Goal: Information Seeking & Learning: Learn about a topic

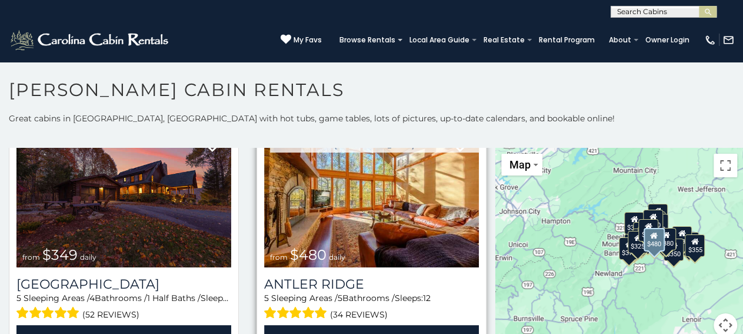
scroll to position [118, 0]
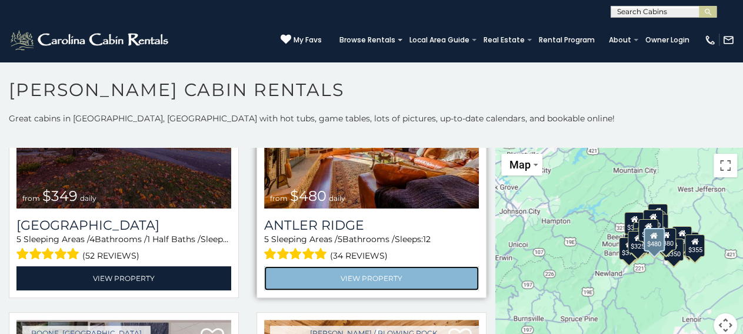
click at [340, 278] on link "View Property" at bounding box center [371, 278] width 215 height 24
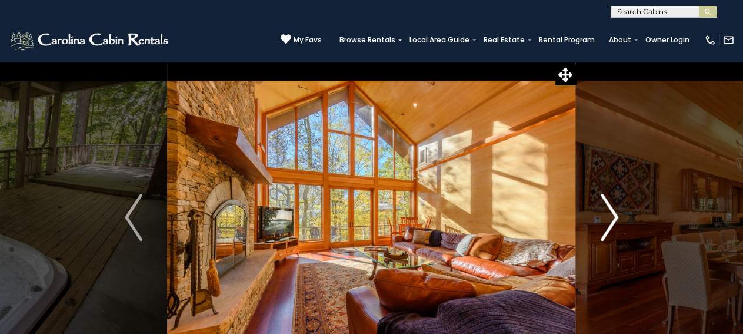
click at [610, 219] on img "Next" at bounding box center [610, 217] width 18 height 47
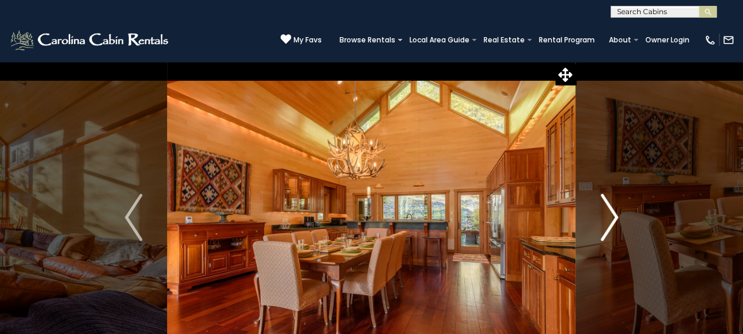
click at [609, 220] on img "Next" at bounding box center [610, 217] width 18 height 47
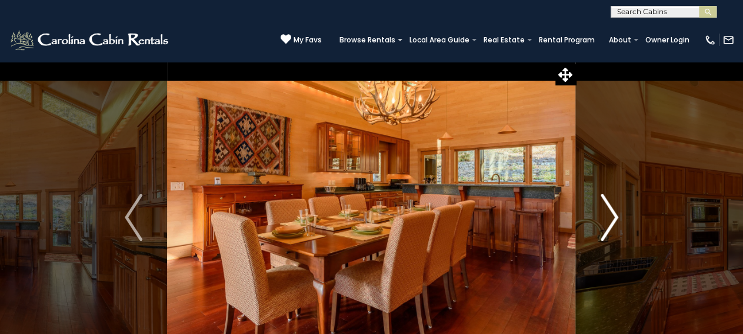
click at [609, 220] on img "Next" at bounding box center [610, 217] width 18 height 47
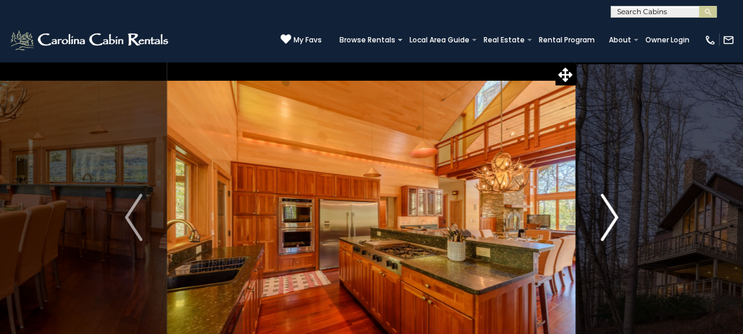
click at [609, 219] on img "Next" at bounding box center [610, 217] width 18 height 47
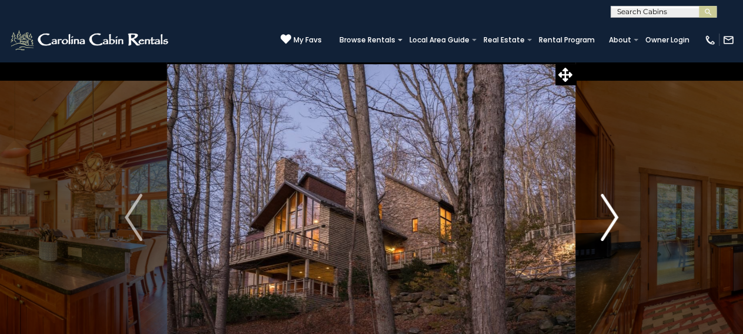
click at [609, 219] on img "Next" at bounding box center [610, 217] width 18 height 47
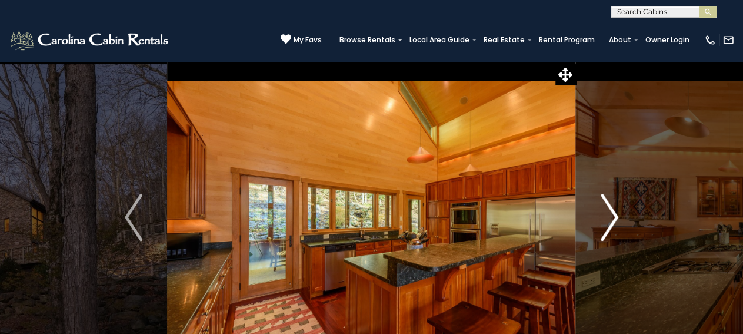
click at [609, 219] on img "Next" at bounding box center [610, 217] width 18 height 47
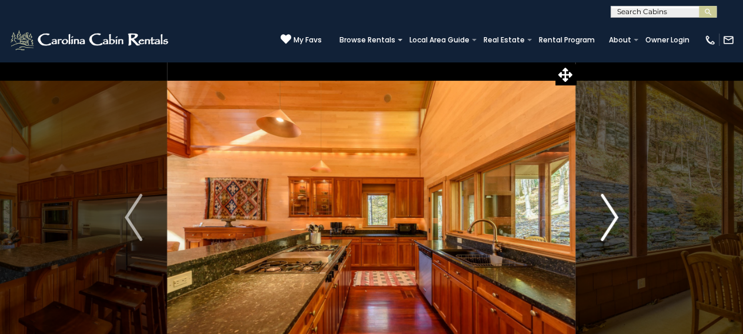
click at [609, 219] on img "Next" at bounding box center [610, 217] width 18 height 47
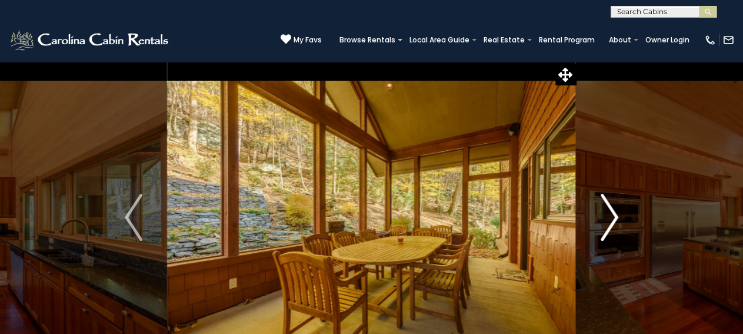
click at [609, 219] on img "Next" at bounding box center [610, 217] width 18 height 47
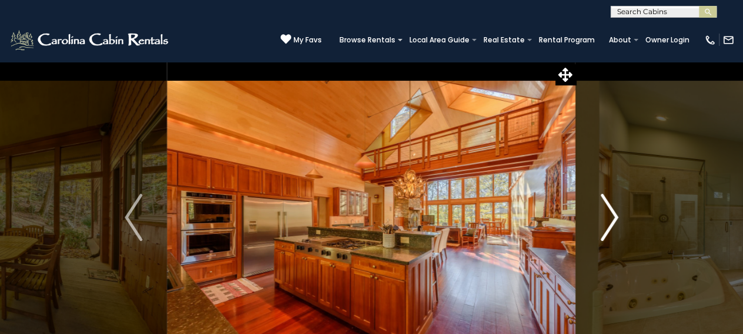
click at [609, 219] on img "Next" at bounding box center [610, 217] width 18 height 47
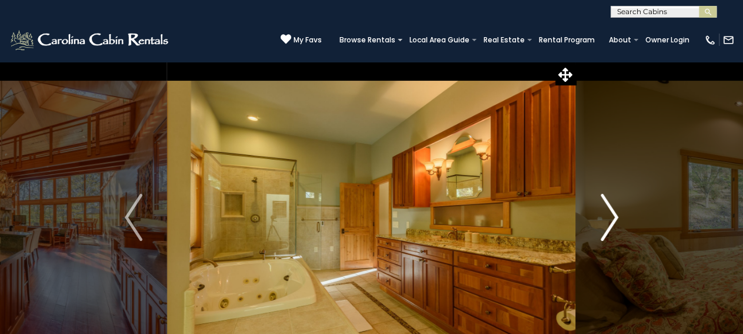
click at [609, 219] on img "Next" at bounding box center [610, 217] width 18 height 47
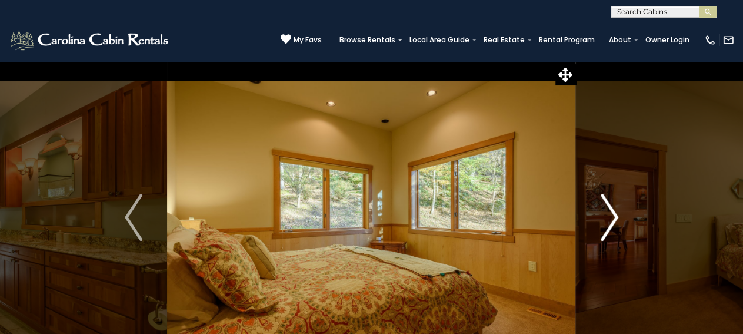
click at [609, 219] on img "Next" at bounding box center [610, 217] width 18 height 47
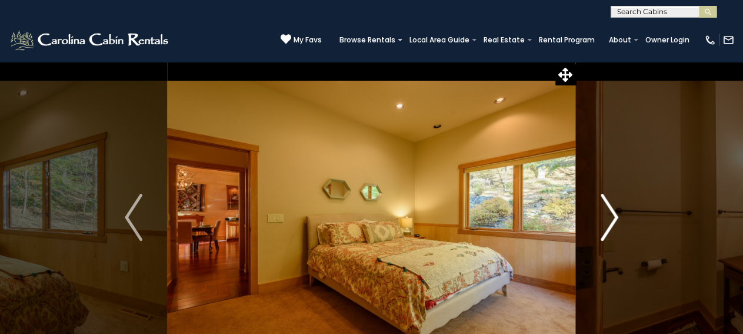
click at [609, 218] on img "Next" at bounding box center [610, 217] width 18 height 47
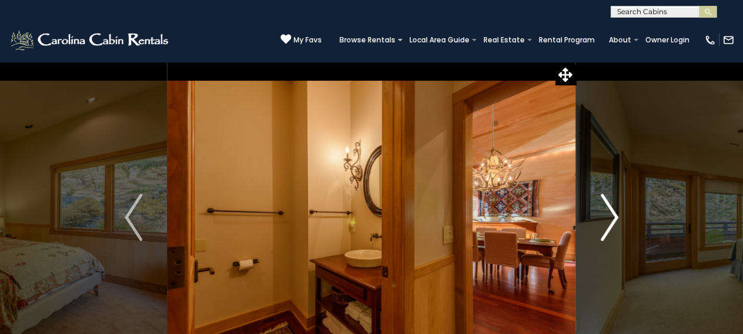
click at [608, 217] on img "Next" at bounding box center [610, 217] width 18 height 47
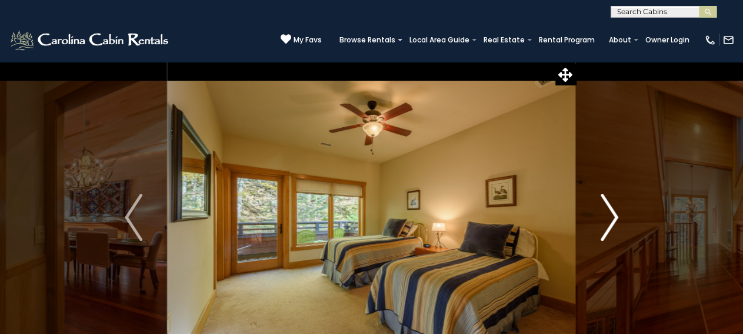
click at [615, 210] on img "Next" at bounding box center [610, 217] width 18 height 47
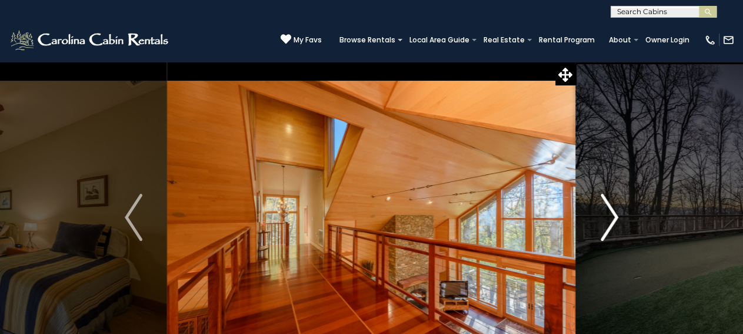
click at [615, 210] on img "Next" at bounding box center [610, 217] width 18 height 47
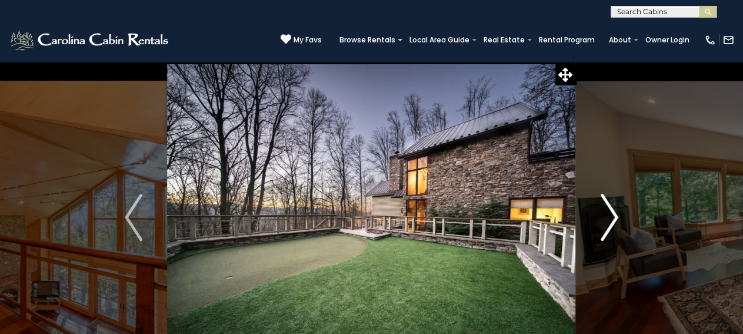
click at [615, 210] on img "Next" at bounding box center [610, 217] width 18 height 47
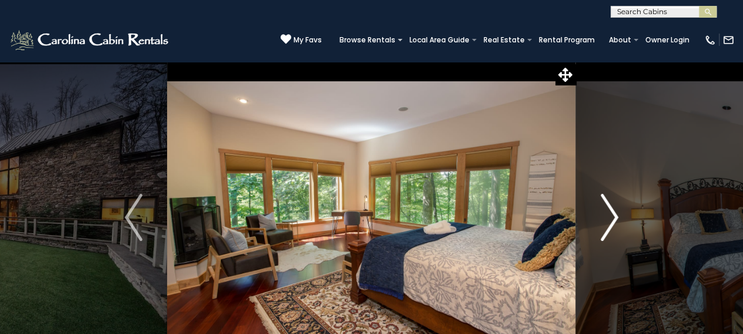
click at [615, 210] on img "Next" at bounding box center [610, 217] width 18 height 47
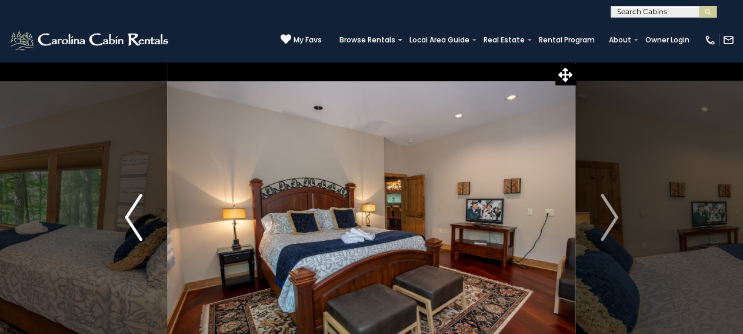
click at [136, 222] on img "Previous" at bounding box center [134, 217] width 18 height 47
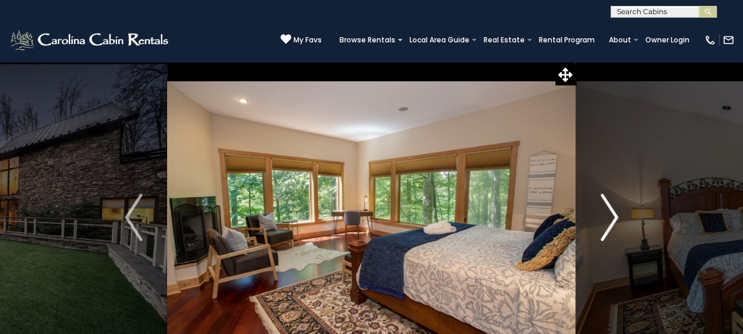
click at [613, 224] on img "Next" at bounding box center [610, 217] width 18 height 47
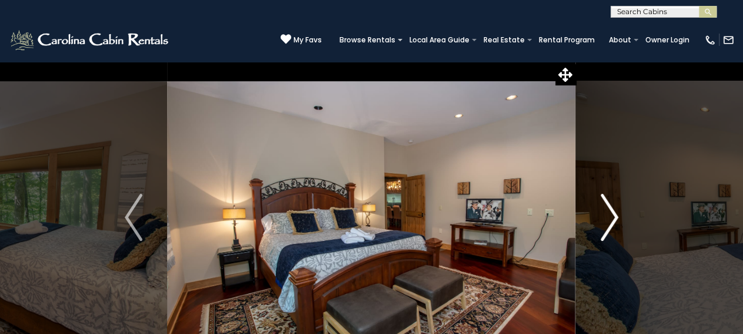
click at [613, 224] on img "Next" at bounding box center [610, 217] width 18 height 47
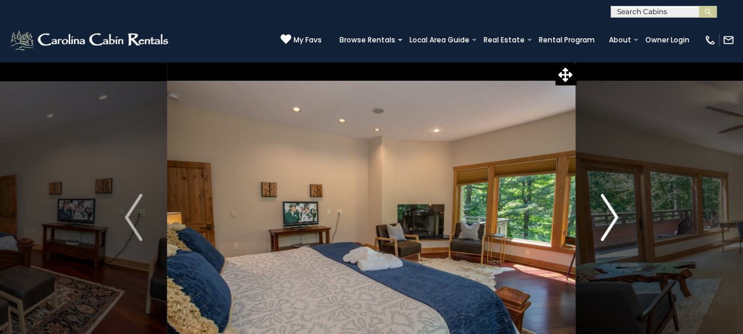
click at [613, 224] on img "Next" at bounding box center [610, 217] width 18 height 47
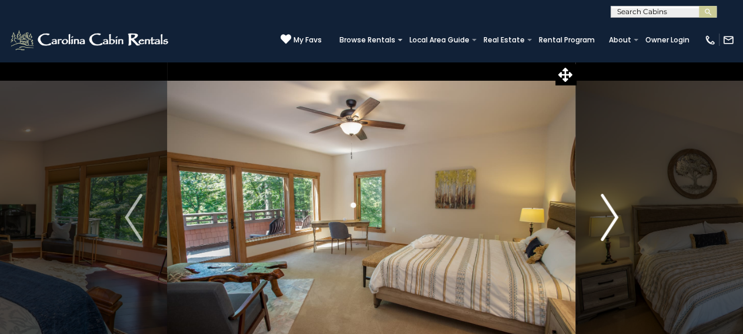
click at [613, 224] on img "Next" at bounding box center [610, 217] width 18 height 47
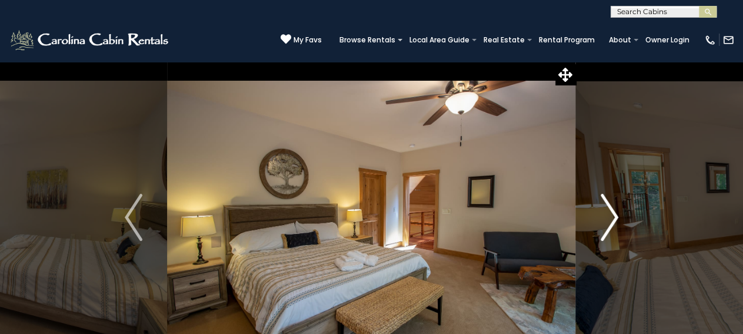
click at [613, 224] on img "Next" at bounding box center [610, 217] width 18 height 47
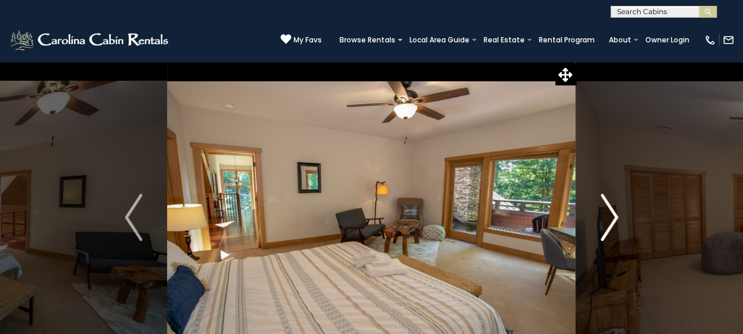
click at [613, 224] on img "Next" at bounding box center [610, 217] width 18 height 47
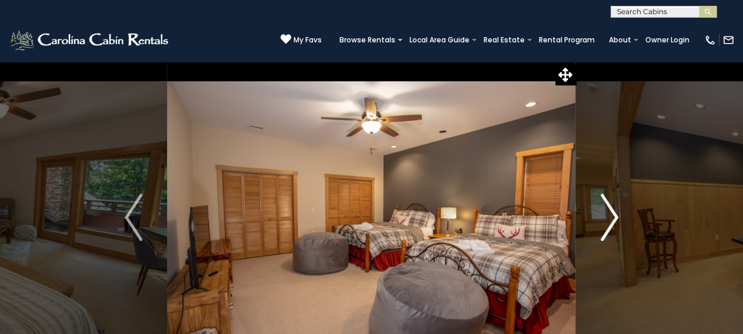
click at [613, 224] on img "Next" at bounding box center [610, 217] width 18 height 47
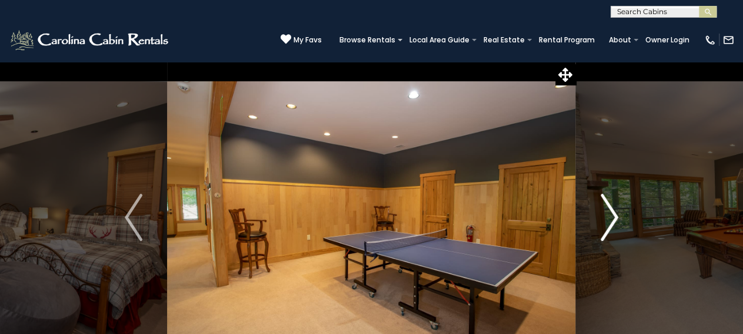
click at [613, 224] on img "Next" at bounding box center [610, 217] width 18 height 47
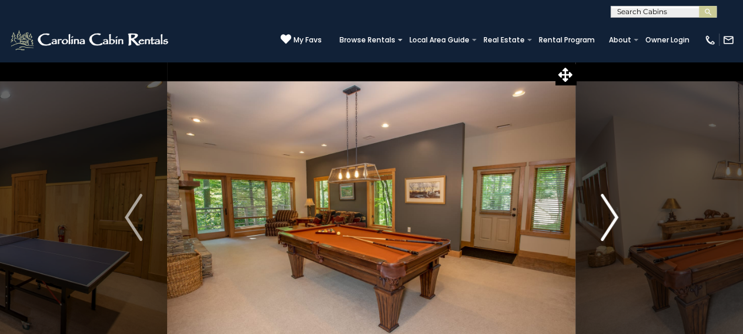
click at [613, 224] on img "Next" at bounding box center [610, 217] width 18 height 47
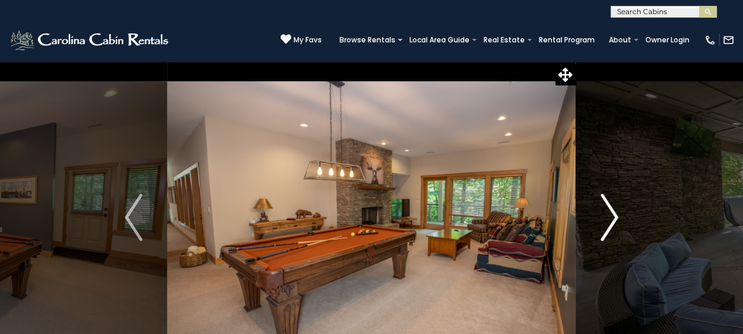
click at [613, 224] on img "Next" at bounding box center [610, 217] width 18 height 47
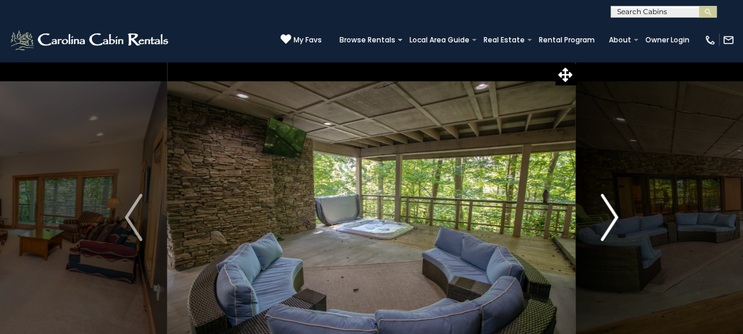
click at [613, 224] on img "Next" at bounding box center [610, 217] width 18 height 47
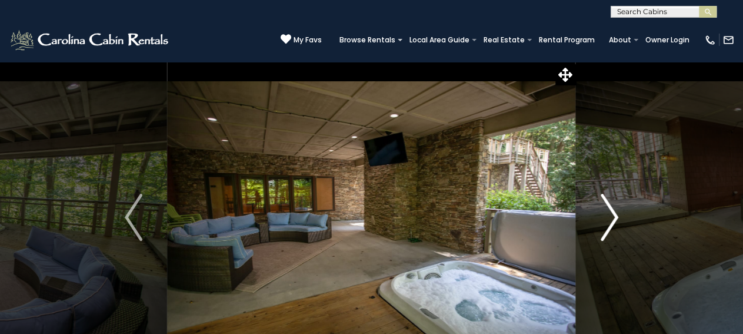
click at [613, 224] on img "Next" at bounding box center [610, 217] width 18 height 47
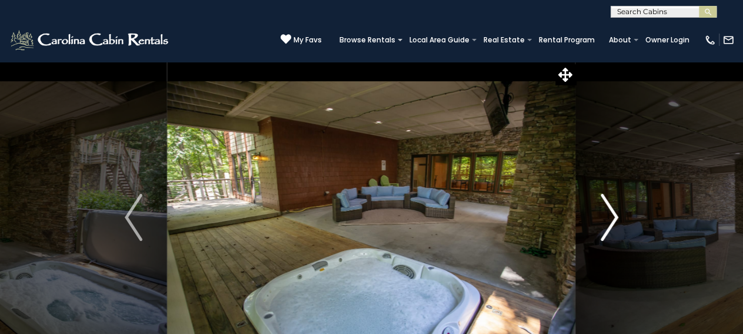
click at [613, 224] on img "Next" at bounding box center [610, 217] width 18 height 47
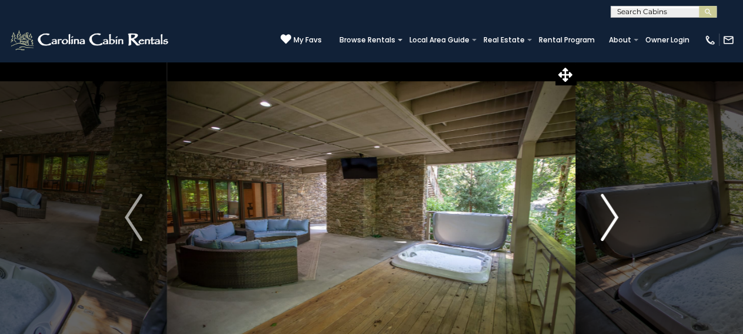
click at [613, 224] on img "Next" at bounding box center [610, 217] width 18 height 47
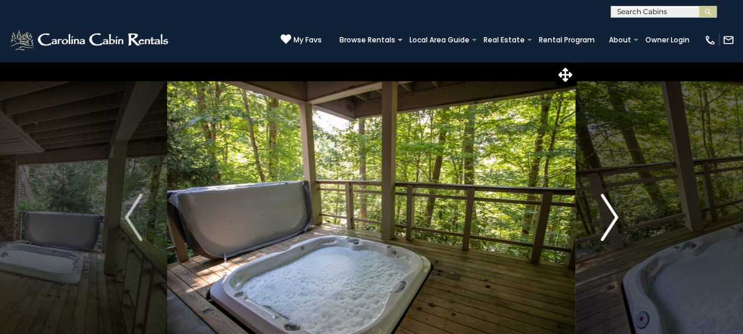
click at [613, 224] on img "Next" at bounding box center [610, 217] width 18 height 47
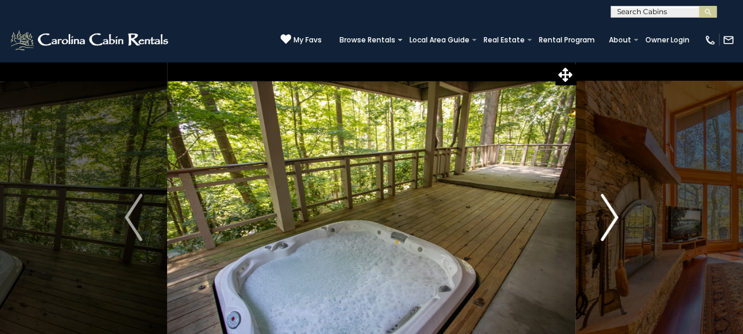
click at [613, 224] on img "Next" at bounding box center [610, 217] width 18 height 47
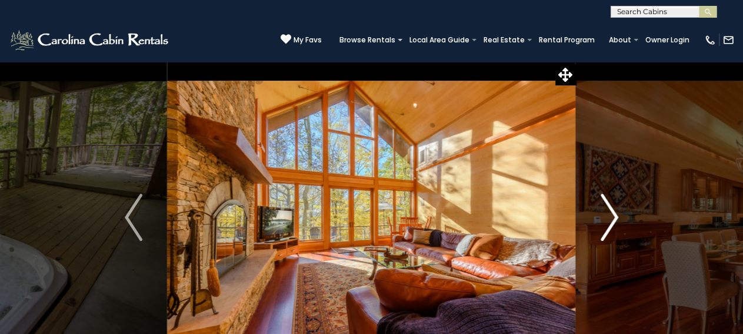
click at [613, 224] on img "Next" at bounding box center [610, 217] width 18 height 47
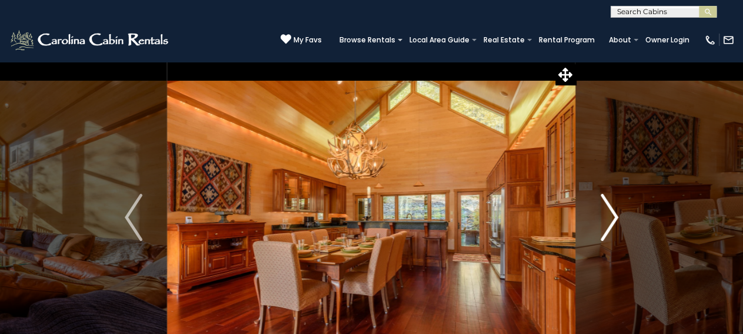
click at [613, 224] on img "Next" at bounding box center [610, 217] width 18 height 47
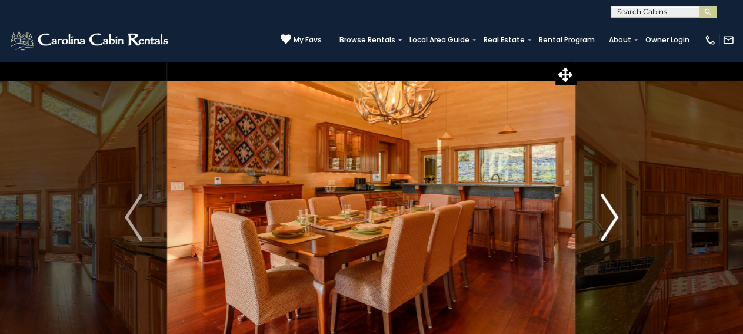
click at [613, 224] on img "Next" at bounding box center [610, 217] width 18 height 47
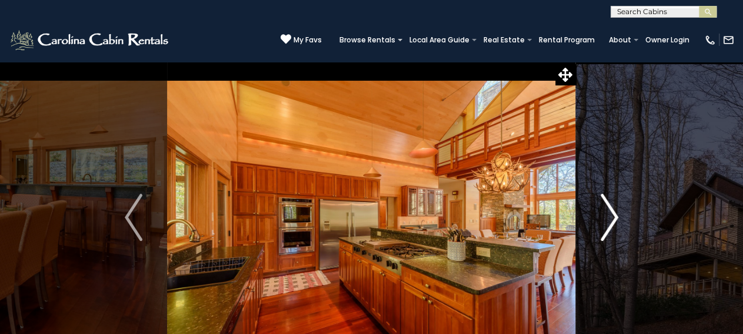
click at [613, 224] on img "Next" at bounding box center [610, 217] width 18 height 47
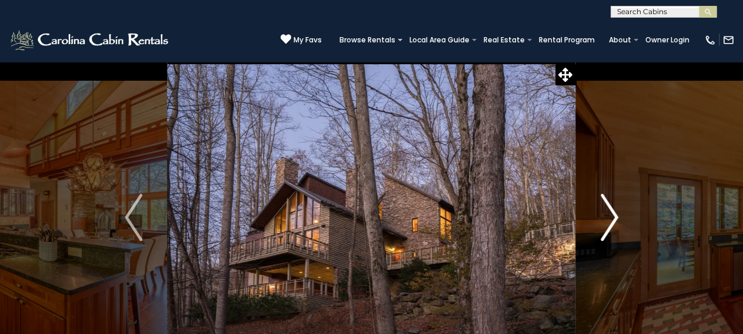
click at [618, 215] on img "Next" at bounding box center [610, 217] width 18 height 47
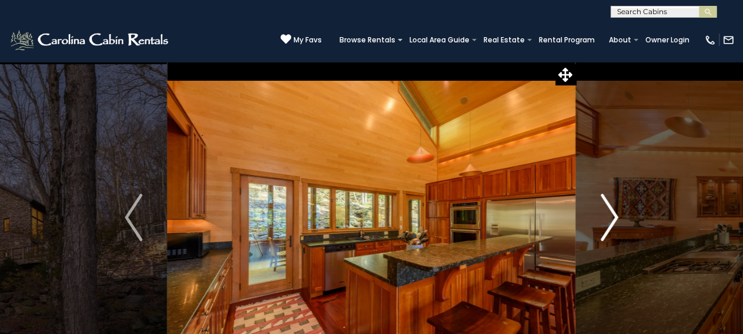
click at [618, 215] on img "Next" at bounding box center [610, 217] width 18 height 47
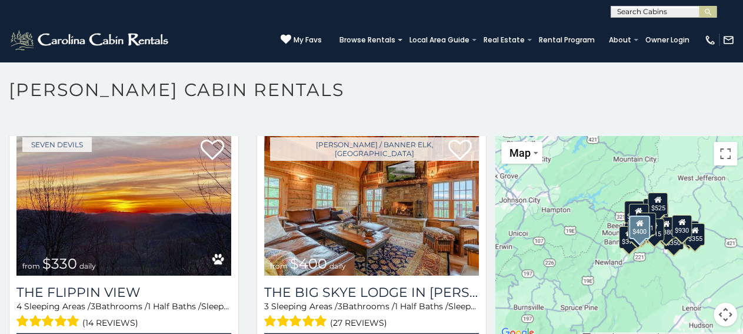
scroll to position [1294, 0]
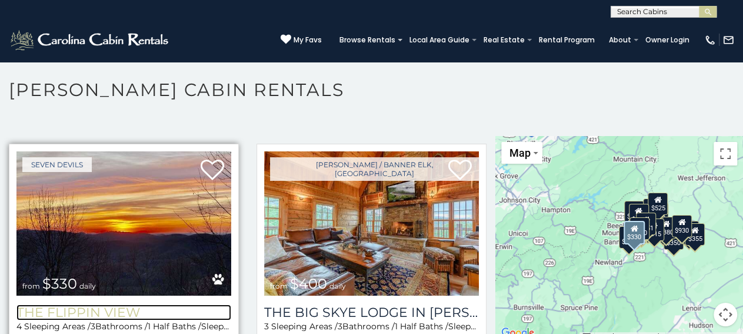
click at [127, 304] on h3 "The Flippin View" at bounding box center [123, 312] width 215 height 16
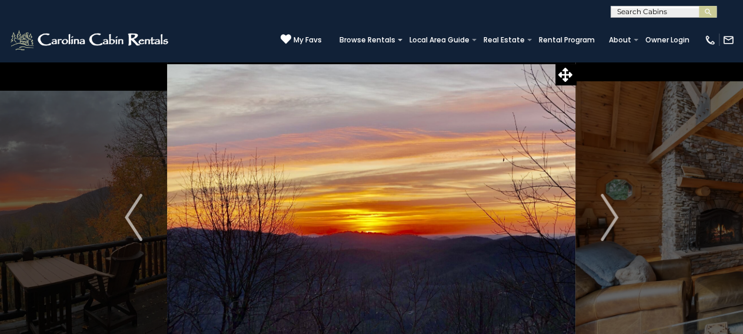
click at [617, 214] on img "Next" at bounding box center [610, 217] width 18 height 47
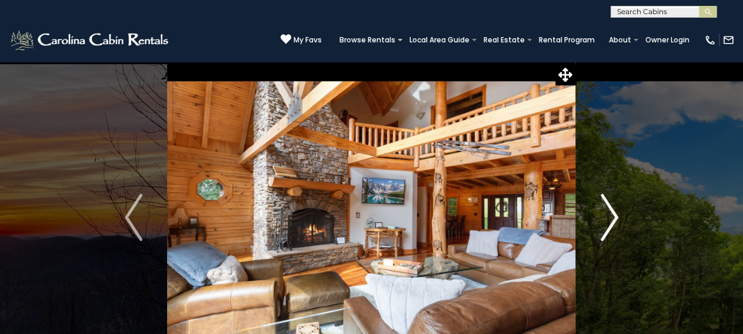
click at [617, 211] on img "Next" at bounding box center [610, 217] width 18 height 47
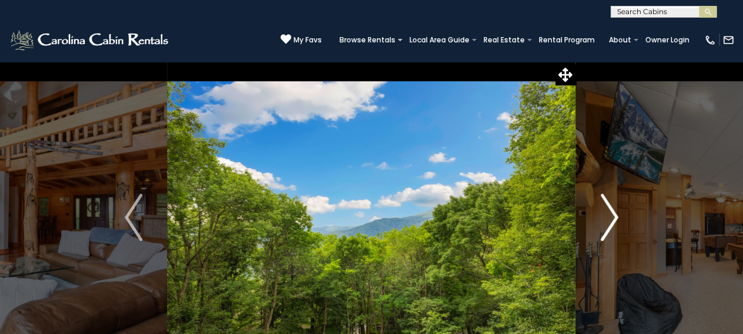
click at [617, 211] on img "Next" at bounding box center [610, 217] width 18 height 47
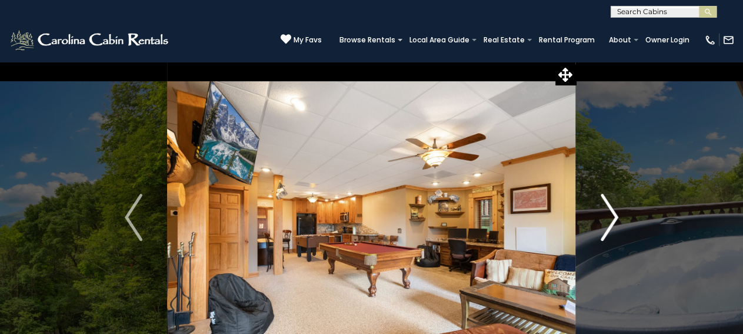
click at [617, 211] on img "Next" at bounding box center [610, 217] width 18 height 47
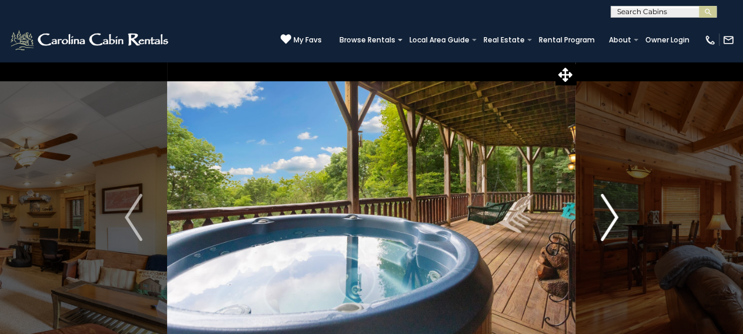
click at [617, 211] on img "Next" at bounding box center [610, 217] width 18 height 47
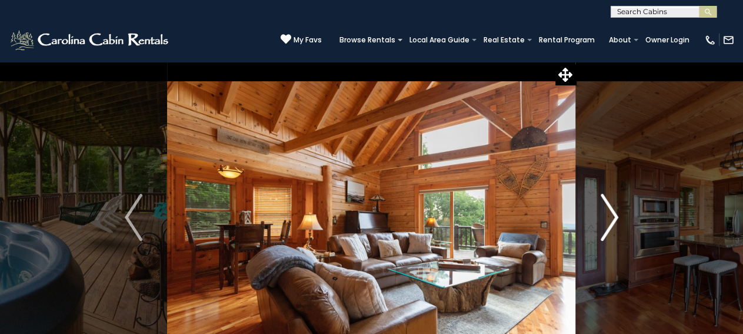
click at [617, 211] on img "Next" at bounding box center [610, 217] width 18 height 47
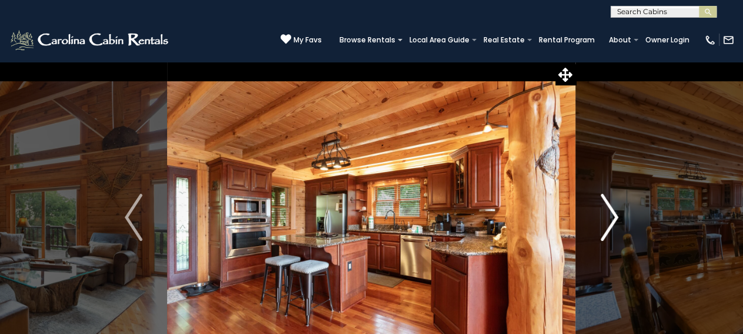
click at [617, 211] on img "Next" at bounding box center [610, 217] width 18 height 47
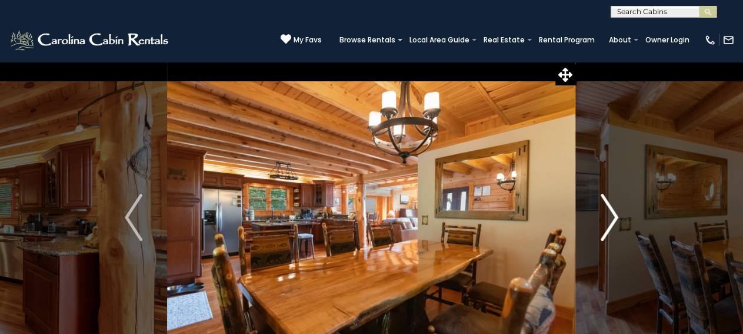
click at [616, 211] on img "Next" at bounding box center [610, 217] width 18 height 47
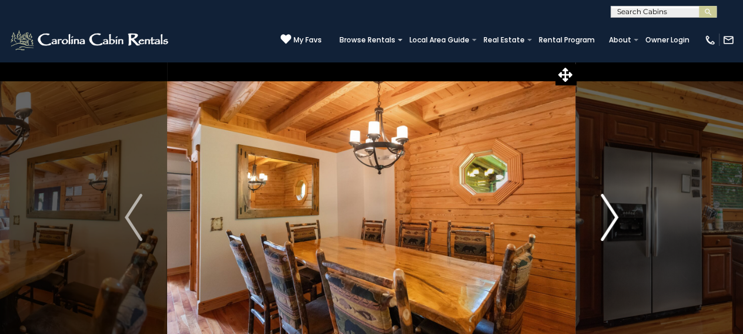
click at [616, 211] on img "Next" at bounding box center [610, 217] width 18 height 47
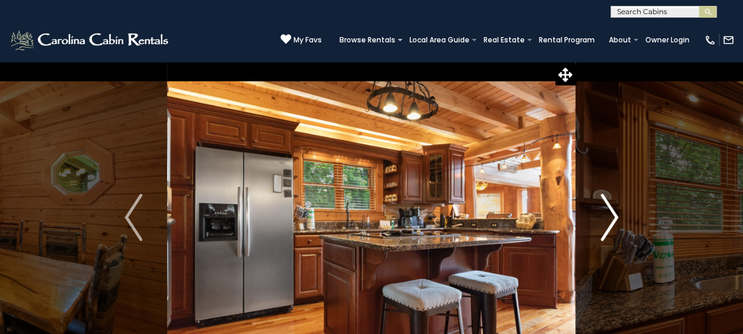
click at [616, 211] on img "Next" at bounding box center [610, 217] width 18 height 47
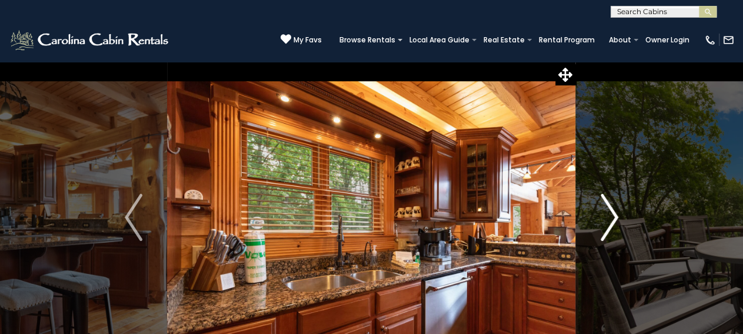
click at [616, 211] on img "Next" at bounding box center [610, 217] width 18 height 47
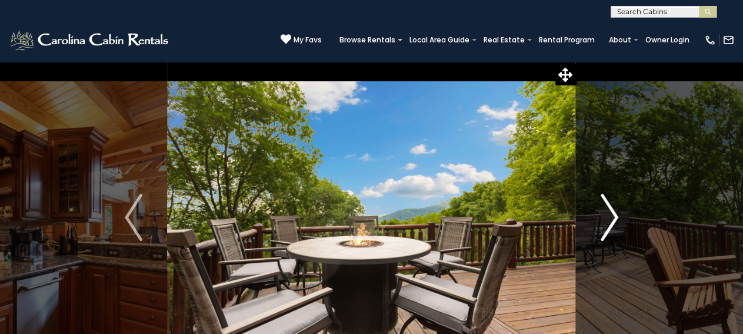
click at [616, 211] on img "Next" at bounding box center [610, 217] width 18 height 47
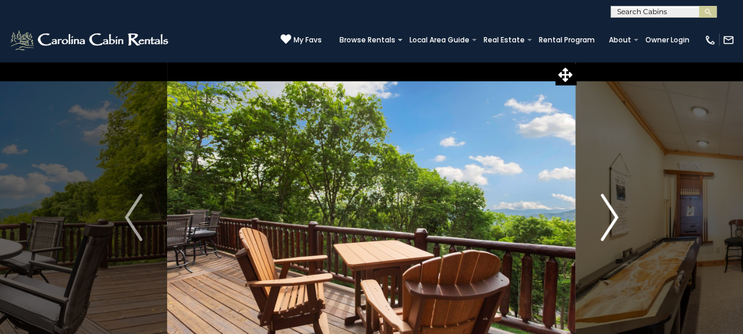
click at [615, 211] on img "Next" at bounding box center [610, 217] width 18 height 47
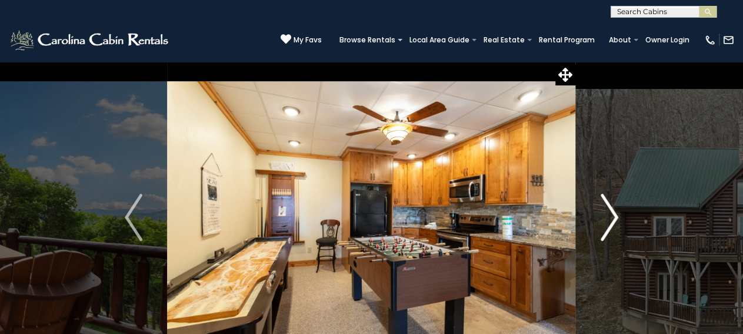
click at [615, 211] on img "Next" at bounding box center [610, 217] width 18 height 47
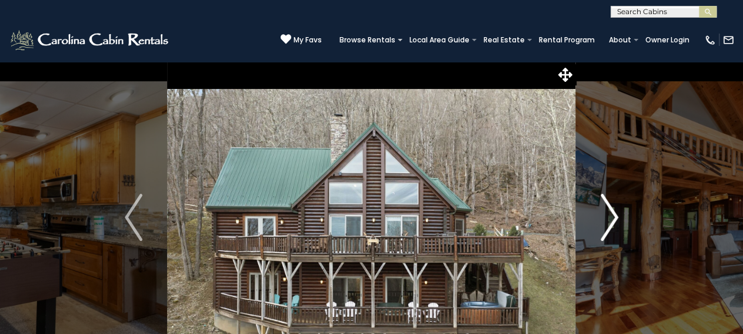
click at [617, 211] on img "Next" at bounding box center [610, 217] width 18 height 47
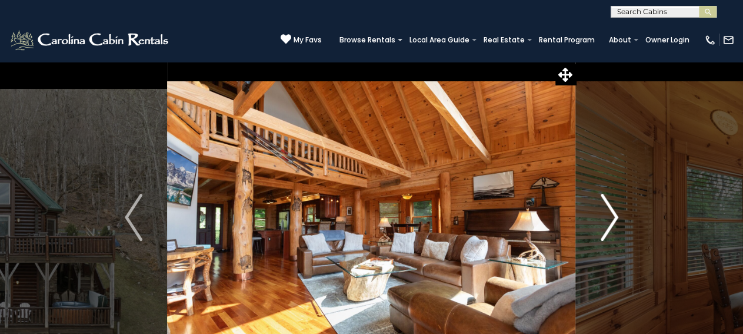
click at [617, 211] on img "Next" at bounding box center [610, 217] width 18 height 47
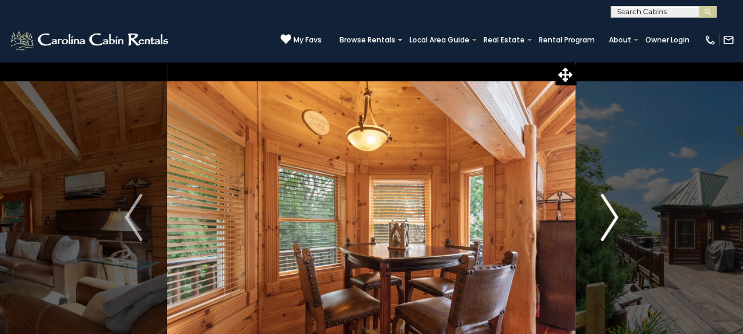
click at [617, 211] on img "Next" at bounding box center [610, 217] width 18 height 47
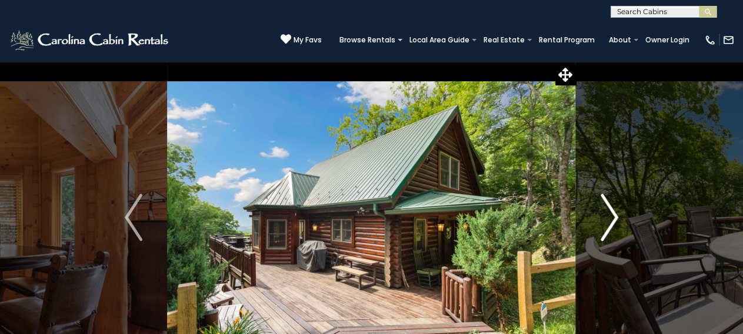
click at [617, 211] on img "Next" at bounding box center [610, 217] width 18 height 47
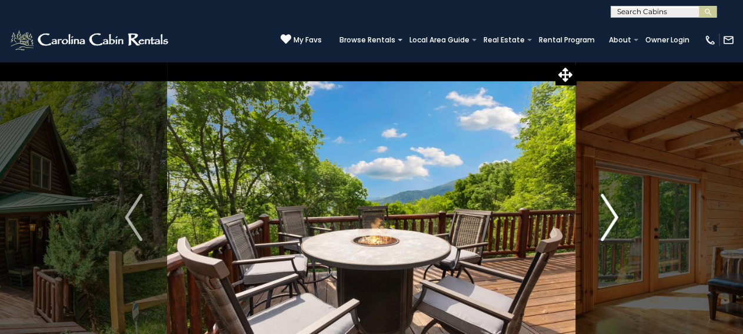
click at [617, 211] on img "Next" at bounding box center [610, 217] width 18 height 47
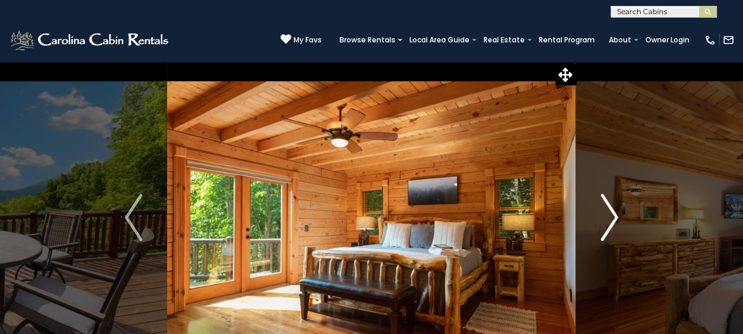
click at [617, 211] on img "Next" at bounding box center [610, 217] width 18 height 47
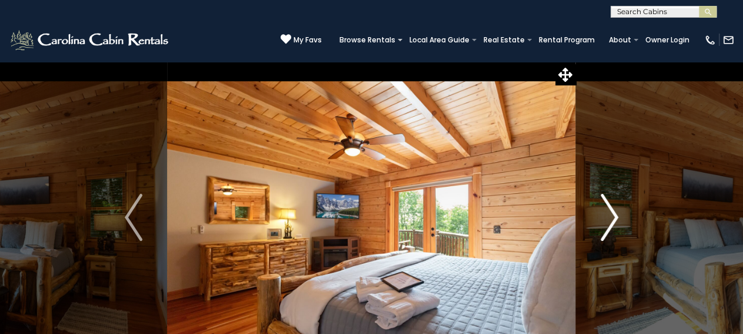
click at [617, 211] on img "Next" at bounding box center [610, 217] width 18 height 47
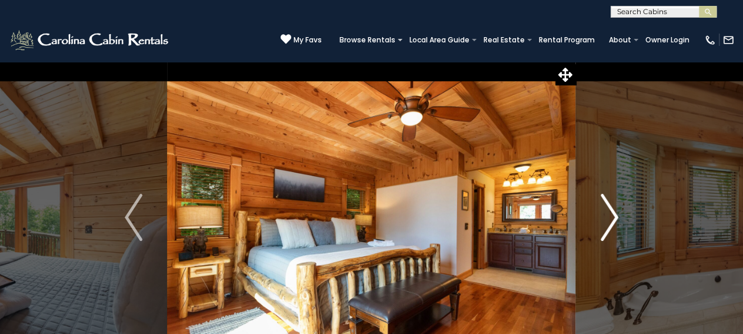
click at [618, 211] on img "Next" at bounding box center [610, 217] width 18 height 47
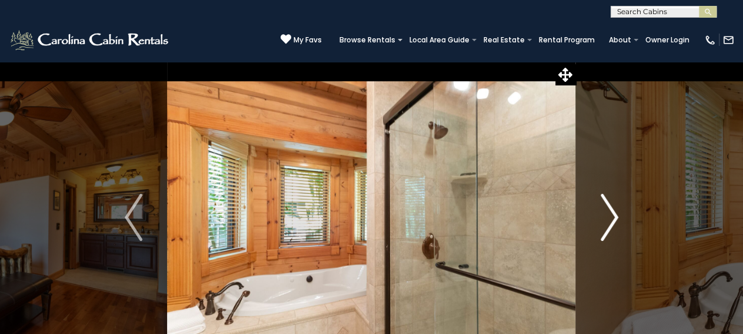
click at [620, 211] on button "Next" at bounding box center [609, 217] width 67 height 312
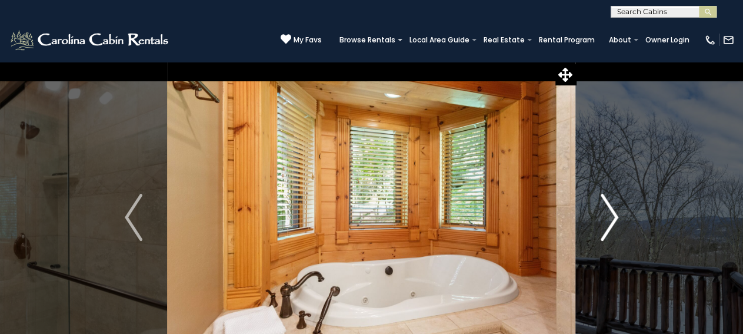
click at [620, 211] on button "Next" at bounding box center [609, 217] width 67 height 312
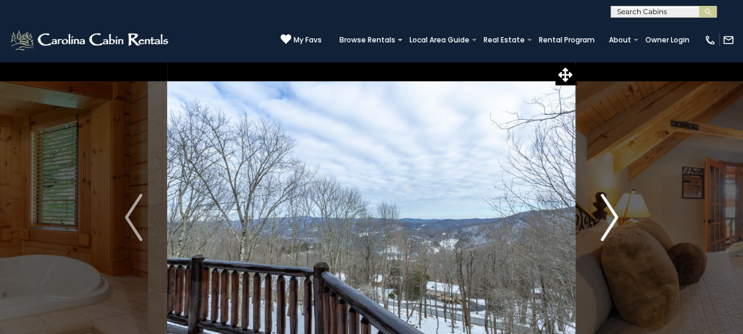
click at [621, 211] on button "Next" at bounding box center [609, 217] width 67 height 312
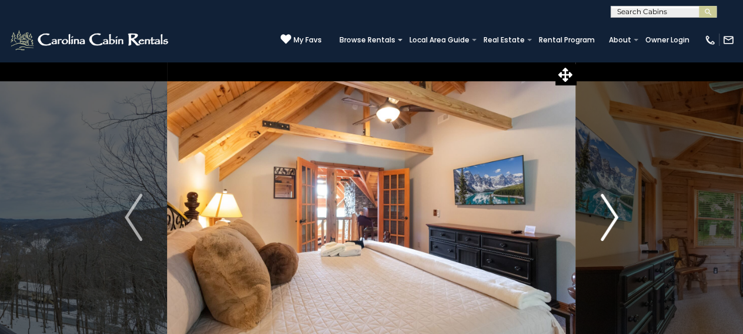
click at [622, 211] on button "Next" at bounding box center [609, 217] width 67 height 312
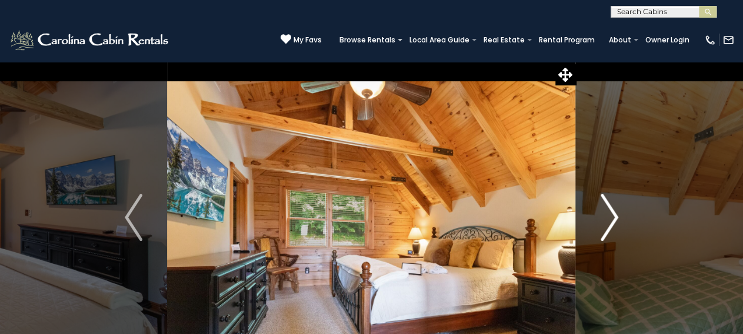
click at [622, 211] on button "Next" at bounding box center [609, 217] width 67 height 312
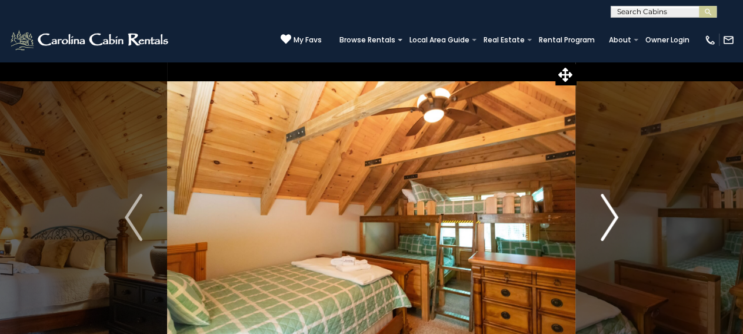
click at [621, 211] on button "Next" at bounding box center [609, 217] width 67 height 312
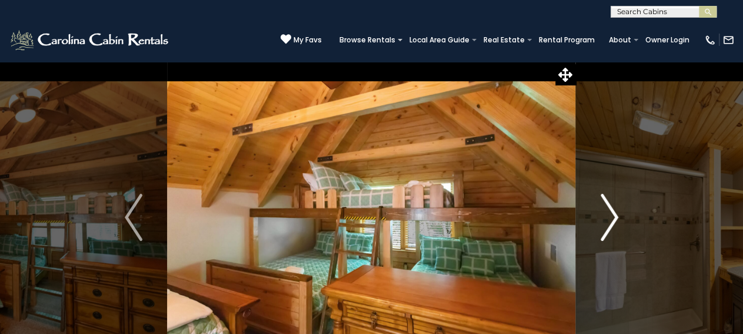
click at [621, 211] on button "Next" at bounding box center [609, 217] width 67 height 312
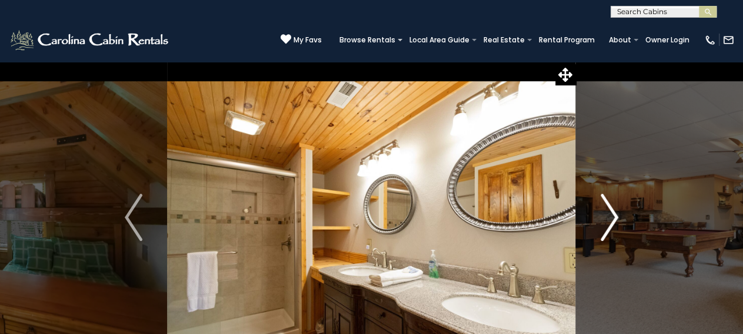
click at [621, 211] on button "Next" at bounding box center [609, 217] width 67 height 312
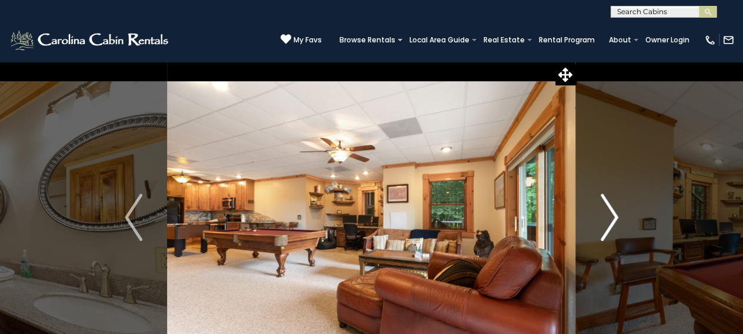
click at [621, 211] on button "Next" at bounding box center [609, 217] width 67 height 312
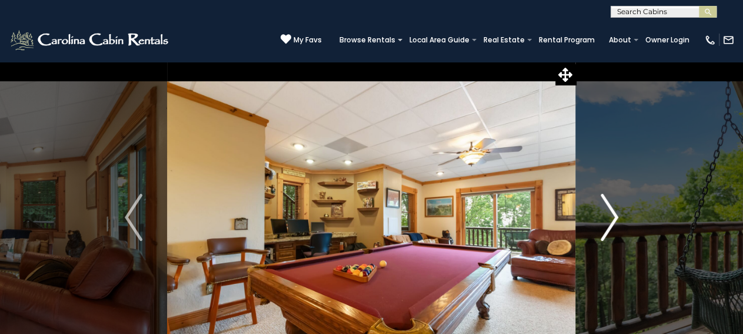
click at [621, 211] on button "Next" at bounding box center [609, 217] width 67 height 312
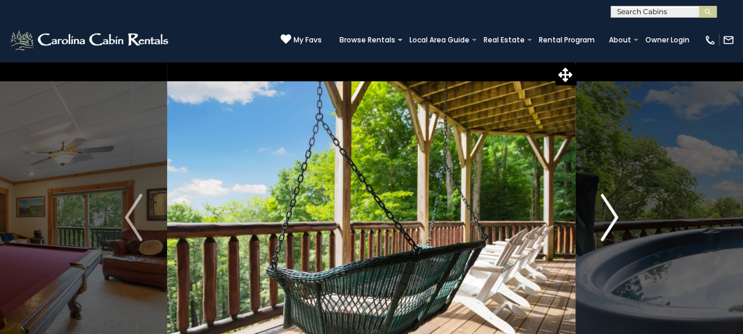
click at [621, 211] on button "Next" at bounding box center [609, 217] width 67 height 312
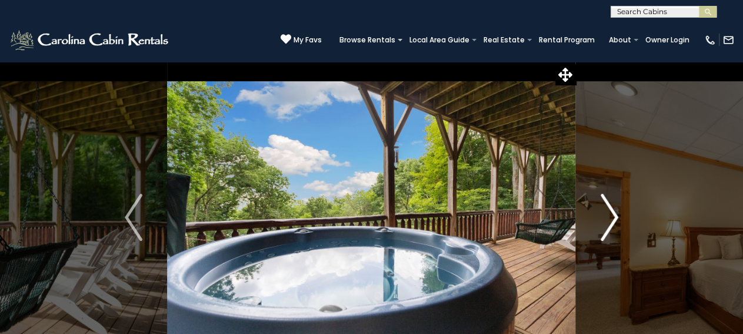
click at [621, 211] on button "Next" at bounding box center [609, 217] width 67 height 312
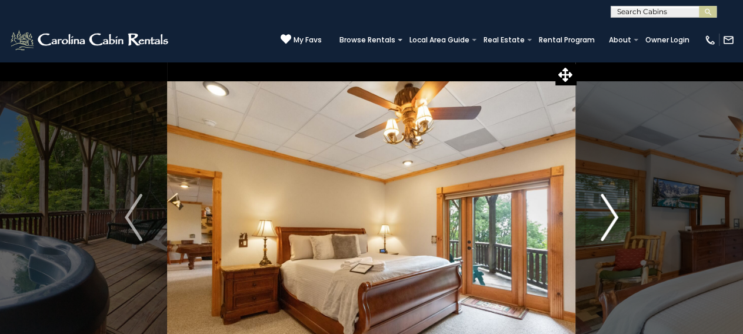
click at [621, 211] on button "Next" at bounding box center [609, 217] width 67 height 312
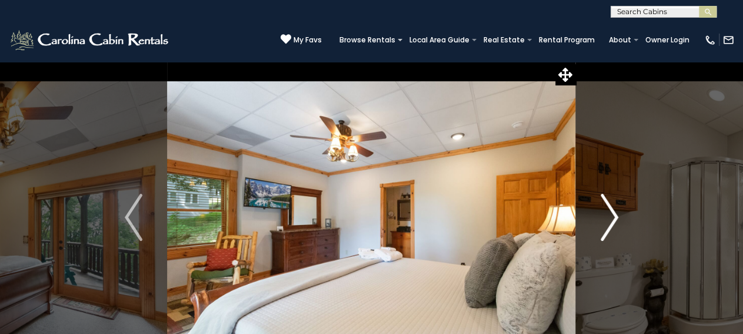
click at [621, 211] on button "Next" at bounding box center [609, 217] width 67 height 312
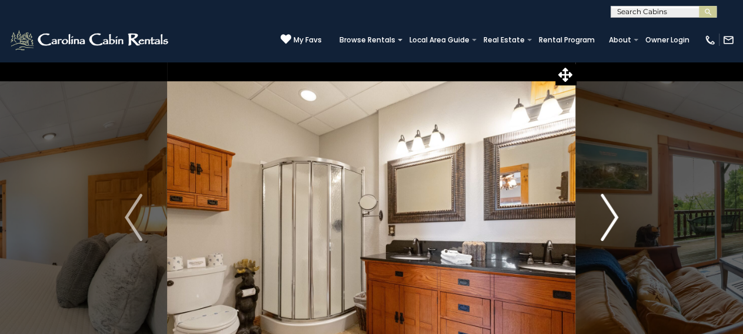
click at [621, 211] on button "Next" at bounding box center [609, 217] width 67 height 312
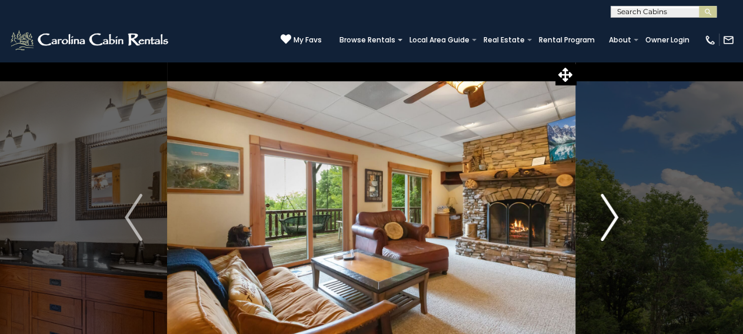
click at [621, 211] on button "Next" at bounding box center [609, 217] width 67 height 312
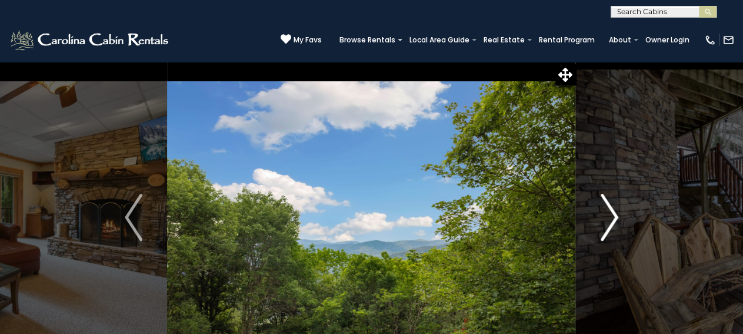
click at [621, 211] on button "Next" at bounding box center [609, 217] width 67 height 312
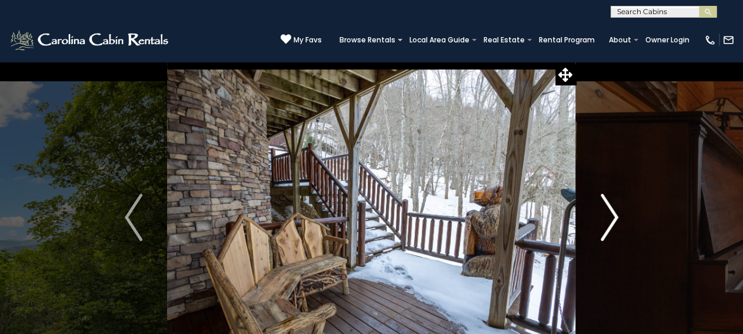
click at [621, 211] on button "Next" at bounding box center [609, 217] width 67 height 312
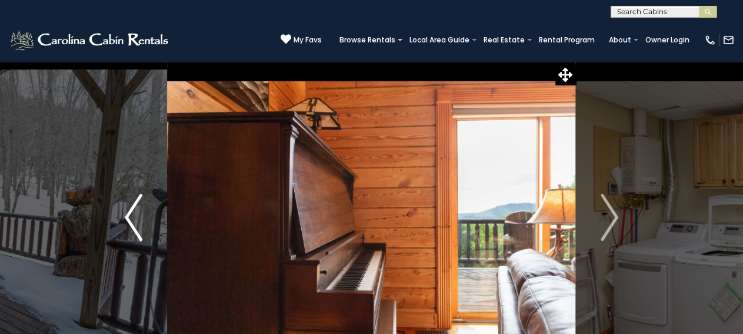
click at [137, 207] on img "Previous" at bounding box center [134, 217] width 18 height 47
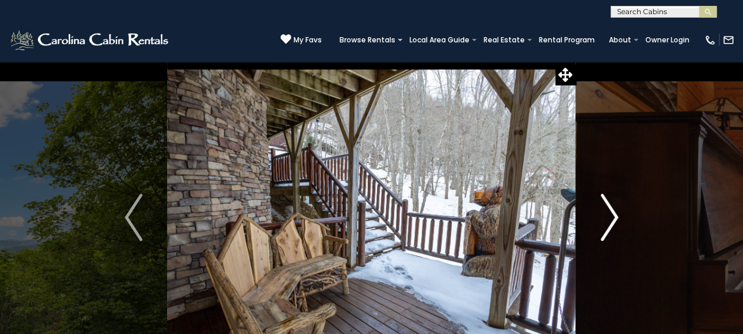
click at [617, 228] on img "Next" at bounding box center [610, 217] width 18 height 47
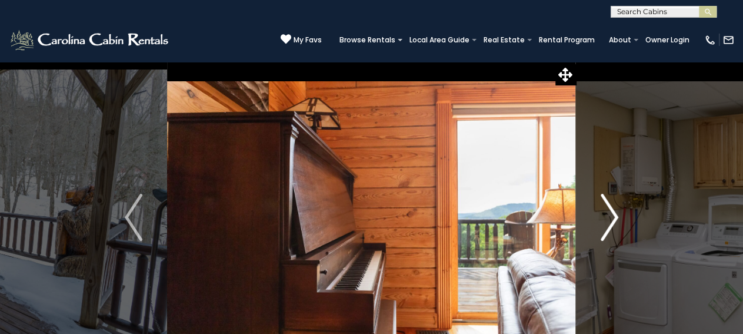
click at [617, 228] on img "Next" at bounding box center [610, 217] width 18 height 47
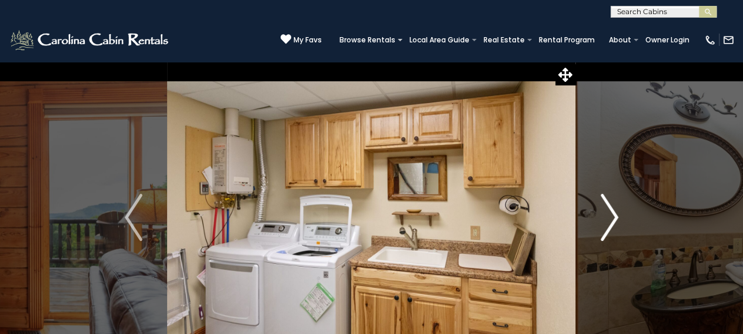
click at [617, 228] on img "Next" at bounding box center [610, 217] width 18 height 47
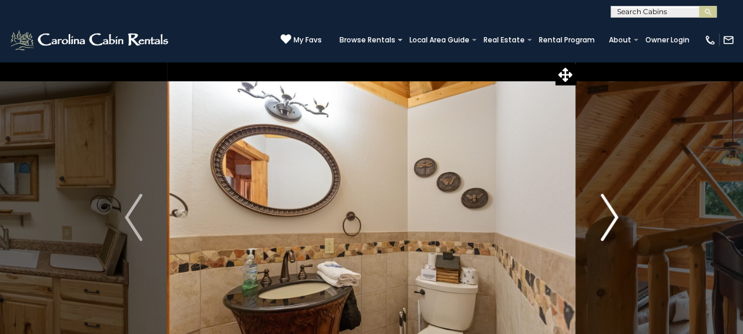
click at [617, 228] on img "Next" at bounding box center [610, 217] width 18 height 47
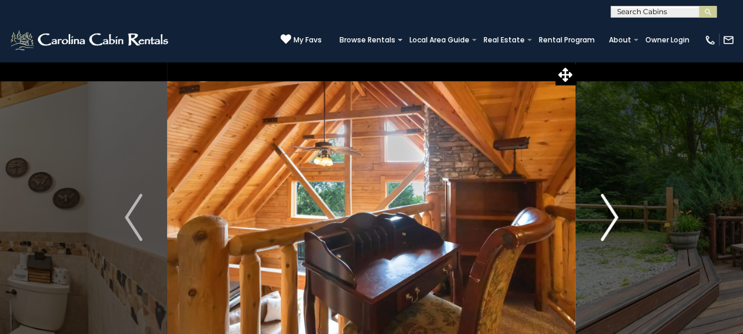
click at [617, 228] on img "Next" at bounding box center [610, 217] width 18 height 47
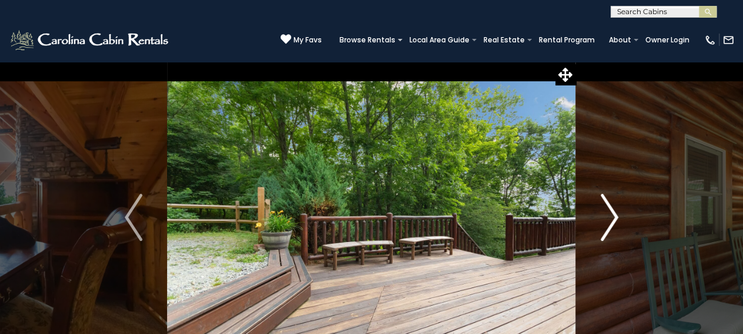
click at [617, 228] on img "Next" at bounding box center [610, 217] width 18 height 47
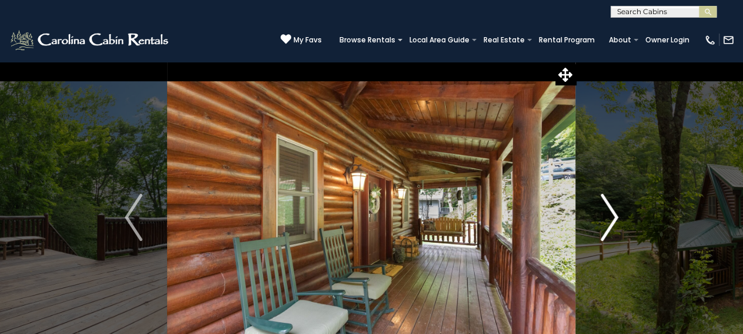
click at [617, 228] on img "Next" at bounding box center [610, 217] width 18 height 47
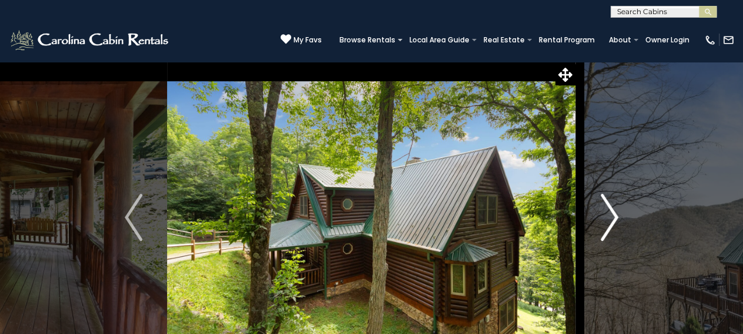
click at [617, 228] on img "Next" at bounding box center [610, 217] width 18 height 47
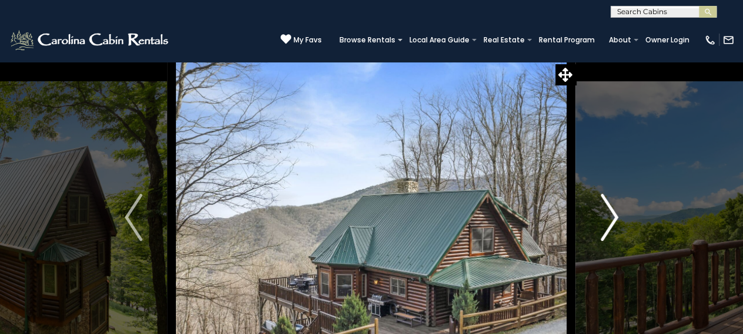
click at [617, 228] on img "Next" at bounding box center [610, 217] width 18 height 47
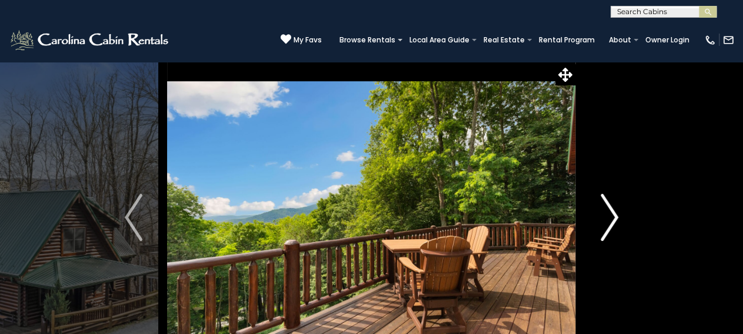
click at [617, 228] on img "Next" at bounding box center [610, 217] width 18 height 47
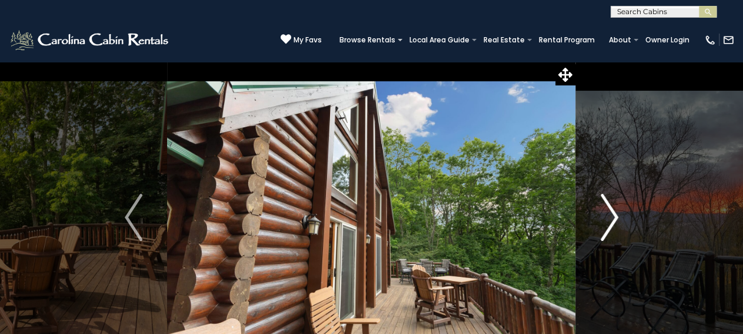
click at [617, 228] on img "Next" at bounding box center [610, 217] width 18 height 47
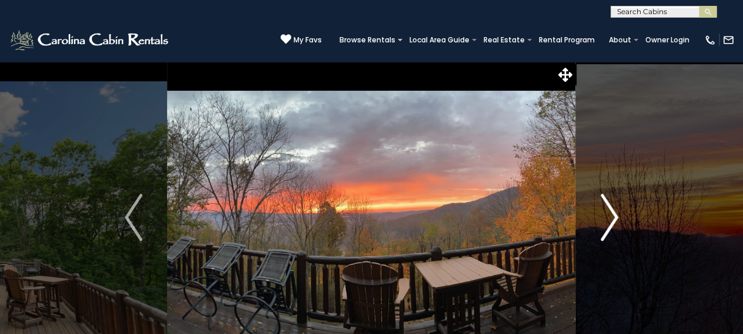
click at [617, 228] on img "Next" at bounding box center [610, 217] width 18 height 47
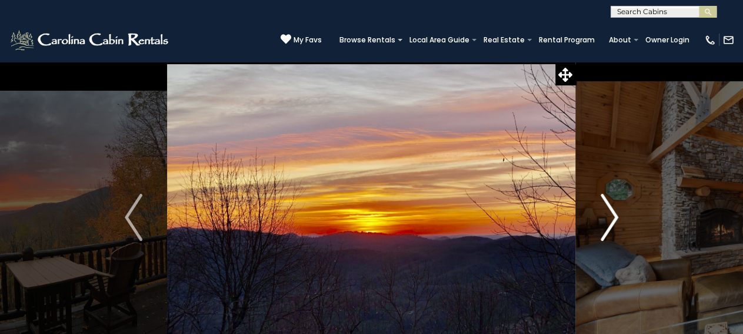
click at [617, 228] on img "Next" at bounding box center [610, 217] width 18 height 47
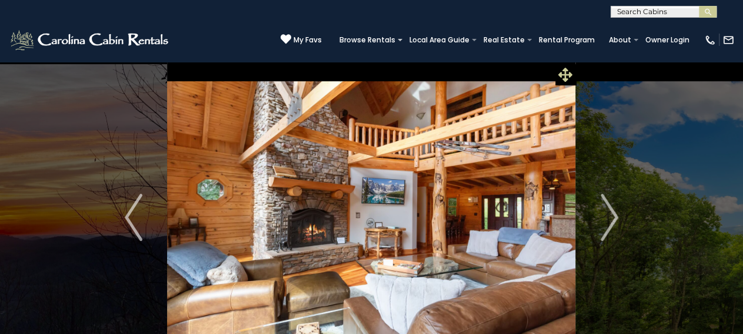
click at [566, 81] on icon at bounding box center [565, 75] width 14 height 14
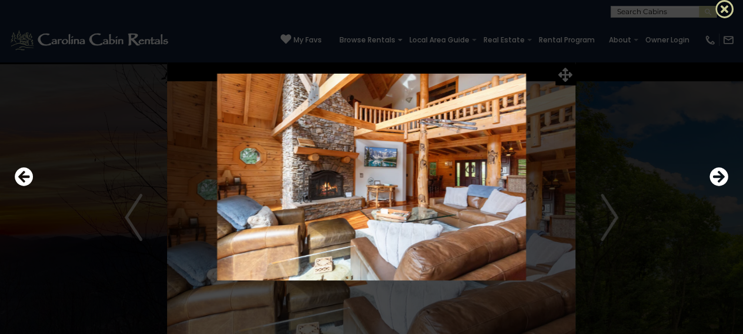
click at [720, 10] on icon at bounding box center [724, 8] width 19 height 19
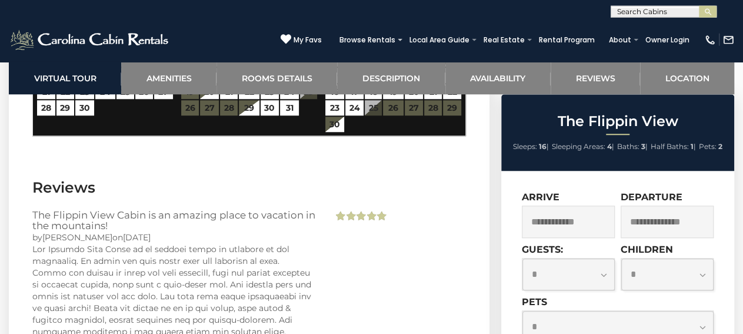
scroll to position [2718, 0]
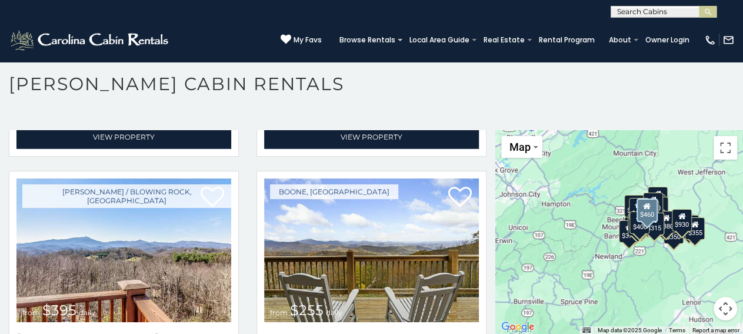
scroll to position [1824, 0]
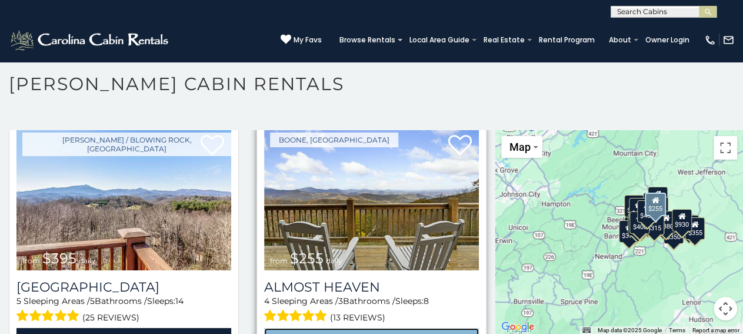
click at [387, 328] on link "View Property" at bounding box center [371, 340] width 215 height 24
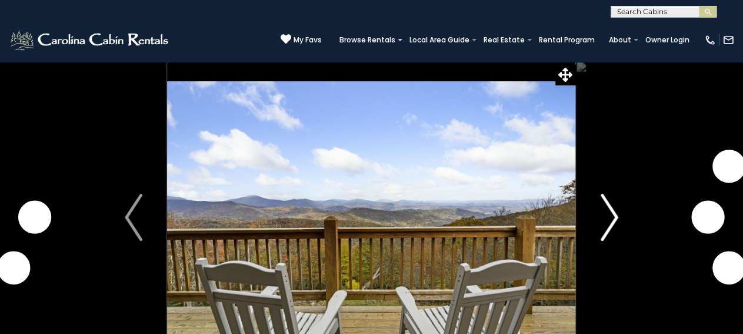
click at [614, 222] on img "Next" at bounding box center [610, 217] width 18 height 47
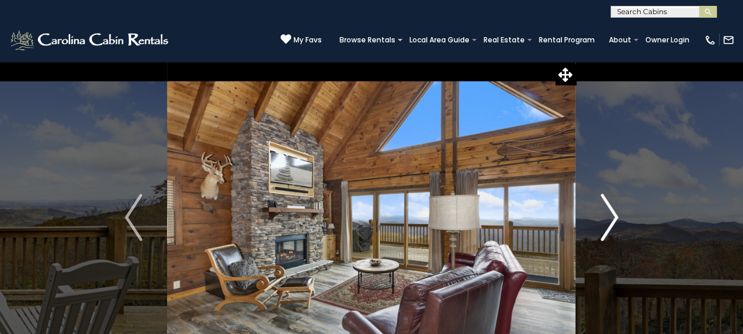
click at [614, 222] on img "Next" at bounding box center [610, 217] width 18 height 47
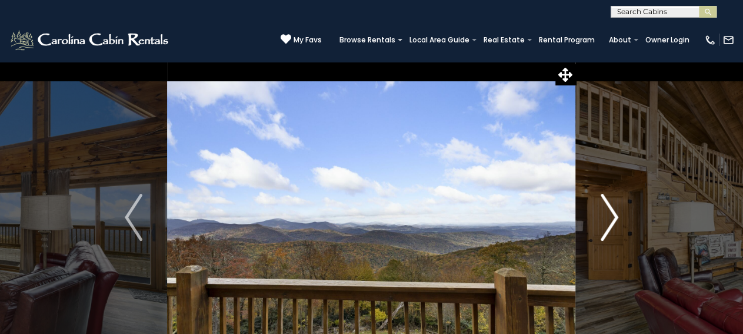
click at [614, 222] on img "Next" at bounding box center [610, 217] width 18 height 47
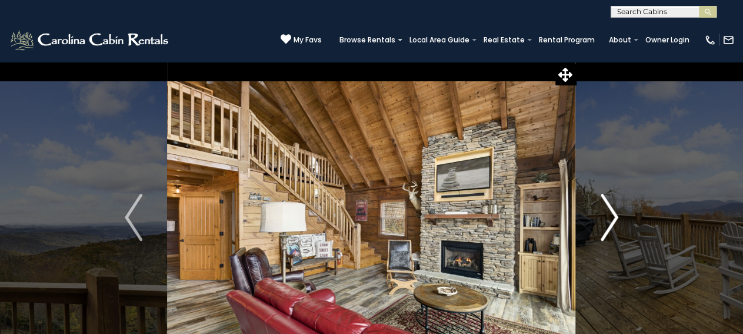
click at [614, 222] on img "Next" at bounding box center [610, 217] width 18 height 47
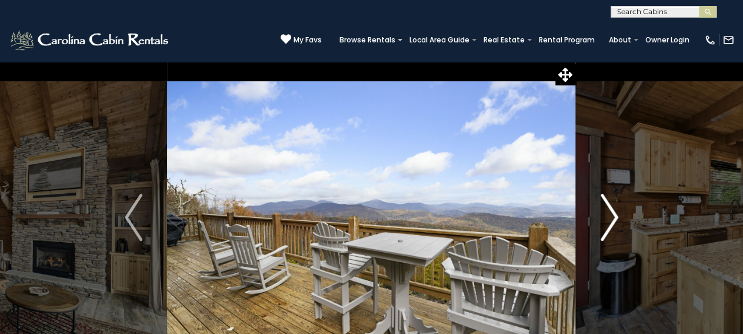
click at [614, 222] on img "Next" at bounding box center [610, 217] width 18 height 47
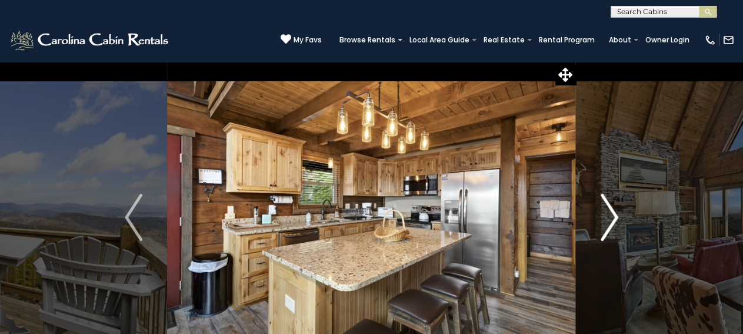
click at [614, 220] on img "Next" at bounding box center [610, 217] width 18 height 47
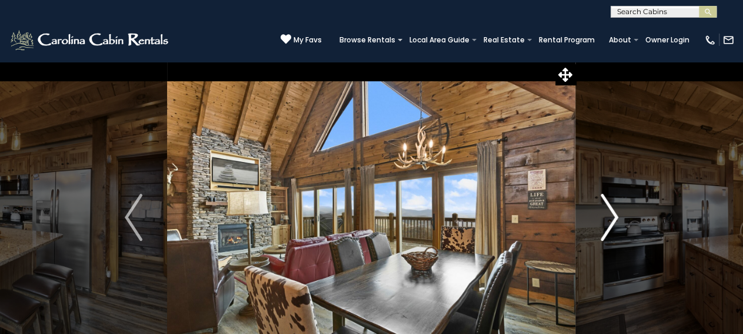
click at [614, 220] on img "Next" at bounding box center [610, 217] width 18 height 47
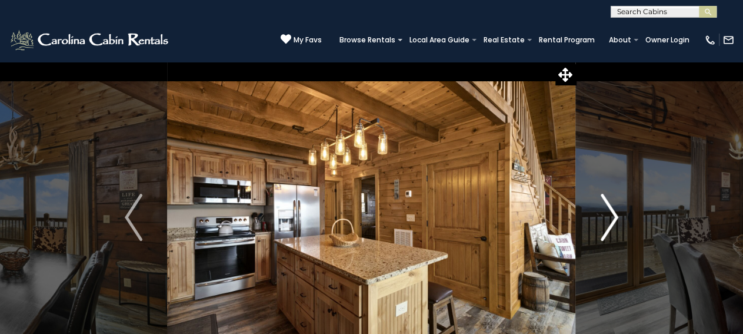
click at [614, 219] on img "Next" at bounding box center [610, 217] width 18 height 47
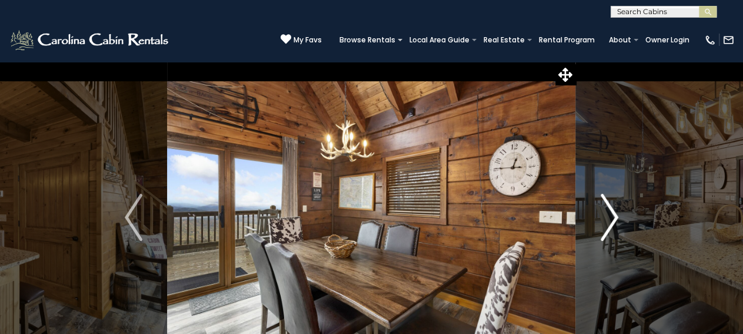
click at [613, 218] on img "Next" at bounding box center [610, 217] width 18 height 47
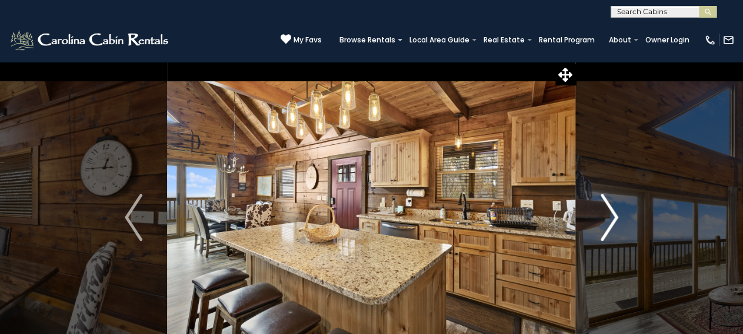
click at [613, 218] on img "Next" at bounding box center [610, 217] width 18 height 47
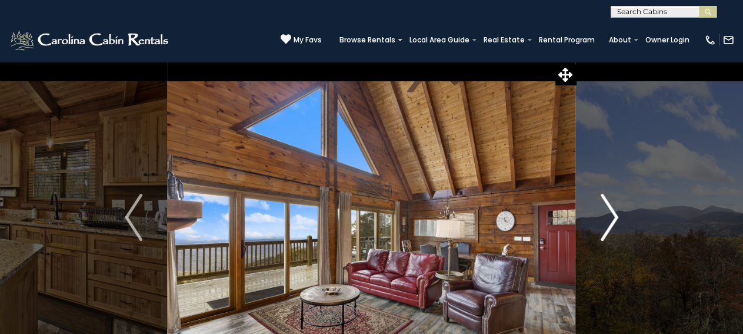
click at [613, 218] on img "Next" at bounding box center [610, 217] width 18 height 47
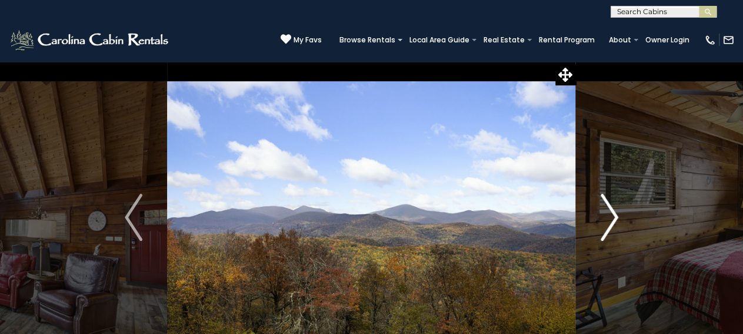
click at [613, 218] on img "Next" at bounding box center [610, 217] width 18 height 47
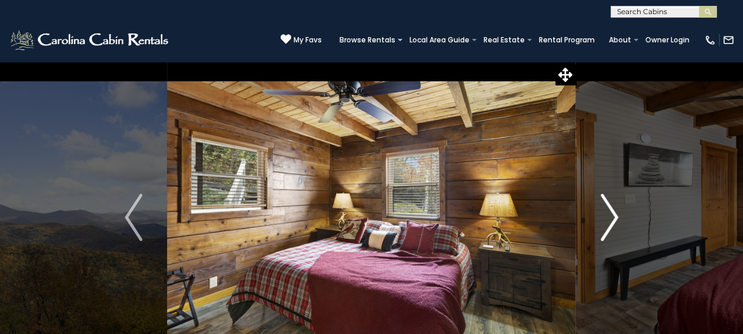
click at [613, 218] on img "Next" at bounding box center [610, 217] width 18 height 47
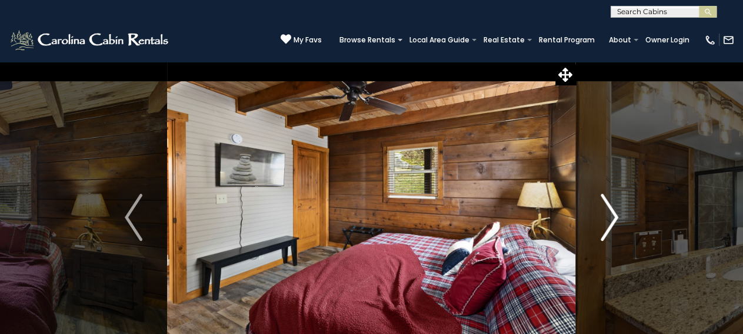
click at [613, 218] on img "Next" at bounding box center [610, 217] width 18 height 47
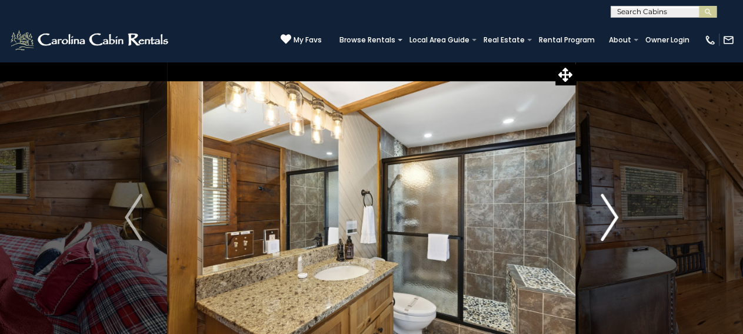
click at [613, 218] on img "Next" at bounding box center [610, 217] width 18 height 47
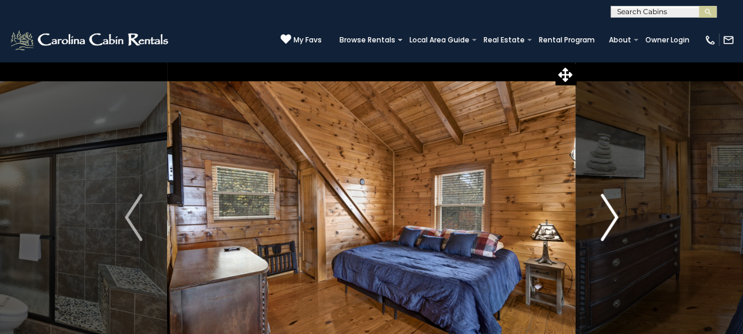
click at [611, 217] on img "Next" at bounding box center [610, 217] width 18 height 47
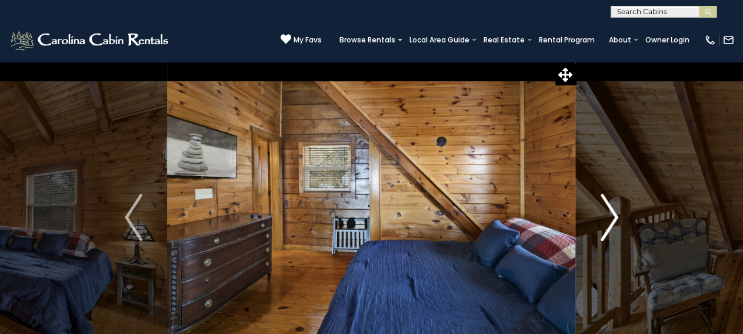
click at [611, 217] on img "Next" at bounding box center [610, 217] width 18 height 47
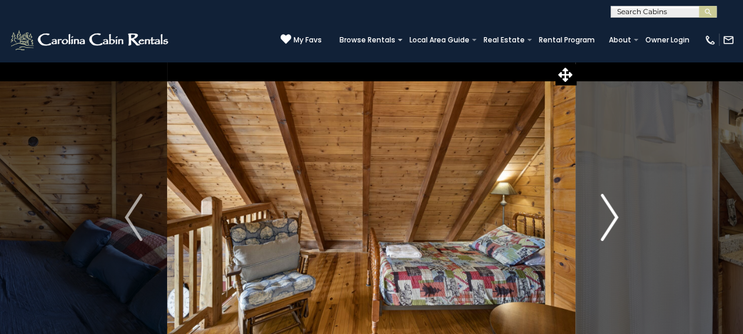
click at [611, 217] on img "Next" at bounding box center [610, 217] width 18 height 47
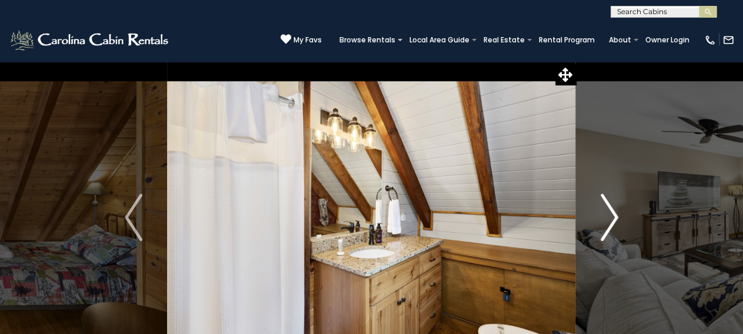
click at [611, 217] on img "Next" at bounding box center [610, 217] width 18 height 47
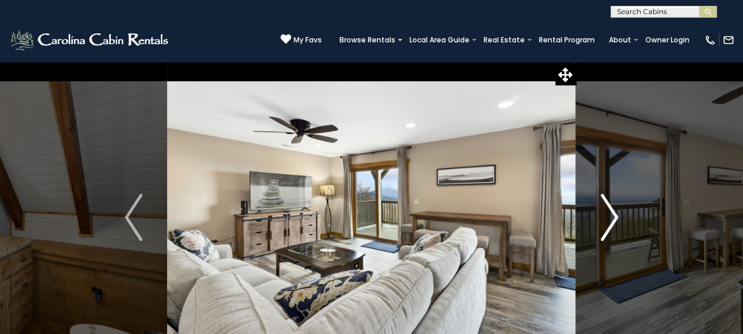
click at [614, 217] on img "Next" at bounding box center [610, 217] width 18 height 47
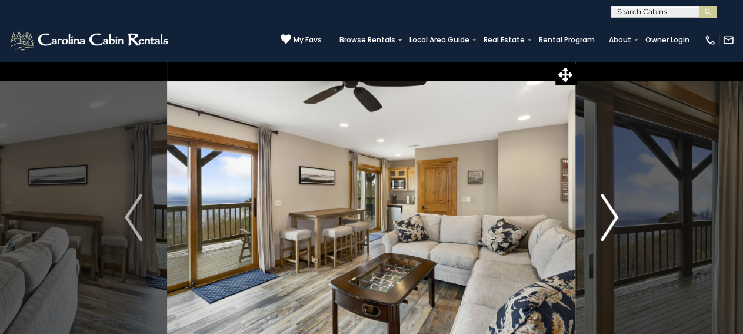
click at [613, 217] on img "Next" at bounding box center [610, 217] width 18 height 47
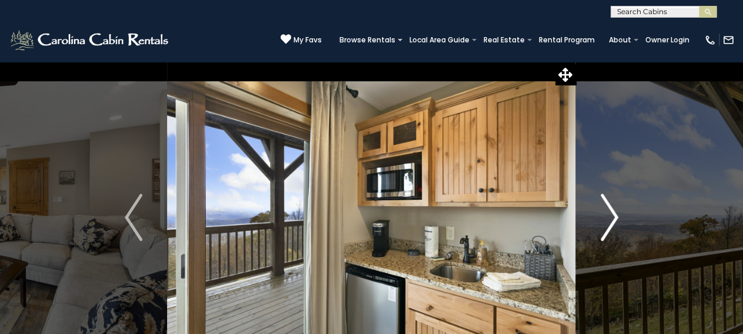
click at [612, 217] on img "Next" at bounding box center [610, 217] width 18 height 47
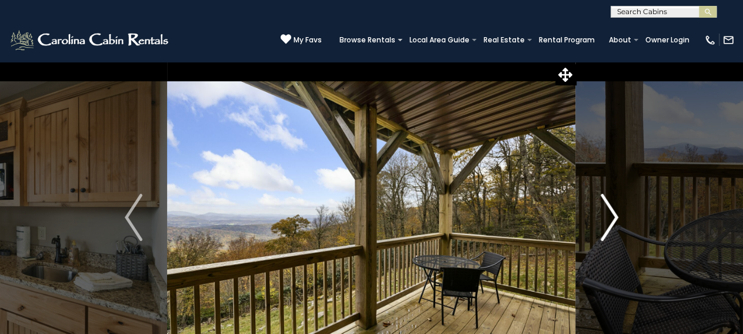
click at [611, 217] on img "Next" at bounding box center [610, 217] width 18 height 47
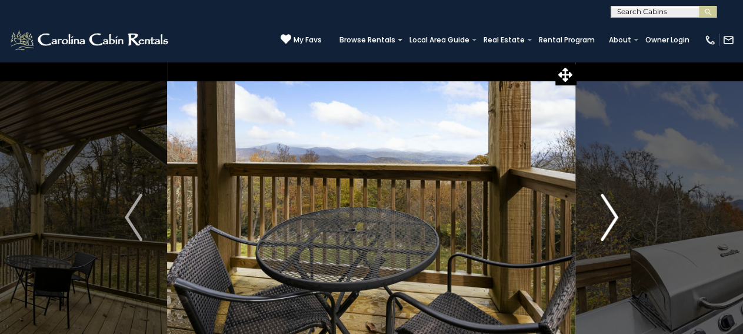
click at [611, 217] on img "Next" at bounding box center [610, 217] width 18 height 47
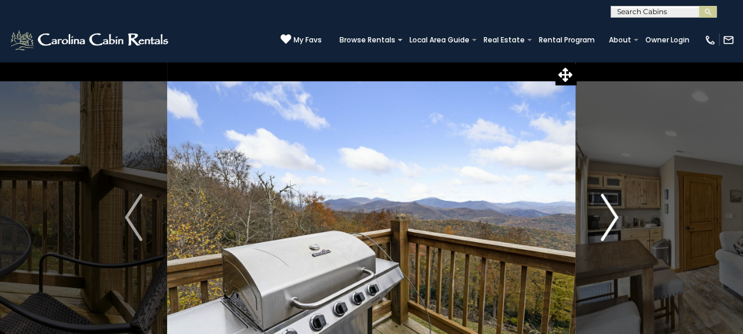
click at [612, 217] on img "Next" at bounding box center [610, 217] width 18 height 47
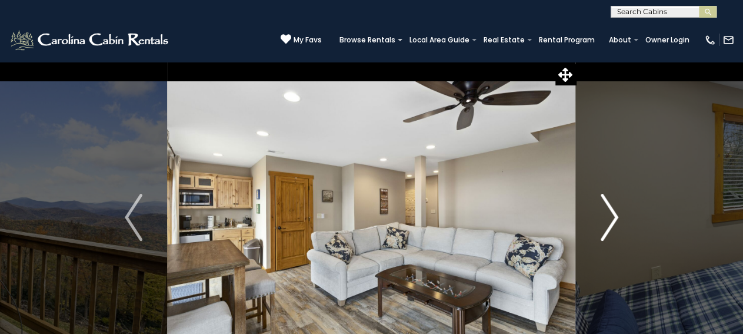
click at [612, 217] on img "Next" at bounding box center [610, 217] width 18 height 47
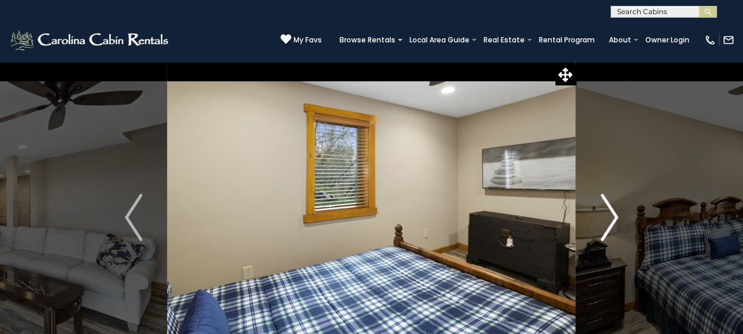
click at [610, 217] on img "Next" at bounding box center [610, 217] width 18 height 47
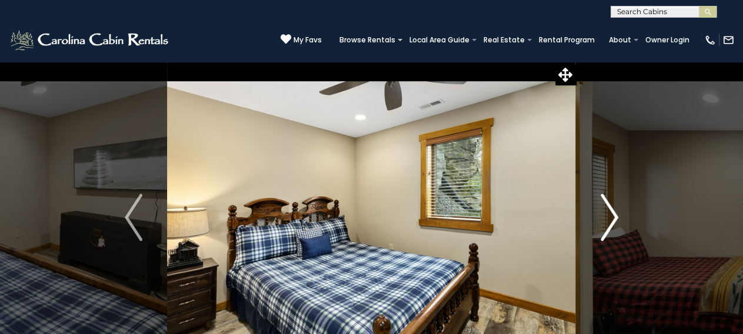
click at [608, 217] on img "Next" at bounding box center [610, 217] width 18 height 47
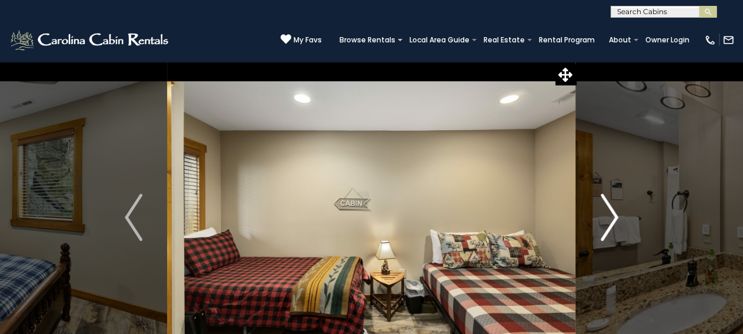
click at [607, 216] on img "Next" at bounding box center [610, 217] width 18 height 47
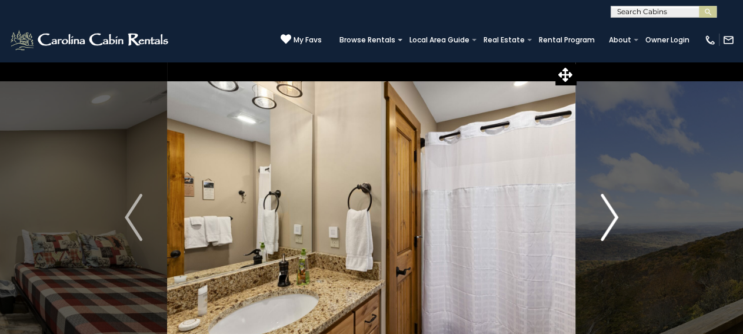
click at [607, 215] on img "Next" at bounding box center [610, 217] width 18 height 47
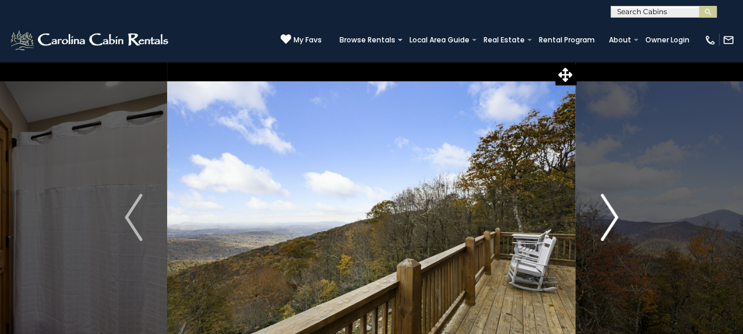
click at [607, 214] on img "Next" at bounding box center [610, 217] width 18 height 47
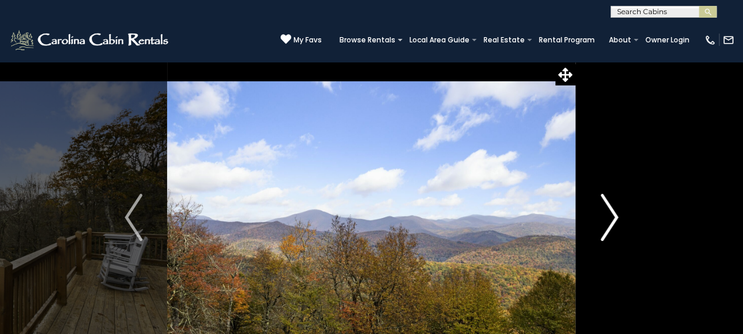
click at [607, 214] on img "Next" at bounding box center [610, 217] width 18 height 47
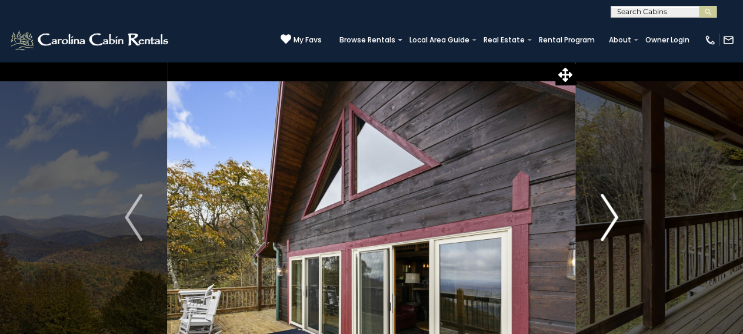
click at [607, 214] on img "Next" at bounding box center [610, 217] width 18 height 47
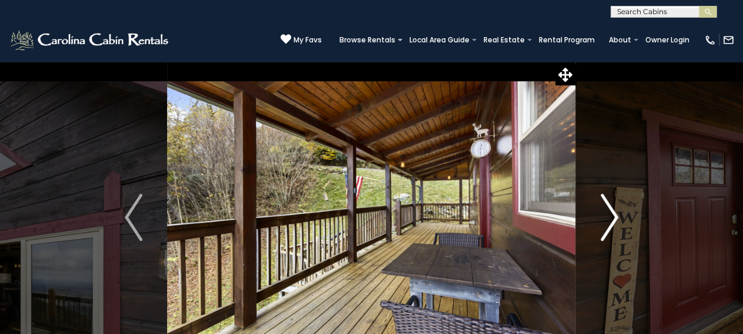
click at [607, 214] on img "Next" at bounding box center [610, 217] width 18 height 47
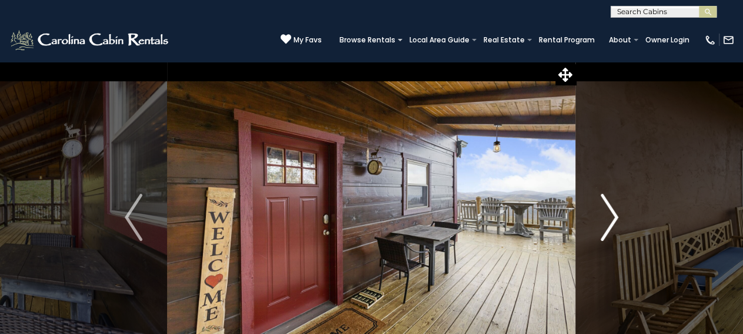
click at [607, 214] on img "Next" at bounding box center [610, 217] width 18 height 47
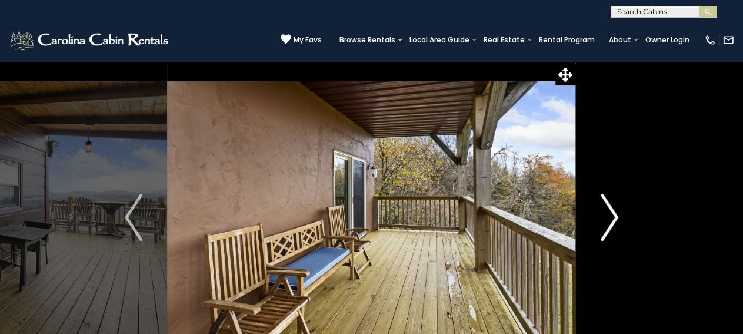
click at [607, 214] on img "Next" at bounding box center [610, 217] width 18 height 47
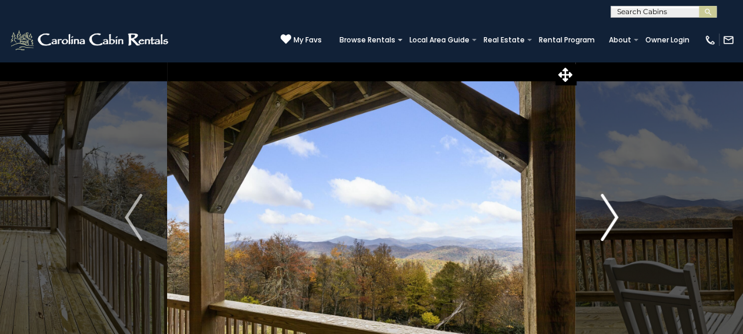
click at [607, 214] on img "Next" at bounding box center [610, 217] width 18 height 47
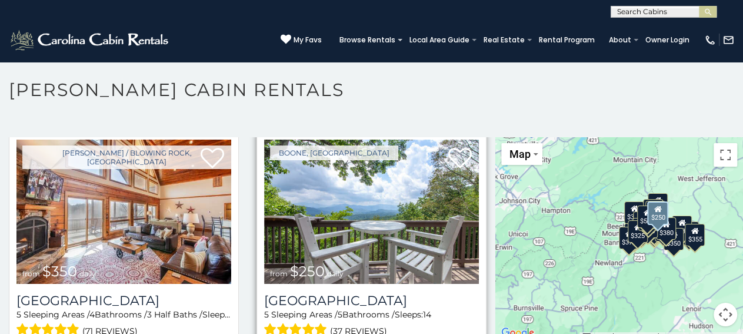
scroll to position [2354, 0]
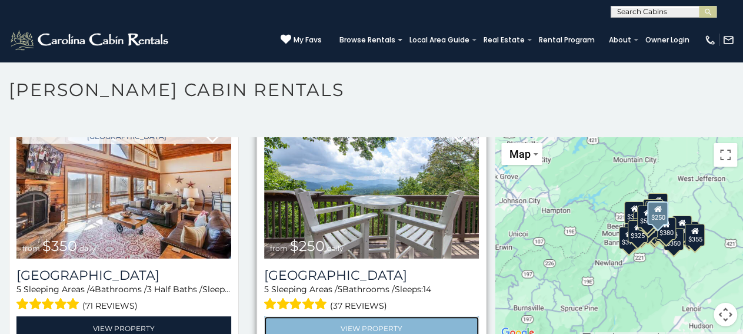
click at [358, 316] on link "View Property" at bounding box center [371, 328] width 215 height 24
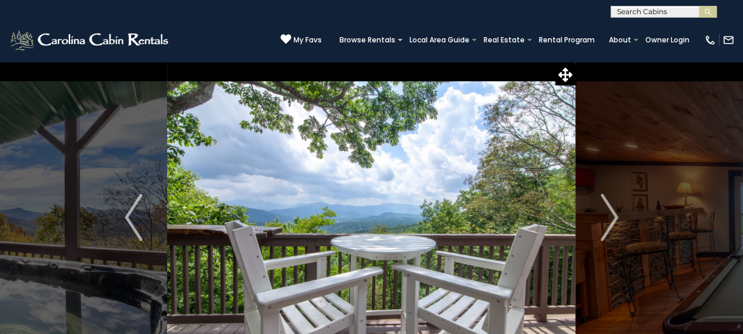
click at [611, 225] on img "Next" at bounding box center [610, 217] width 18 height 47
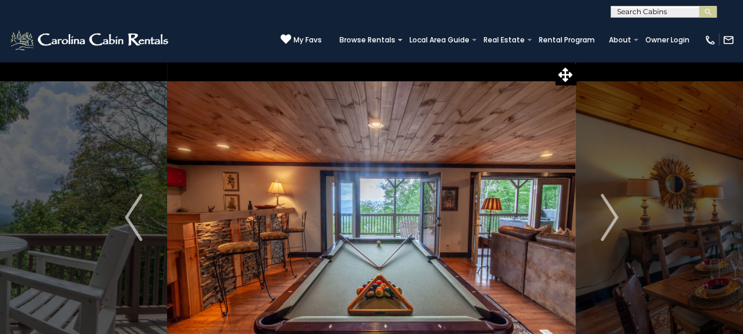
click at [611, 225] on img "Next" at bounding box center [610, 217] width 18 height 47
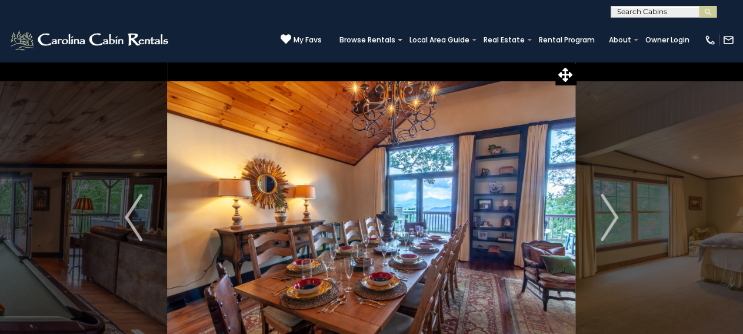
click at [611, 225] on img "Next" at bounding box center [610, 217] width 18 height 47
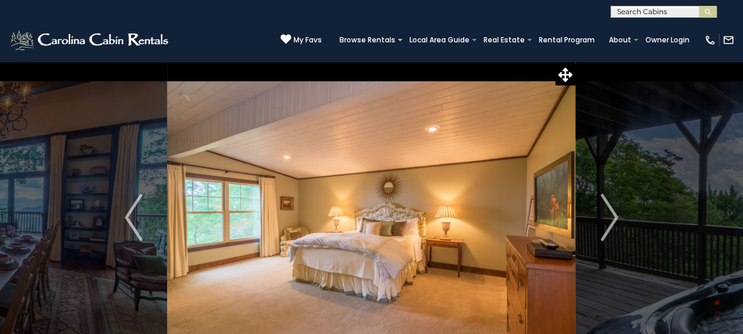
click at [611, 225] on img "Next" at bounding box center [610, 217] width 18 height 47
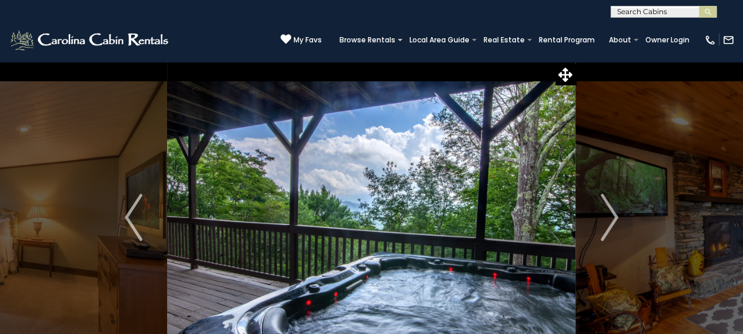
click at [611, 225] on img "Next" at bounding box center [610, 217] width 18 height 47
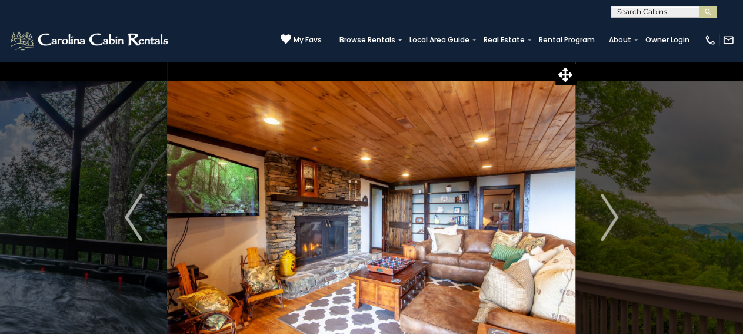
click at [611, 225] on img "Next" at bounding box center [610, 217] width 18 height 47
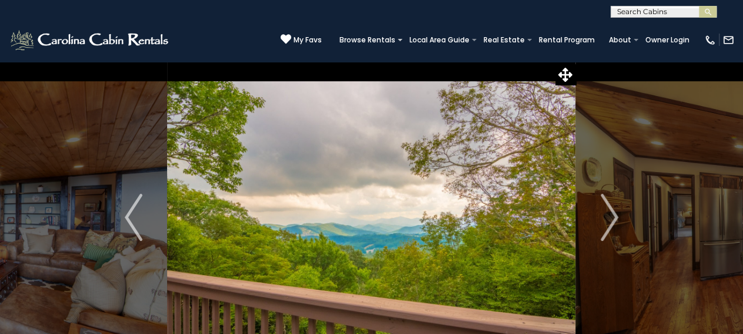
click at [611, 225] on img "Next" at bounding box center [610, 217] width 18 height 47
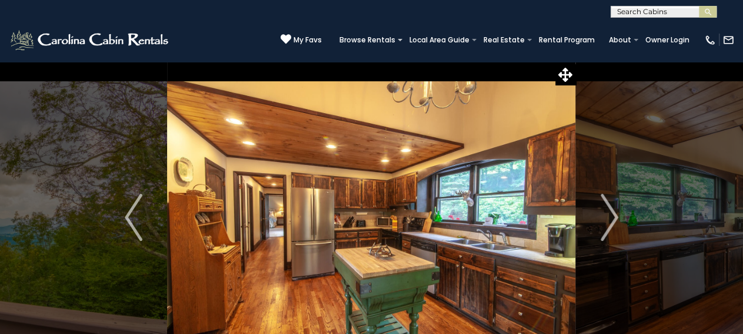
click at [611, 225] on img "Next" at bounding box center [610, 217] width 18 height 47
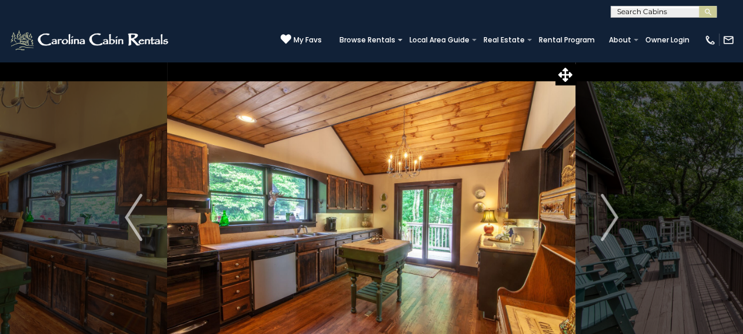
click at [611, 225] on img "Next" at bounding box center [610, 217] width 18 height 47
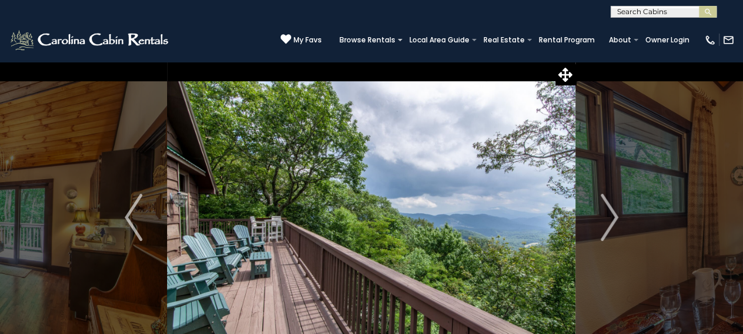
click at [611, 225] on img "Next" at bounding box center [610, 217] width 18 height 47
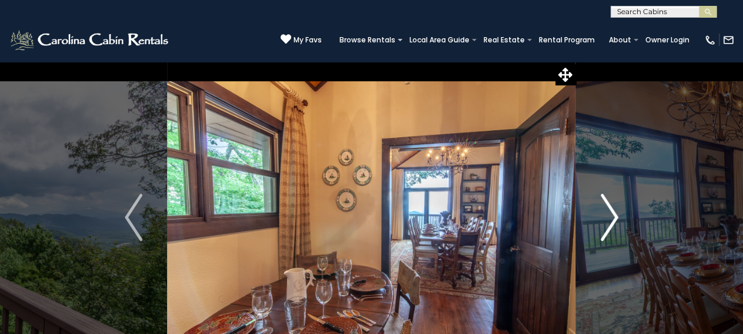
click at [618, 223] on img "Next" at bounding box center [610, 217] width 18 height 47
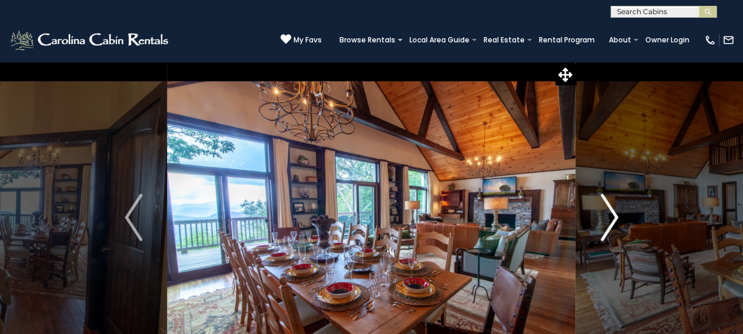
click at [618, 223] on img "Next" at bounding box center [610, 217] width 18 height 47
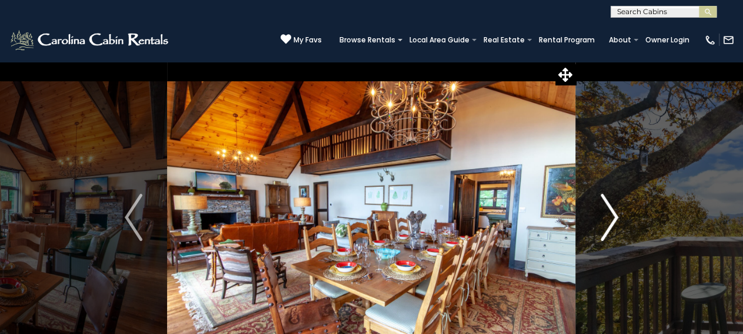
click at [618, 223] on img "Next" at bounding box center [610, 217] width 18 height 47
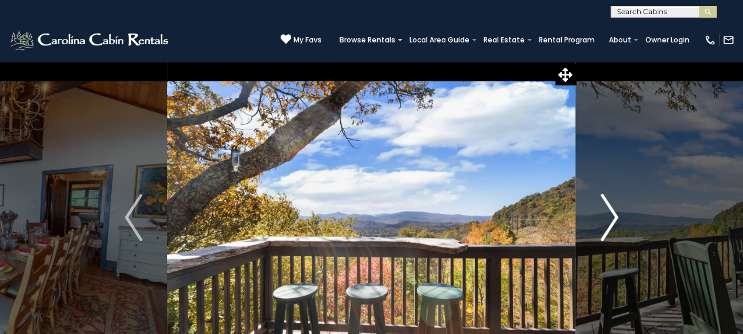
click at [618, 223] on img "Next" at bounding box center [610, 217] width 18 height 47
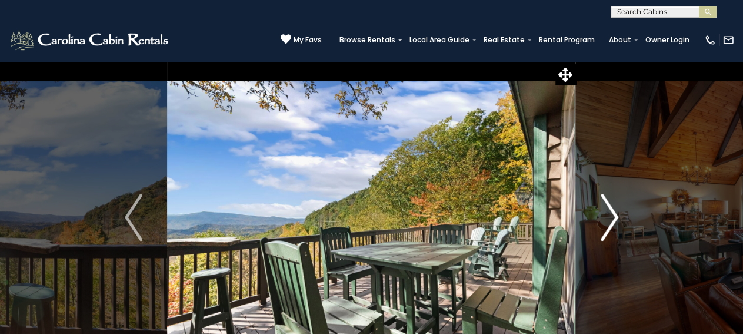
click at [618, 223] on img "Next" at bounding box center [610, 217] width 18 height 47
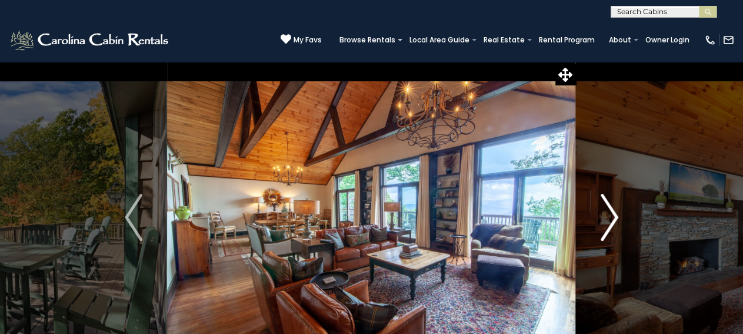
click at [618, 223] on img "Next" at bounding box center [610, 217] width 18 height 47
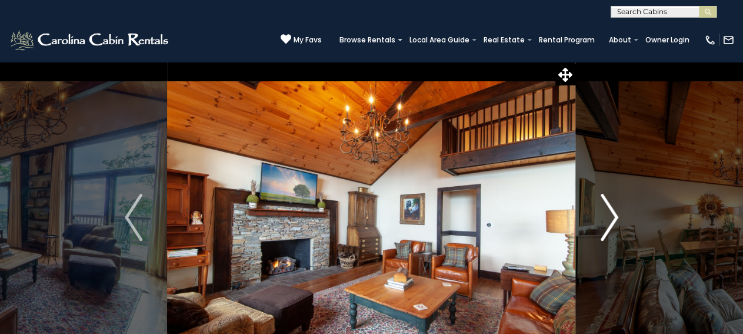
click at [618, 223] on img "Next" at bounding box center [610, 217] width 18 height 47
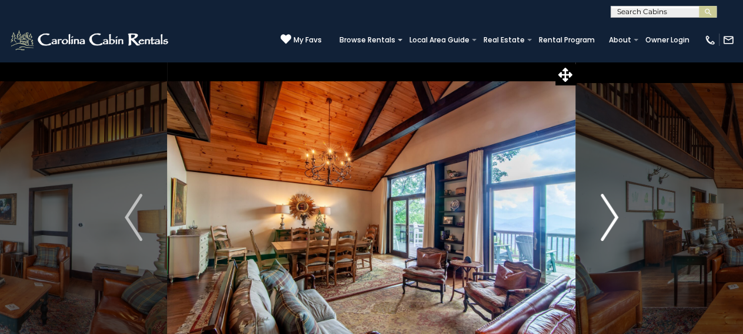
click at [618, 223] on img "Next" at bounding box center [610, 217] width 18 height 47
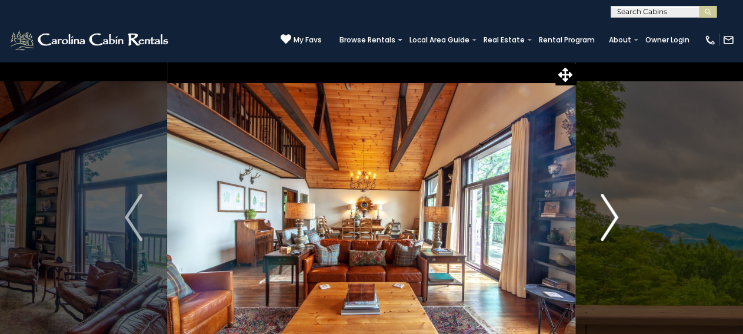
click at [618, 223] on img "Next" at bounding box center [610, 217] width 18 height 47
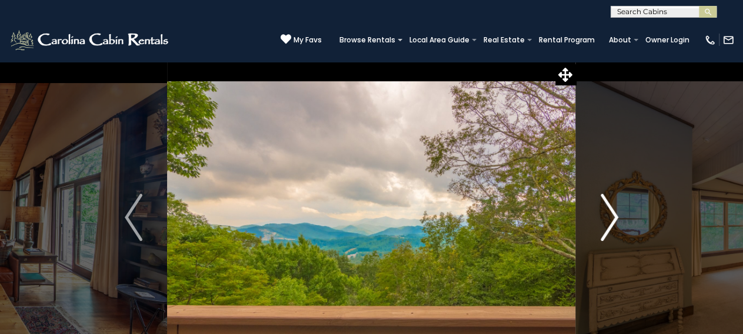
click at [618, 223] on img "Next" at bounding box center [610, 217] width 18 height 47
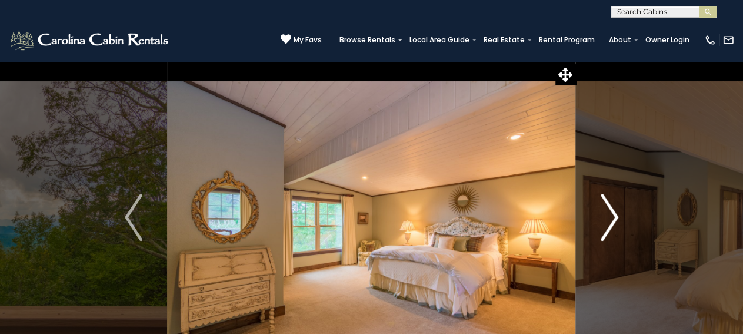
click at [618, 223] on img "Next" at bounding box center [610, 217] width 18 height 47
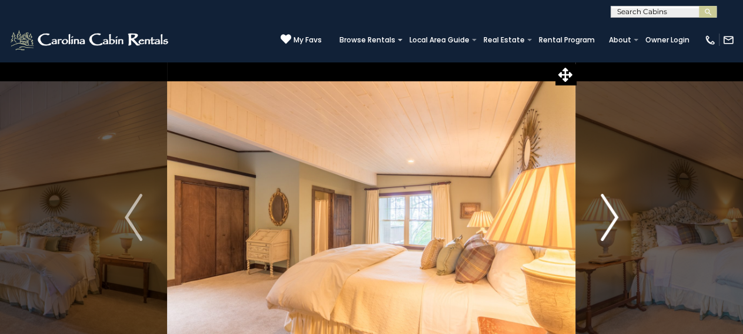
click at [618, 223] on img "Next" at bounding box center [610, 217] width 18 height 47
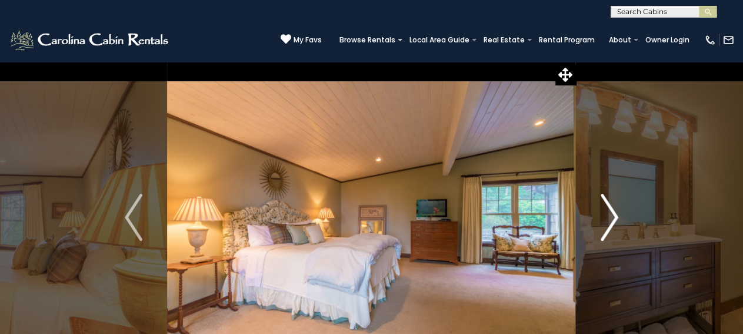
click at [618, 223] on img "Next" at bounding box center [610, 217] width 18 height 47
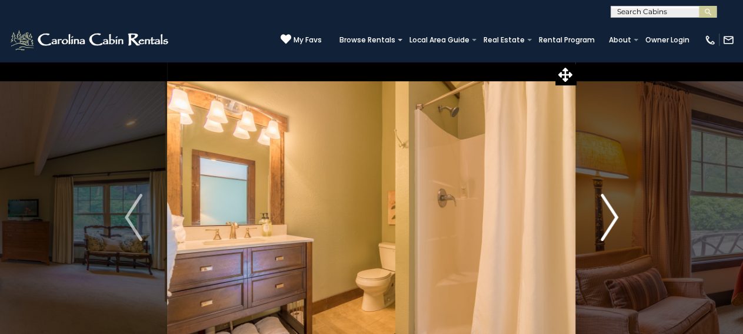
click at [618, 223] on img "Next" at bounding box center [610, 217] width 18 height 47
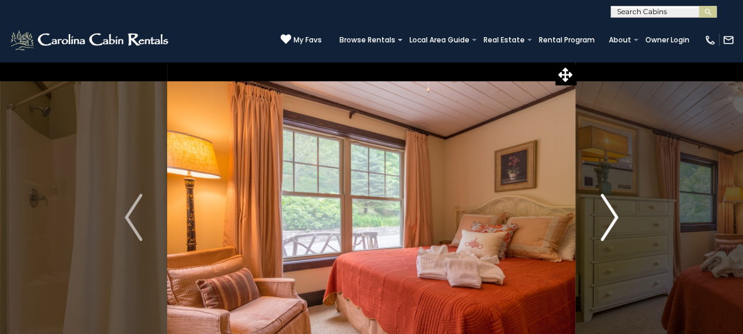
click at [618, 223] on img "Next" at bounding box center [610, 217] width 18 height 47
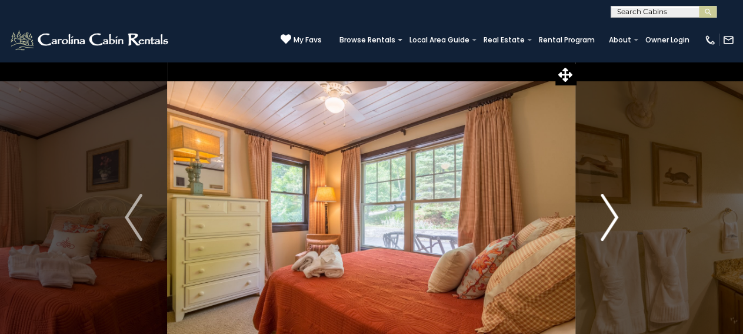
click at [618, 223] on img "Next" at bounding box center [610, 217] width 18 height 47
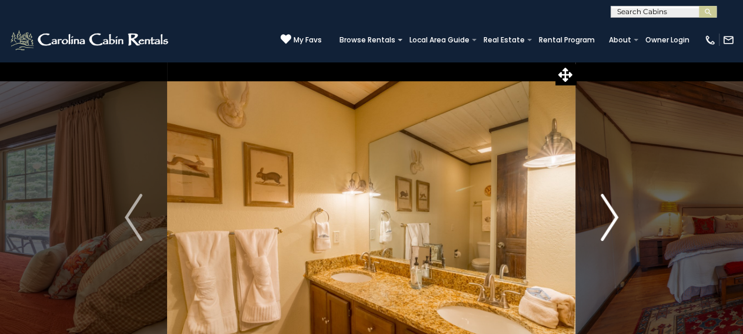
click at [618, 223] on img "Next" at bounding box center [610, 217] width 18 height 47
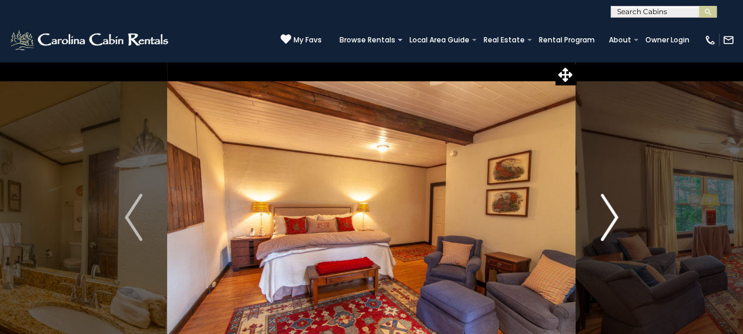
click at [618, 223] on img "Next" at bounding box center [610, 217] width 18 height 47
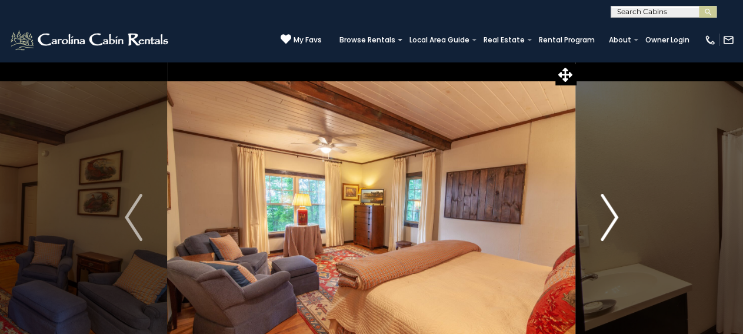
click at [618, 223] on img "Next" at bounding box center [610, 217] width 18 height 47
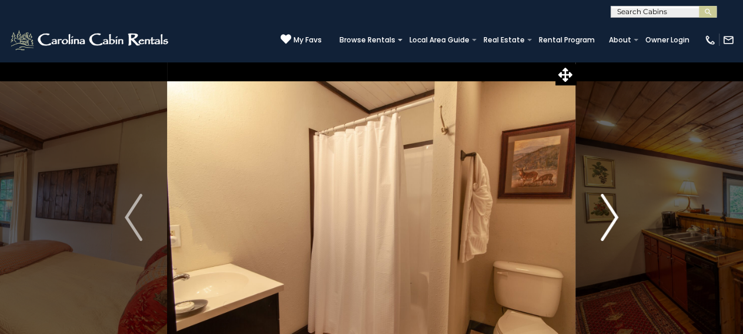
click at [618, 223] on img "Next" at bounding box center [610, 217] width 18 height 47
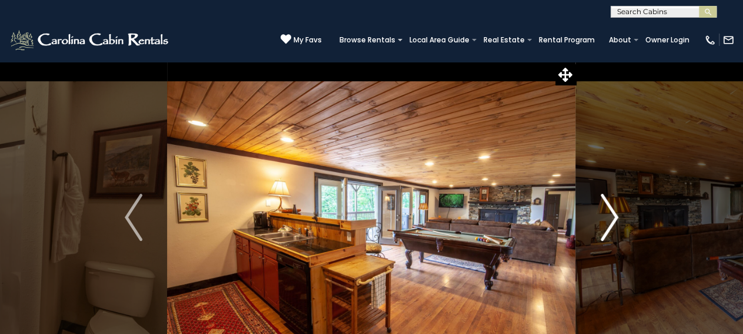
click at [618, 223] on img "Next" at bounding box center [610, 217] width 18 height 47
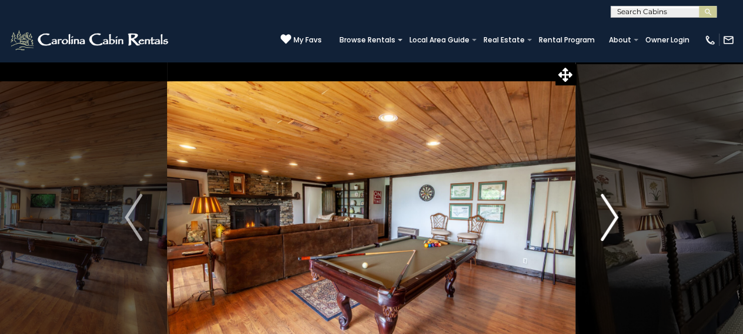
click at [618, 223] on img "Next" at bounding box center [610, 217] width 18 height 47
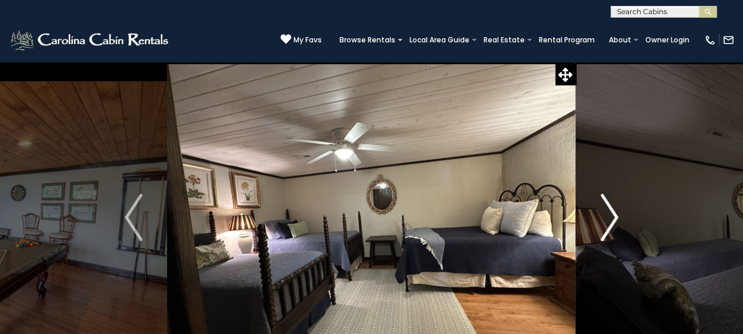
click at [618, 223] on img "Next" at bounding box center [610, 217] width 18 height 47
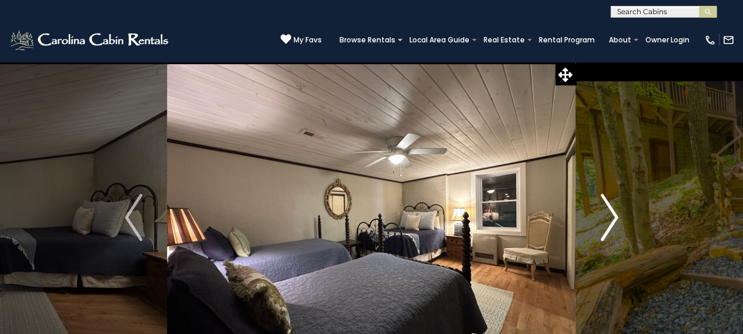
click at [618, 223] on img "Next" at bounding box center [610, 217] width 18 height 47
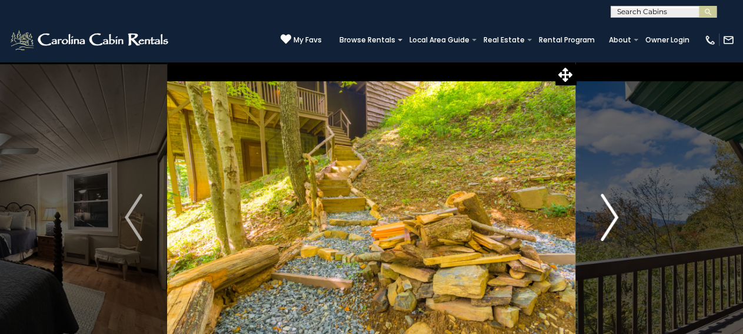
click at [618, 223] on img "Next" at bounding box center [610, 217] width 18 height 47
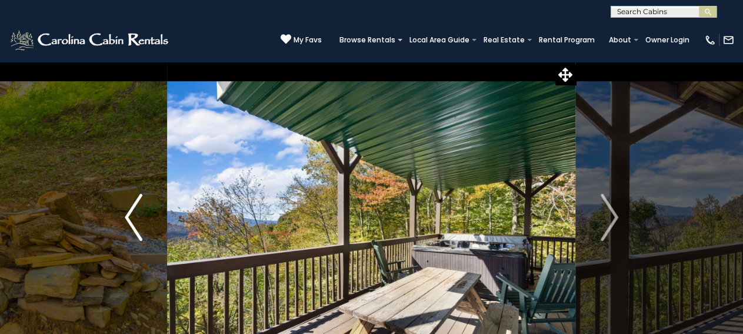
click at [131, 217] on img "Previous" at bounding box center [134, 217] width 18 height 47
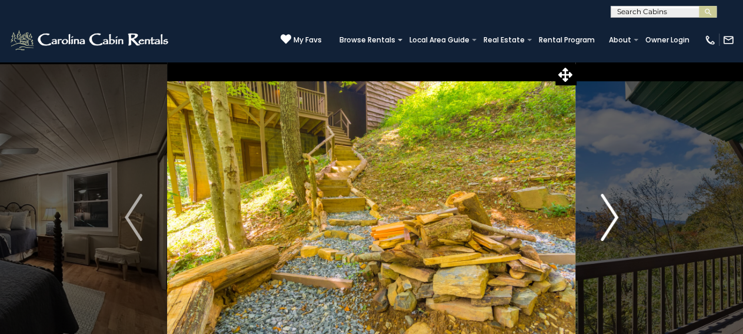
click at [619, 221] on button "Next" at bounding box center [609, 217] width 67 height 312
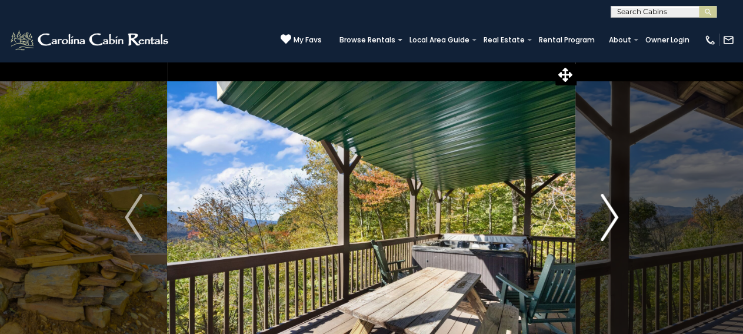
click at [619, 221] on button "Next" at bounding box center [609, 217] width 67 height 312
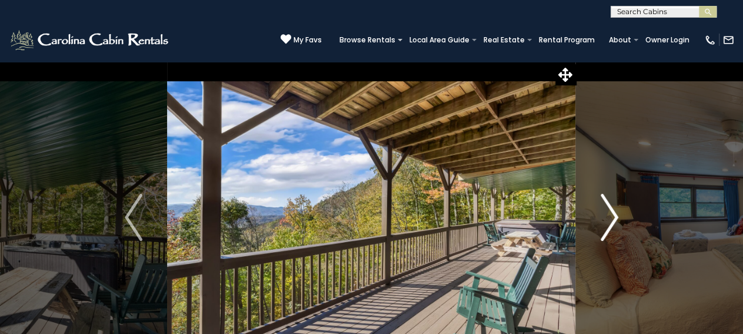
click at [619, 221] on button "Next" at bounding box center [609, 217] width 67 height 312
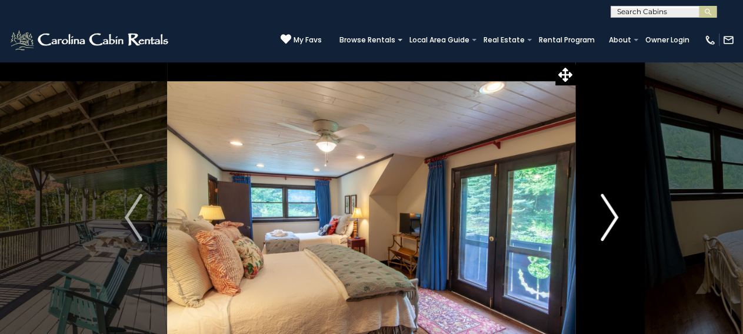
click at [619, 221] on button "Next" at bounding box center [609, 217] width 67 height 312
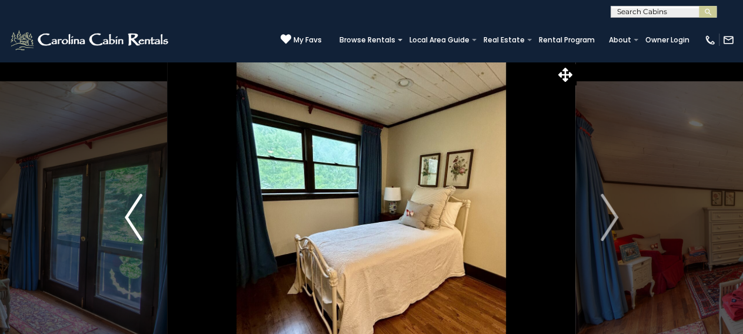
click at [138, 221] on img "Previous" at bounding box center [134, 217] width 18 height 47
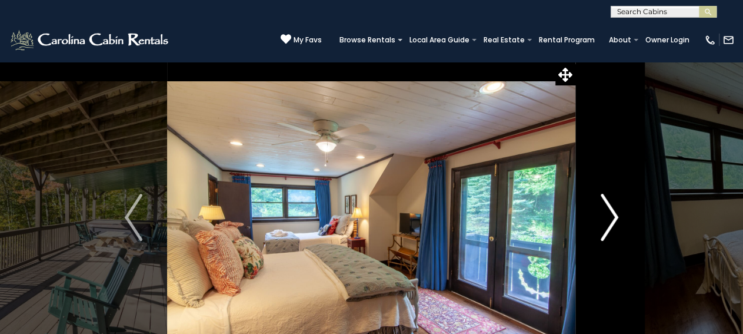
click at [619, 228] on button "Next" at bounding box center [609, 217] width 67 height 312
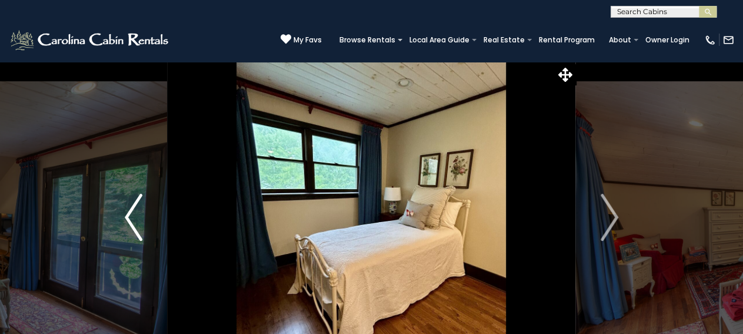
click at [122, 212] on button "Previous" at bounding box center [133, 217] width 67 height 312
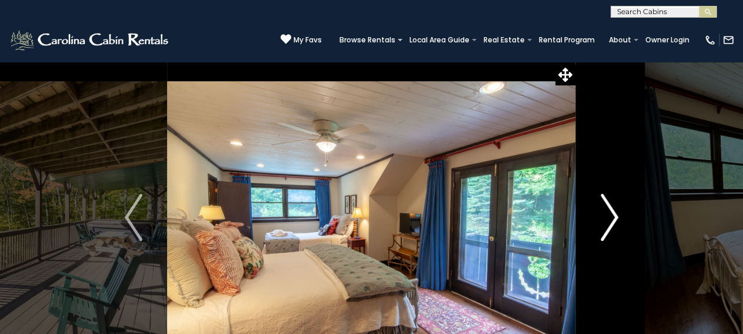
click at [611, 220] on img "Next" at bounding box center [610, 217] width 18 height 47
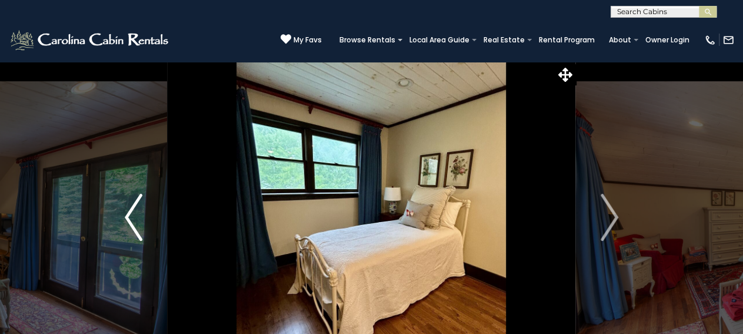
click at [142, 234] on button "Previous" at bounding box center [133, 217] width 67 height 312
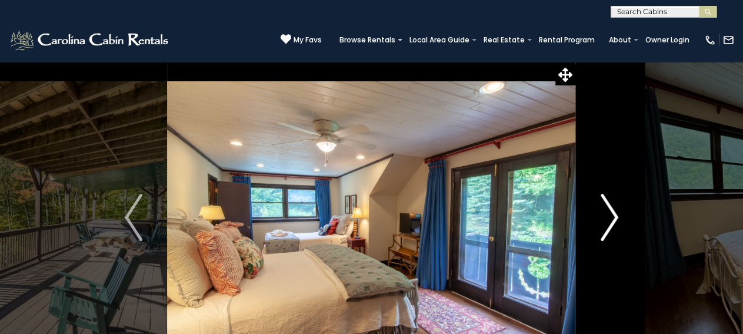
click at [613, 224] on img "Next" at bounding box center [610, 217] width 18 height 47
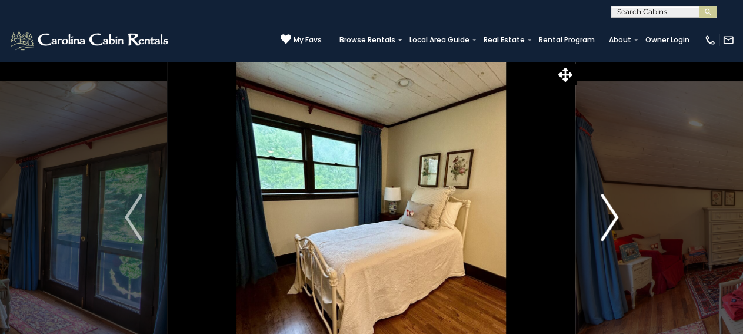
click at [613, 224] on img "Next" at bounding box center [610, 217] width 18 height 47
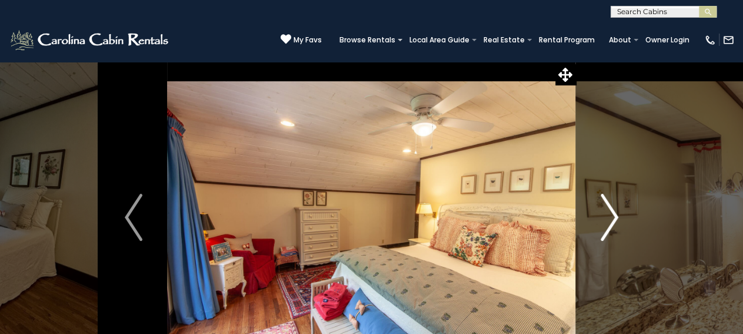
click at [613, 224] on img "Next" at bounding box center [610, 217] width 18 height 47
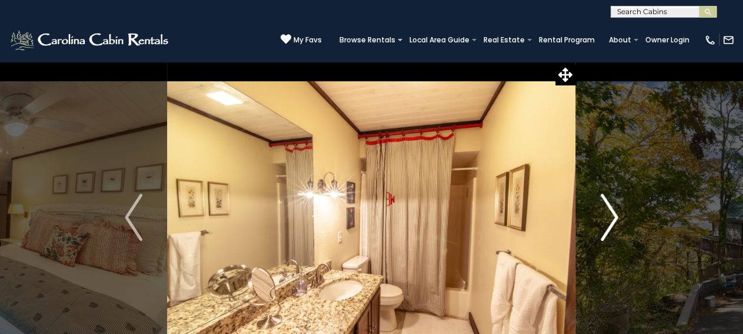
click at [613, 224] on img "Next" at bounding box center [610, 217] width 18 height 47
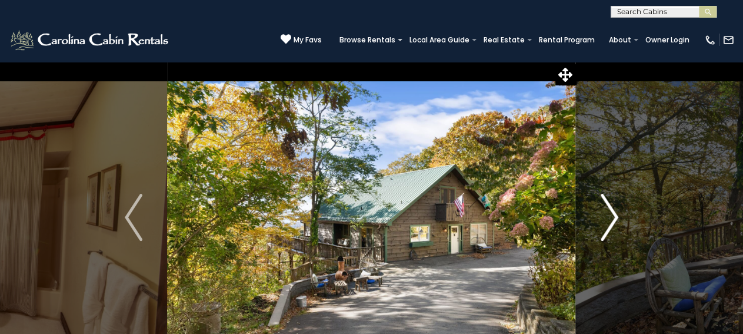
click at [613, 224] on img "Next" at bounding box center [610, 217] width 18 height 47
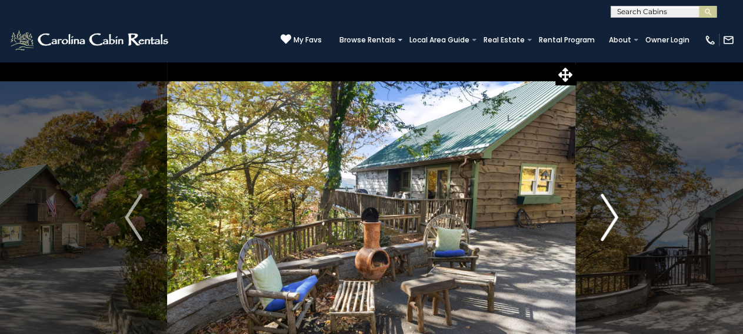
click at [613, 224] on img "Next" at bounding box center [610, 217] width 18 height 47
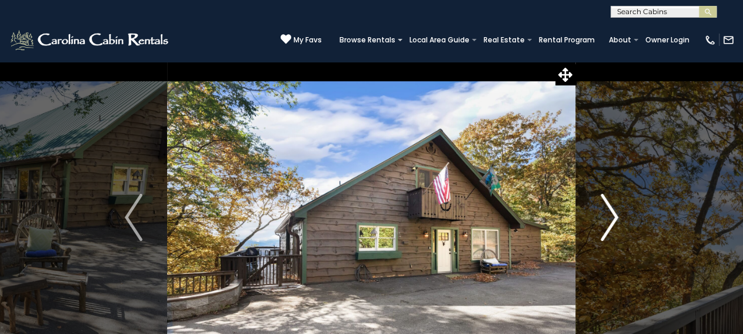
click at [613, 224] on img "Next" at bounding box center [610, 217] width 18 height 47
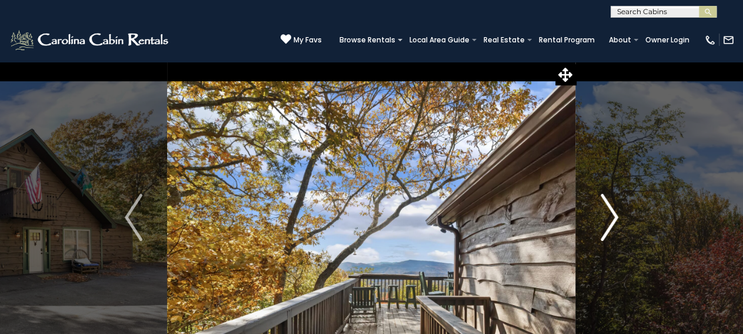
click at [613, 224] on img "Next" at bounding box center [610, 217] width 18 height 47
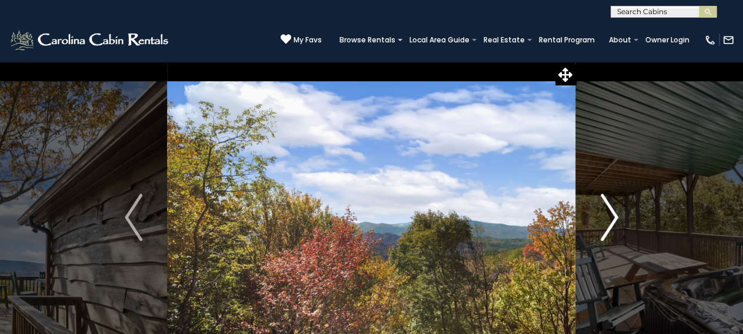
click at [613, 224] on img "Next" at bounding box center [610, 217] width 18 height 47
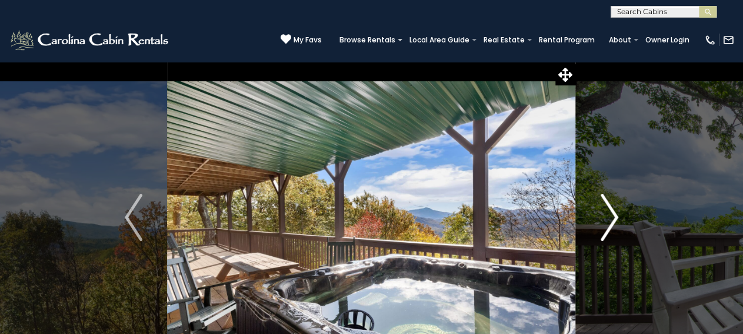
click at [613, 224] on img "Next" at bounding box center [610, 217] width 18 height 47
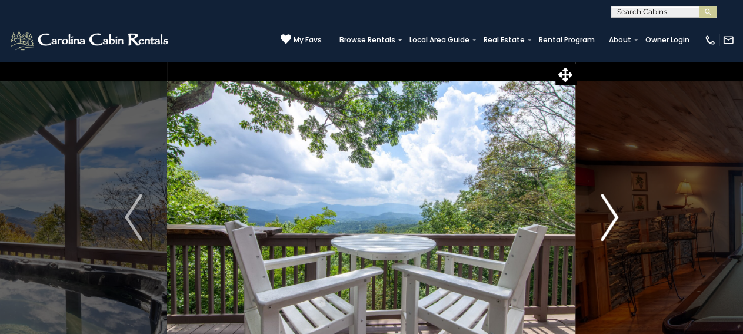
click at [613, 224] on img "Next" at bounding box center [610, 217] width 18 height 47
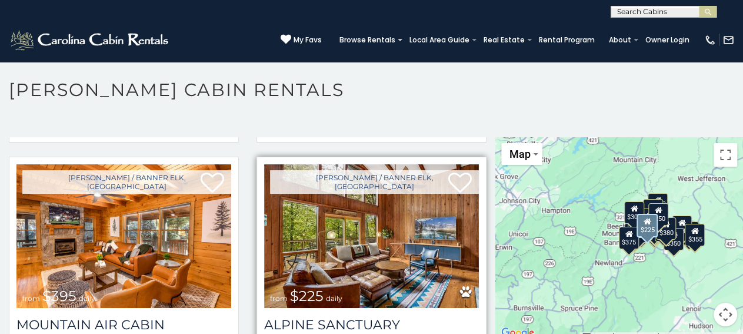
scroll to position [3295, 0]
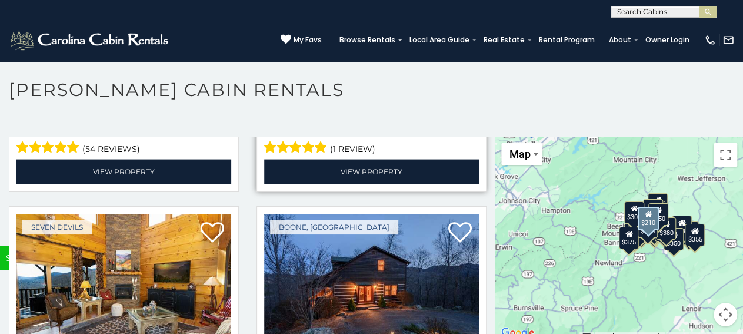
scroll to position [3589, 0]
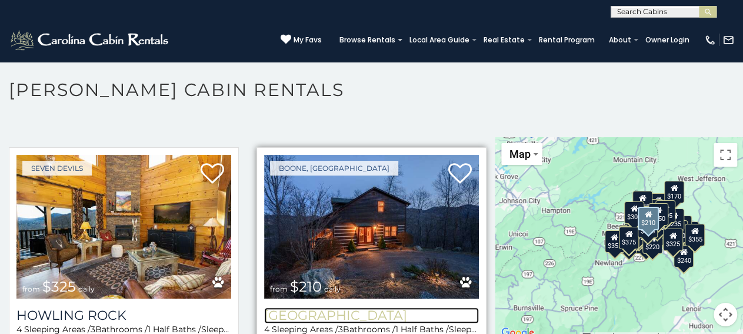
click at [357, 307] on h3 "[GEOGRAPHIC_DATA]" at bounding box center [371, 315] width 215 height 16
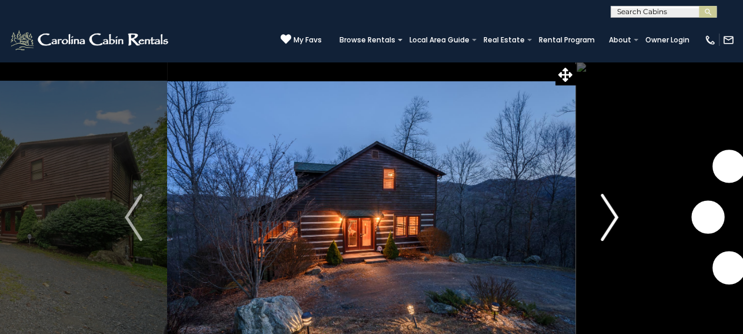
click at [614, 224] on img "Next" at bounding box center [610, 217] width 18 height 47
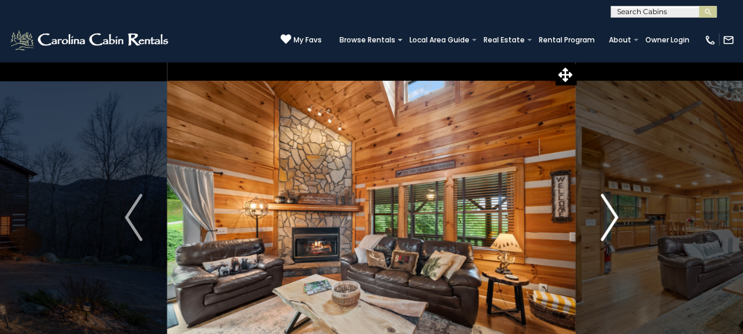
click at [616, 225] on img "Next" at bounding box center [610, 217] width 18 height 47
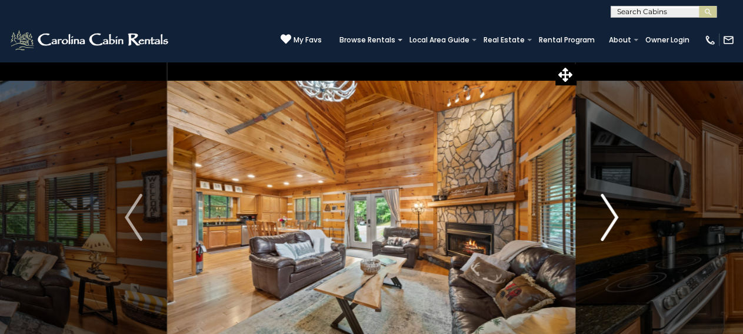
click at [619, 226] on button "Next" at bounding box center [609, 217] width 67 height 312
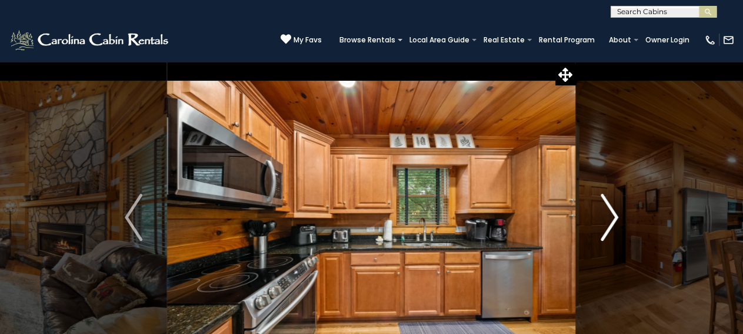
click at [619, 226] on button "Next" at bounding box center [609, 217] width 67 height 312
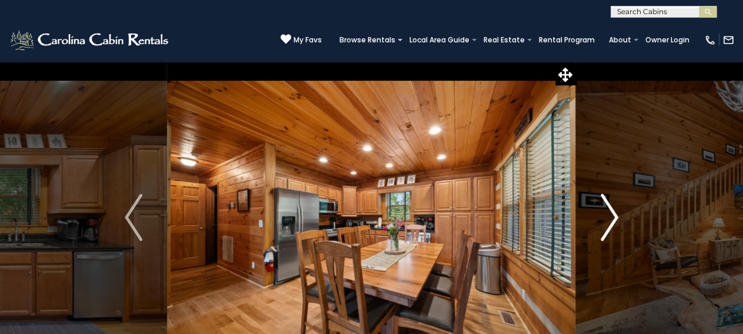
click at [619, 226] on button "Next" at bounding box center [609, 217] width 67 height 312
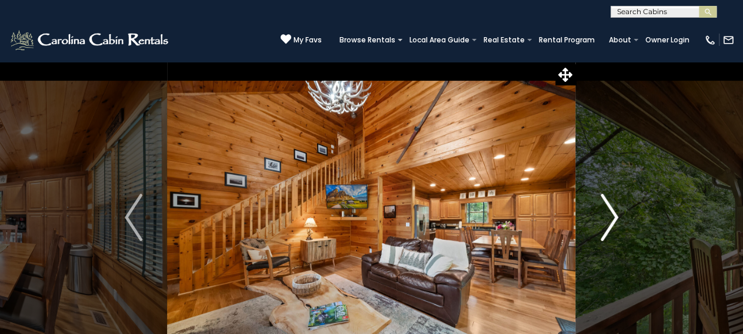
click at [619, 226] on button "Next" at bounding box center [609, 217] width 67 height 312
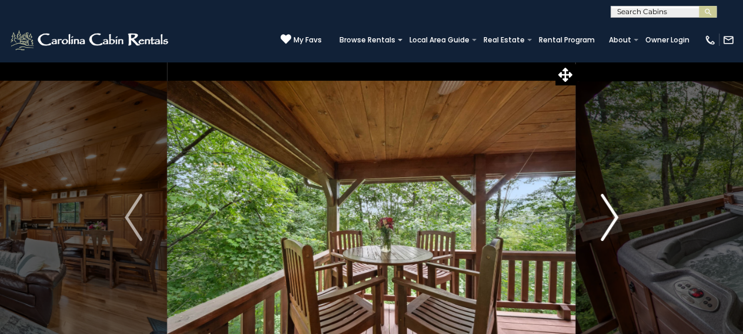
click at [619, 226] on button "Next" at bounding box center [609, 217] width 67 height 312
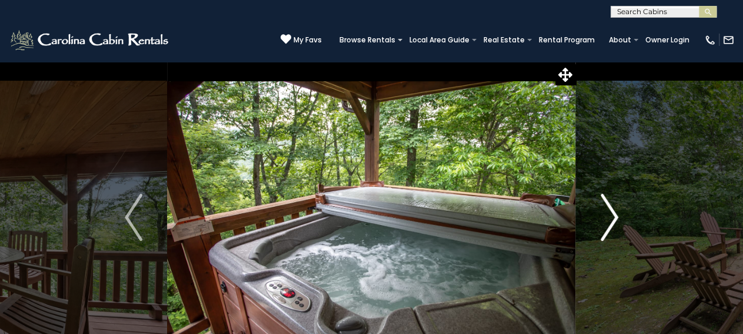
click at [619, 226] on button "Next" at bounding box center [609, 217] width 67 height 312
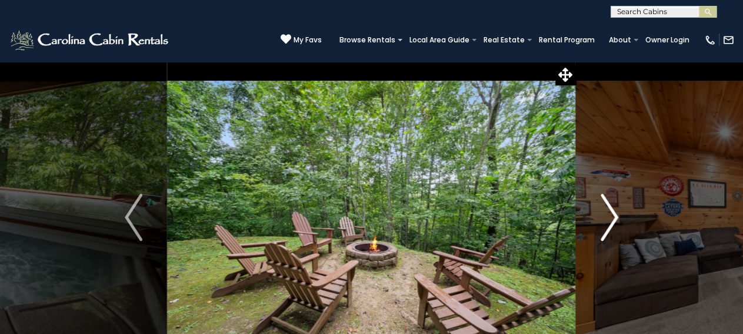
click at [619, 226] on button "Next" at bounding box center [609, 217] width 67 height 312
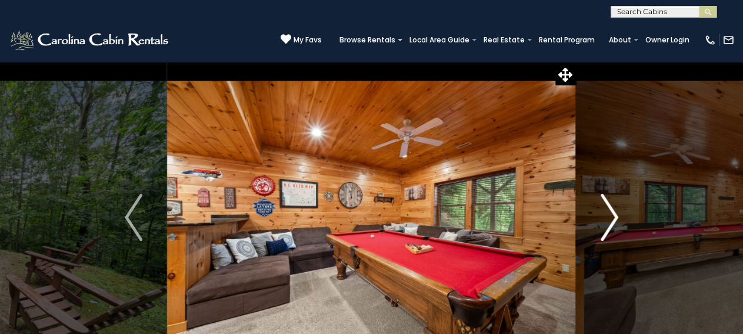
click at [619, 226] on button "Next" at bounding box center [609, 217] width 67 height 312
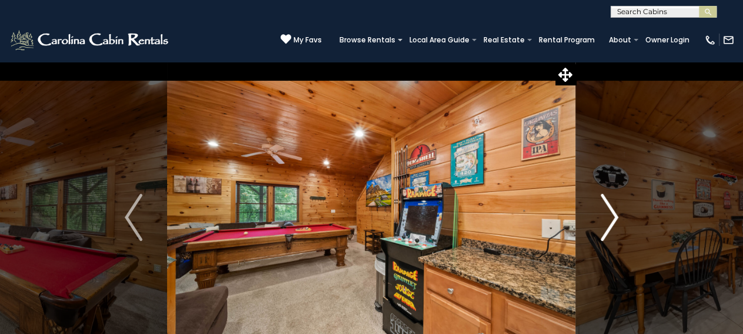
click at [619, 226] on button "Next" at bounding box center [609, 217] width 67 height 312
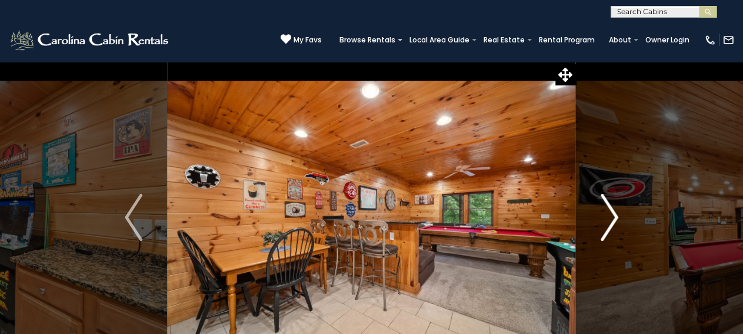
click at [619, 226] on button "Next" at bounding box center [609, 217] width 67 height 312
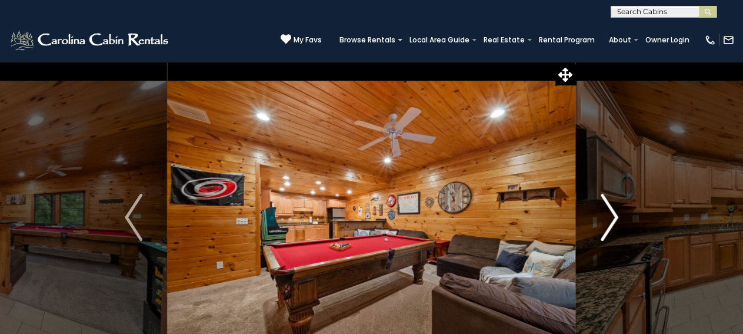
click at [619, 226] on button "Next" at bounding box center [609, 217] width 67 height 312
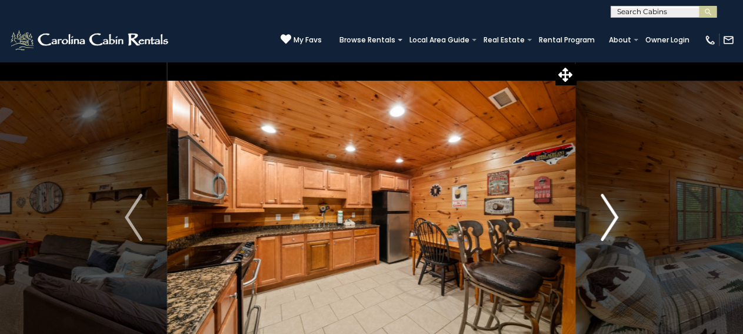
click at [619, 226] on button "Next" at bounding box center [609, 217] width 67 height 312
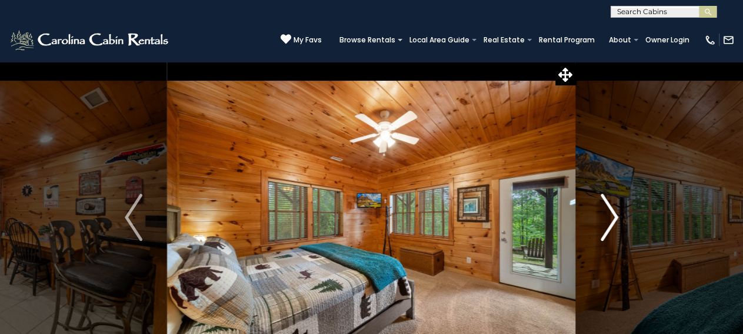
click at [619, 226] on button "Next" at bounding box center [609, 217] width 67 height 312
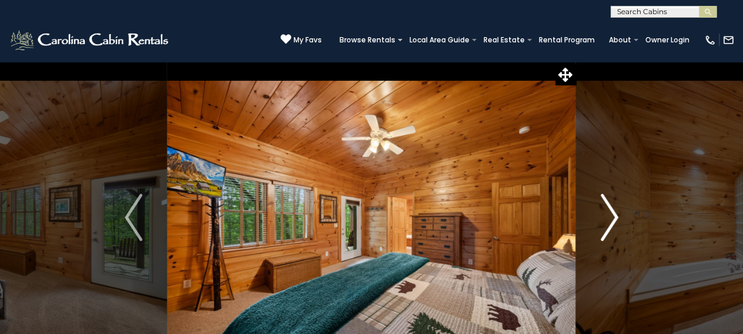
click at [619, 226] on button "Next" at bounding box center [609, 217] width 67 height 312
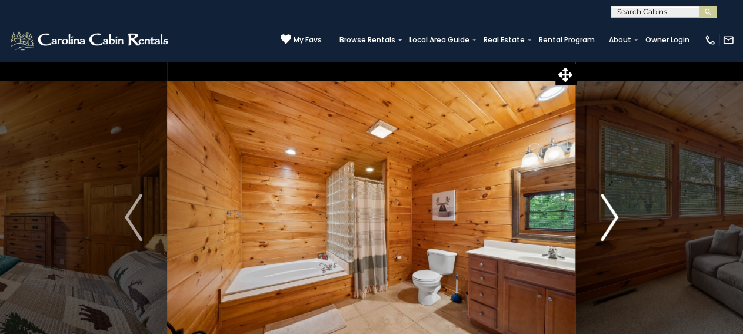
click at [619, 226] on button "Next" at bounding box center [609, 217] width 67 height 312
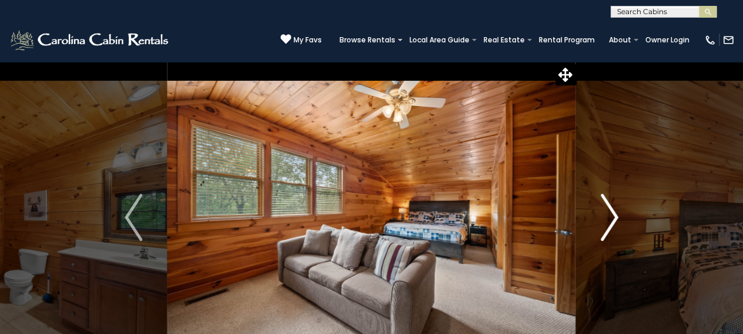
click at [620, 227] on button "Next" at bounding box center [609, 217] width 67 height 312
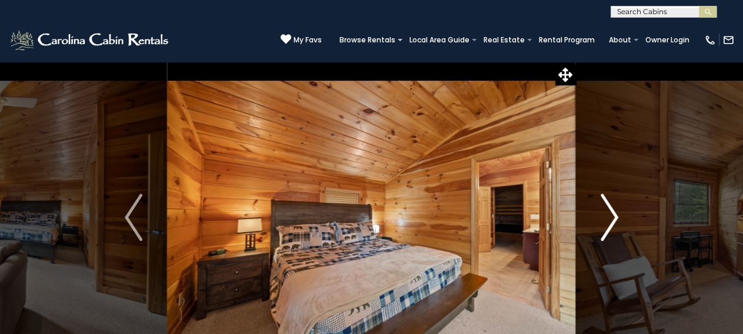
click at [620, 227] on button "Next" at bounding box center [609, 217] width 67 height 312
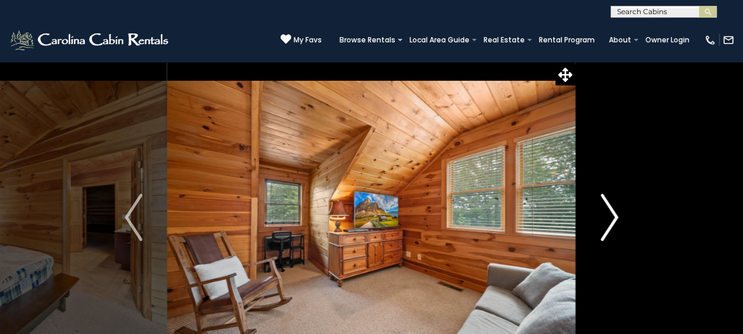
click at [621, 227] on button "Next" at bounding box center [609, 217] width 67 height 312
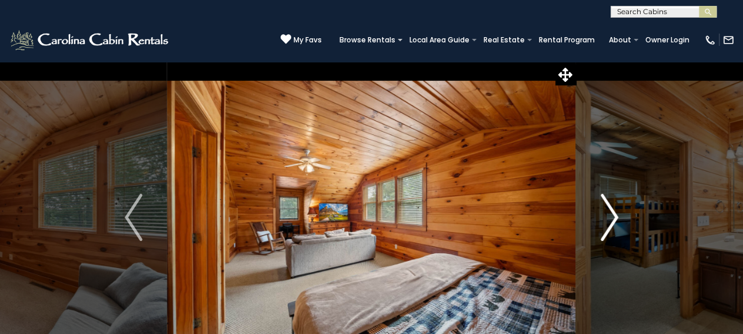
click at [621, 227] on button "Next" at bounding box center [609, 217] width 67 height 312
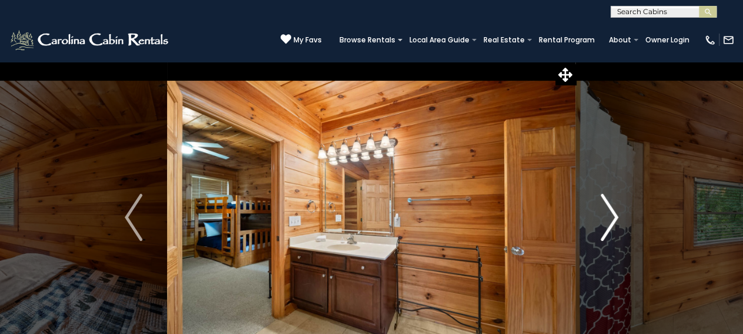
click at [621, 227] on button "Next" at bounding box center [609, 217] width 67 height 312
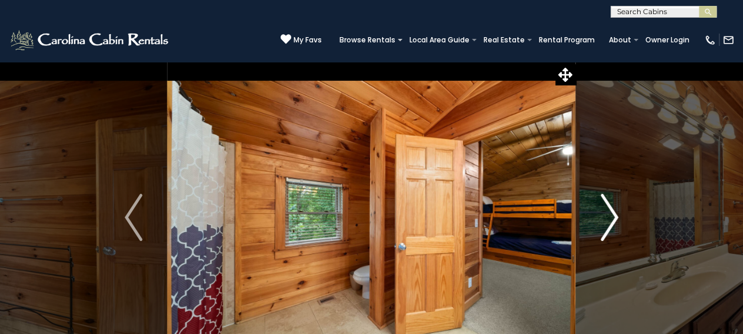
click at [621, 227] on button "Next" at bounding box center [609, 217] width 67 height 312
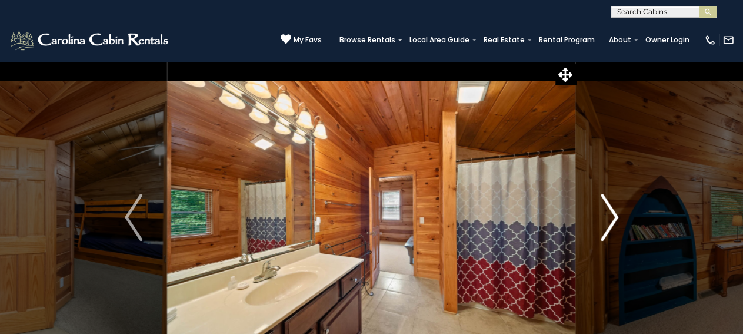
click at [621, 227] on button "Next" at bounding box center [609, 217] width 67 height 312
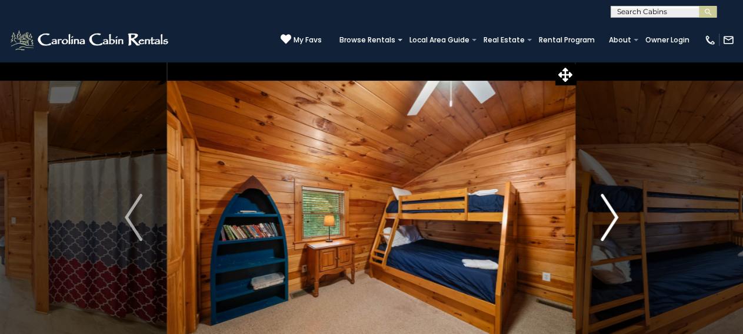
click at [621, 227] on button "Next" at bounding box center [609, 217] width 67 height 312
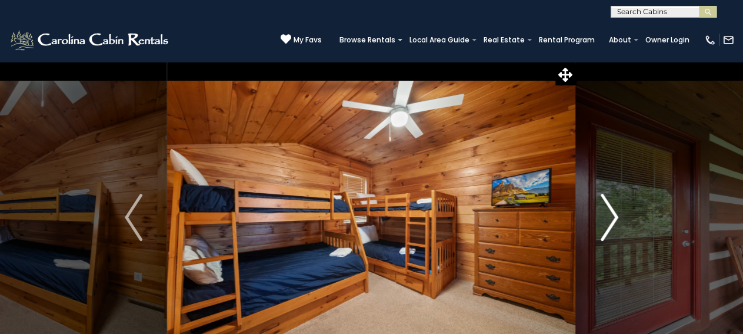
click at [621, 227] on button "Next" at bounding box center [609, 217] width 67 height 312
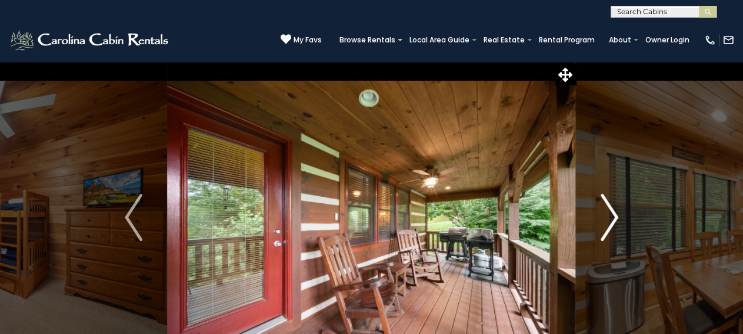
click at [621, 227] on button "Next" at bounding box center [609, 217] width 67 height 312
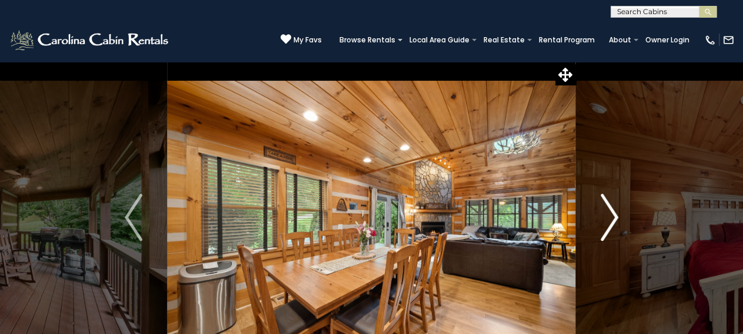
click at [621, 227] on button "Next" at bounding box center [609, 217] width 67 height 312
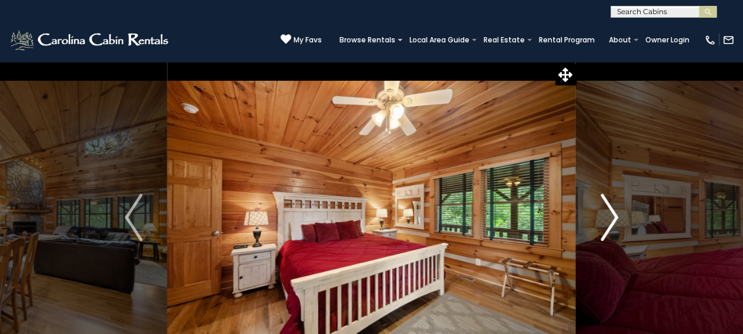
click at [621, 227] on button "Next" at bounding box center [609, 217] width 67 height 312
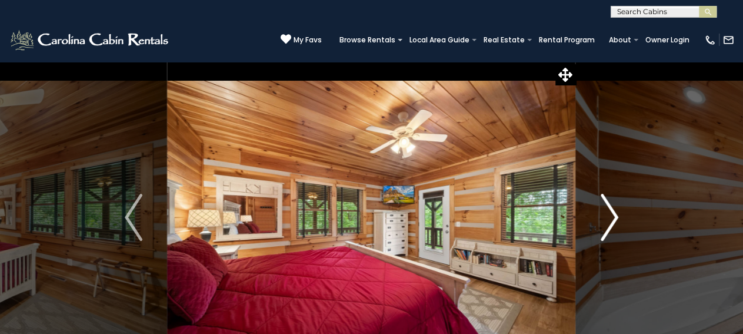
click at [621, 227] on button "Next" at bounding box center [609, 217] width 67 height 312
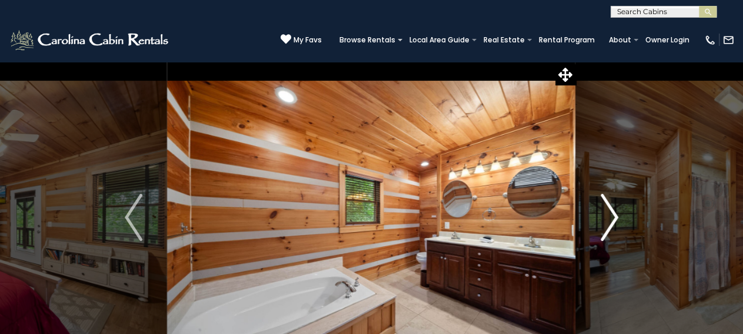
click at [621, 227] on button "Next" at bounding box center [609, 217] width 67 height 312
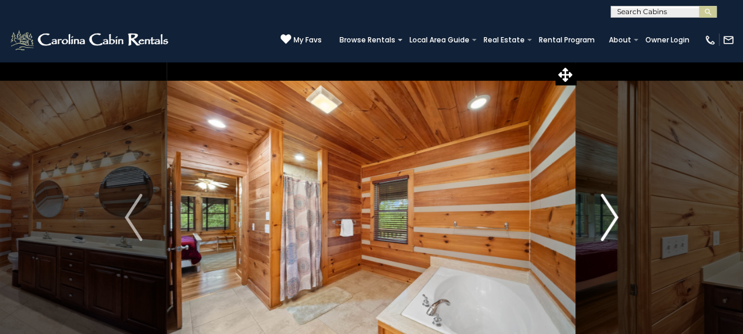
click at [621, 227] on button "Next" at bounding box center [609, 217] width 67 height 312
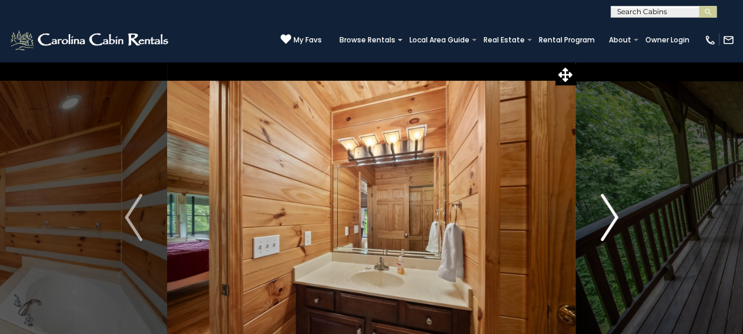
click at [621, 227] on button "Next" at bounding box center [609, 217] width 67 height 312
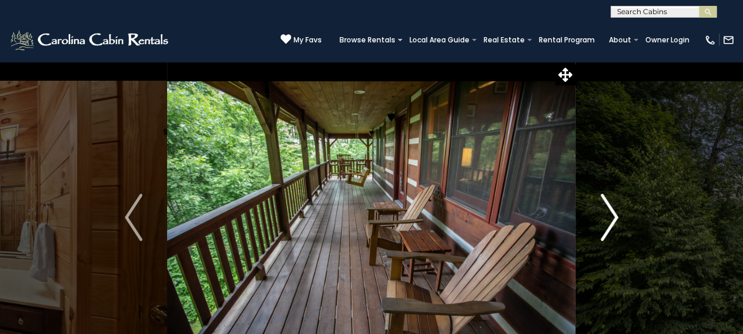
click at [621, 227] on button "Next" at bounding box center [609, 217] width 67 height 312
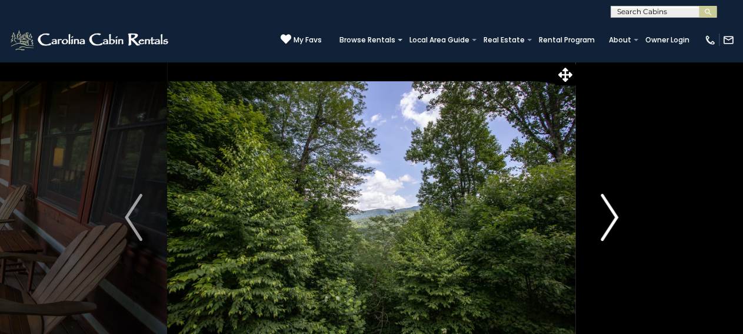
click at [621, 227] on button "Next" at bounding box center [609, 217] width 67 height 312
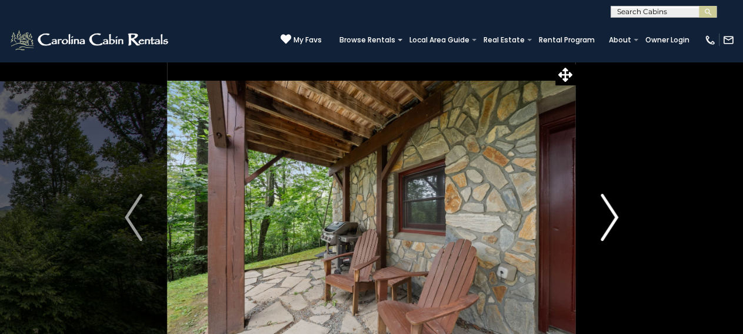
click at [621, 227] on button "Next" at bounding box center [609, 217] width 67 height 312
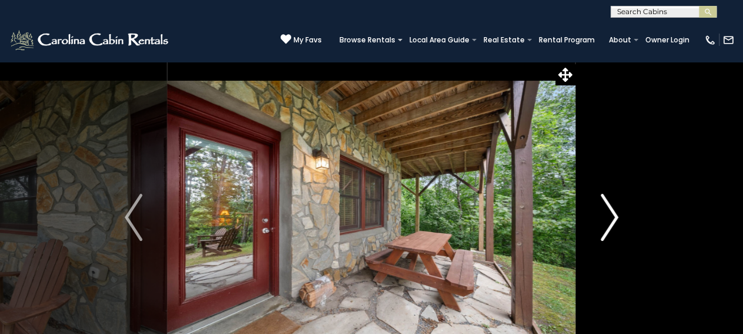
click at [621, 227] on button "Next" at bounding box center [609, 217] width 67 height 312
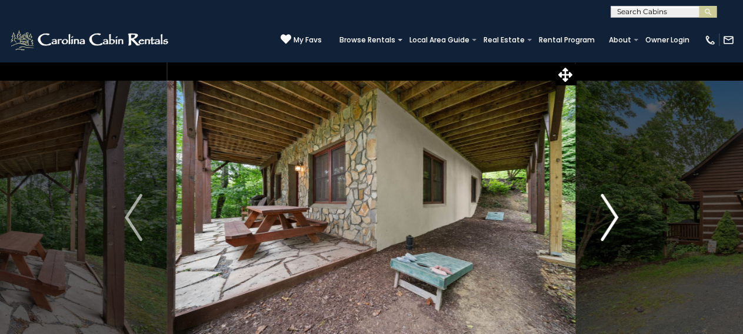
click at [621, 227] on button "Next" at bounding box center [609, 217] width 67 height 312
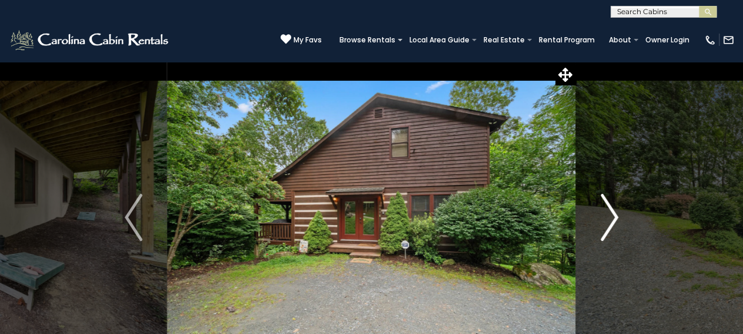
click at [621, 227] on button "Next" at bounding box center [609, 217] width 67 height 312
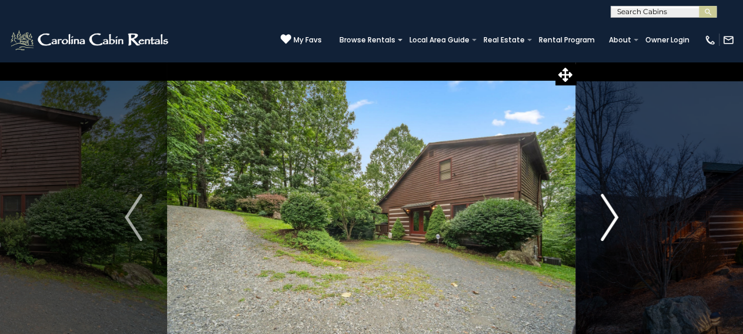
click at [621, 227] on button "Next" at bounding box center [609, 217] width 67 height 312
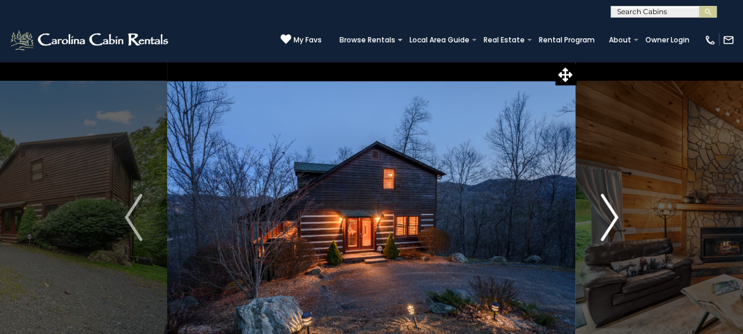
click at [621, 227] on button "Next" at bounding box center [609, 217] width 67 height 312
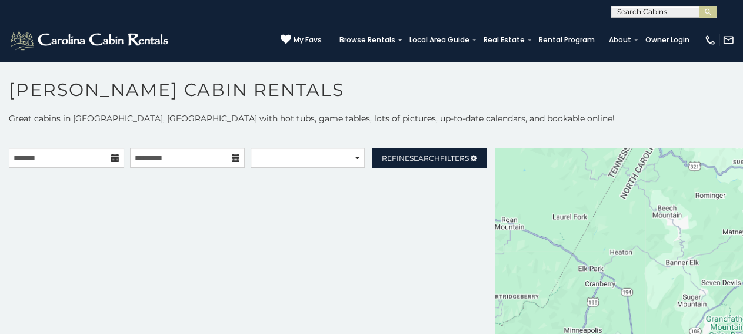
scroll to position [11, 0]
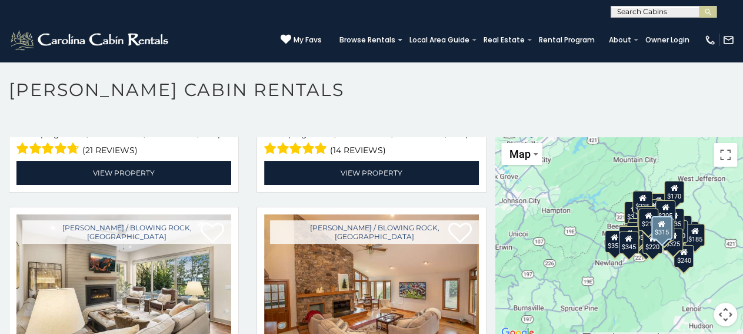
scroll to position [4354, 0]
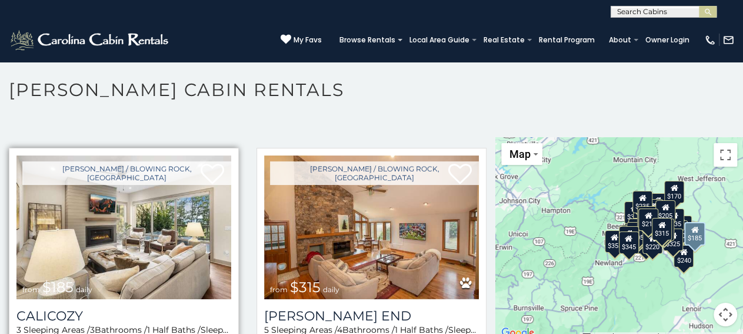
click at [106, 200] on img at bounding box center [123, 227] width 215 height 144
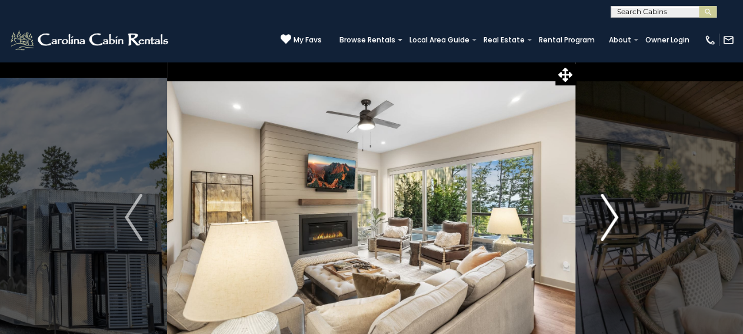
click at [608, 212] on img "Next" at bounding box center [610, 217] width 18 height 47
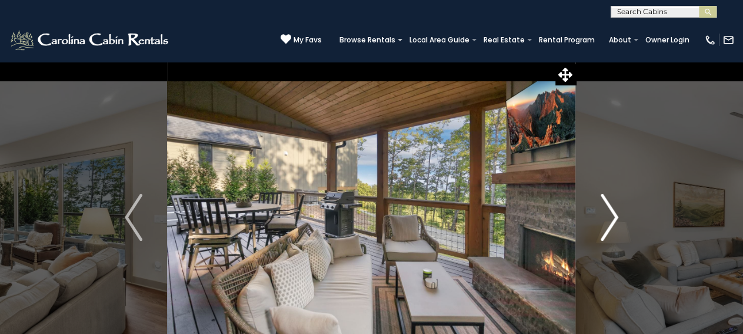
click at [608, 212] on img "Next" at bounding box center [610, 217] width 18 height 47
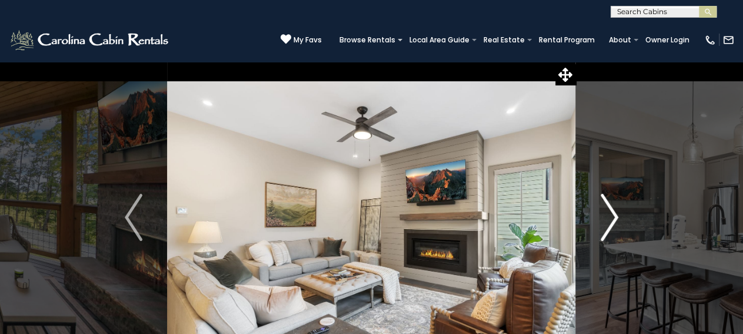
click at [608, 212] on img "Next" at bounding box center [610, 217] width 18 height 47
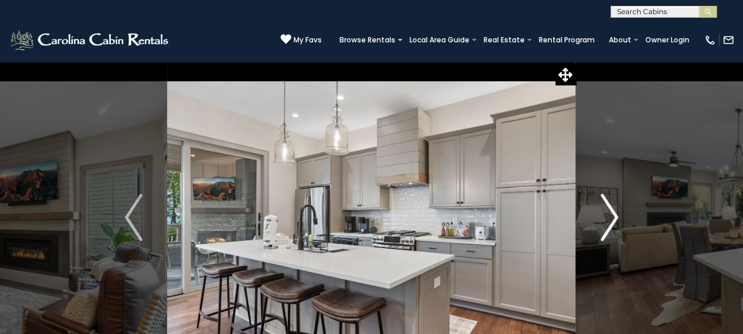
click at [608, 212] on img "Next" at bounding box center [610, 217] width 18 height 47
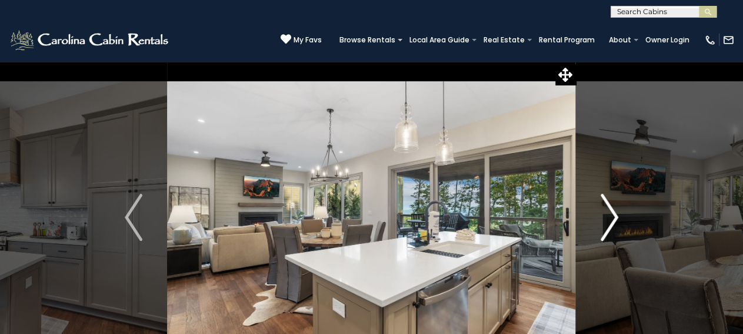
click at [608, 212] on img "Next" at bounding box center [610, 217] width 18 height 47
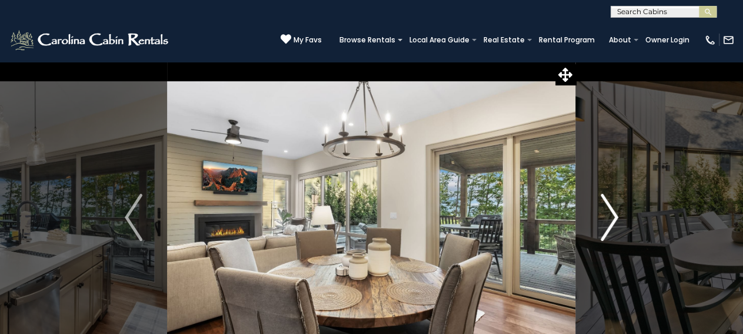
click at [608, 212] on img "Next" at bounding box center [610, 217] width 18 height 47
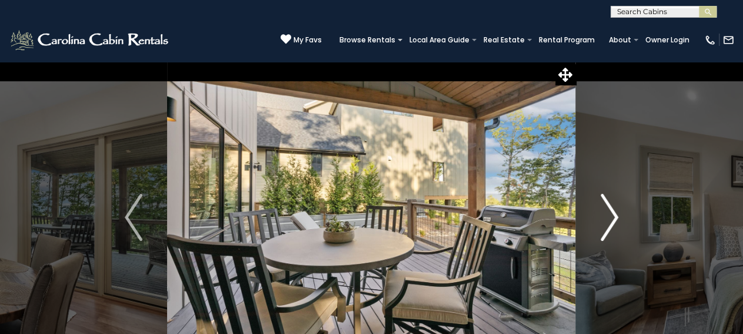
click at [608, 212] on img "Next" at bounding box center [610, 217] width 18 height 47
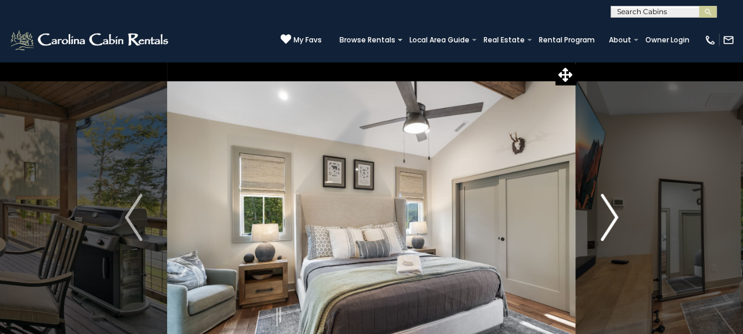
click at [608, 212] on img "Next" at bounding box center [610, 217] width 18 height 47
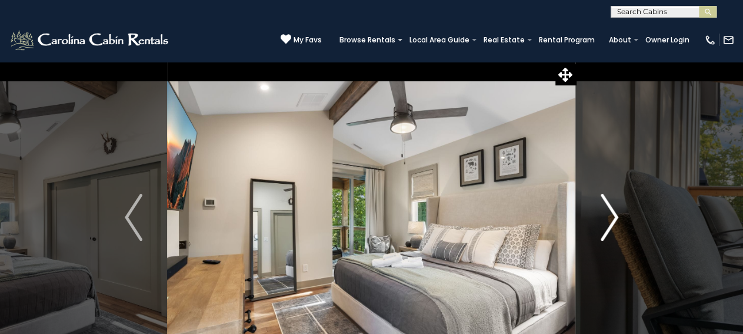
click at [608, 212] on img "Next" at bounding box center [610, 217] width 18 height 47
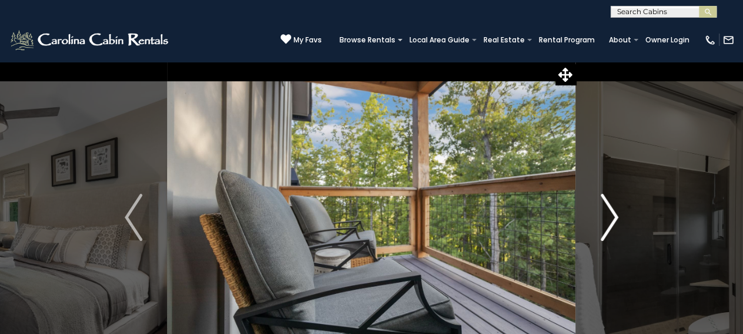
click at [608, 212] on img "Next" at bounding box center [610, 217] width 18 height 47
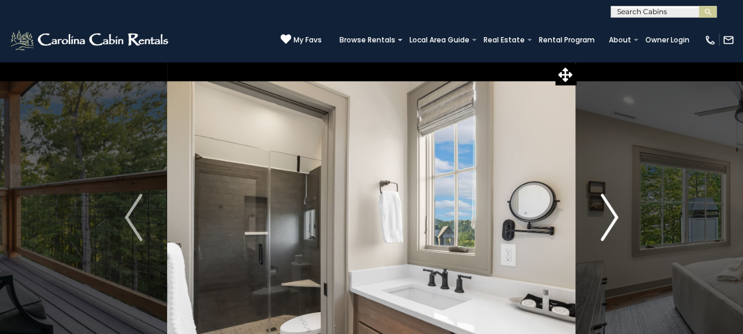
click at [608, 212] on img "Next" at bounding box center [610, 217] width 18 height 47
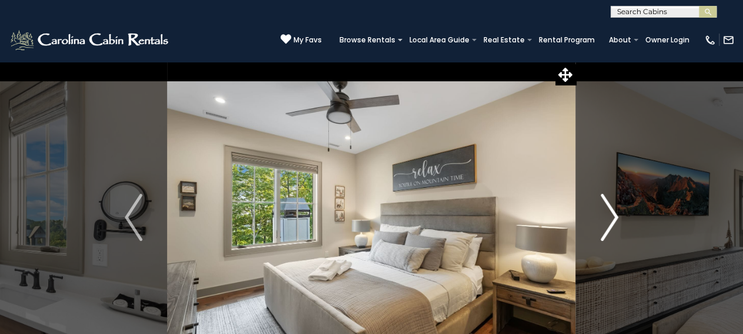
click at [608, 212] on img "Next" at bounding box center [610, 217] width 18 height 47
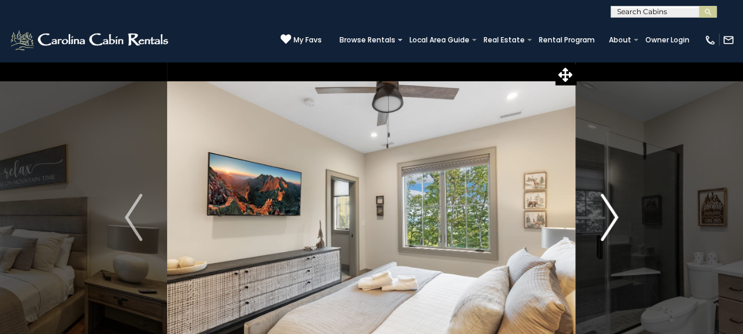
click at [608, 212] on img "Next" at bounding box center [610, 217] width 18 height 47
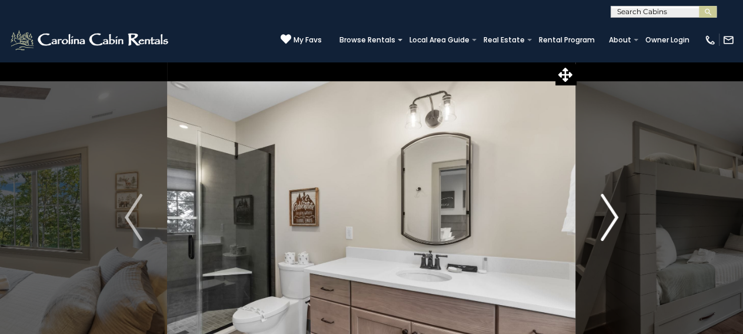
click at [608, 212] on img "Next" at bounding box center [610, 217] width 18 height 47
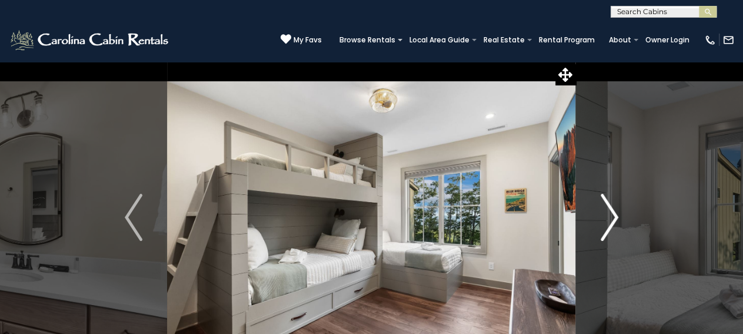
click at [608, 212] on img "Next" at bounding box center [610, 217] width 18 height 47
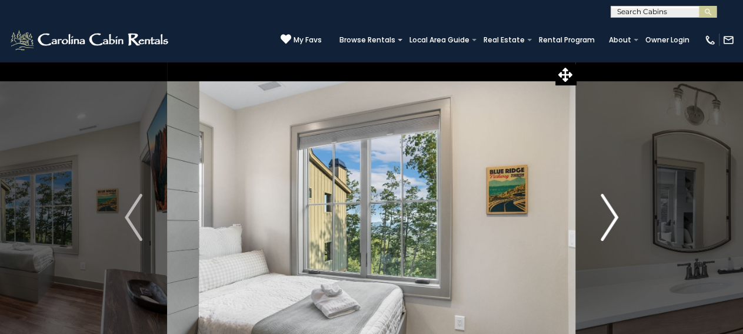
click at [608, 212] on img "Next" at bounding box center [610, 217] width 18 height 47
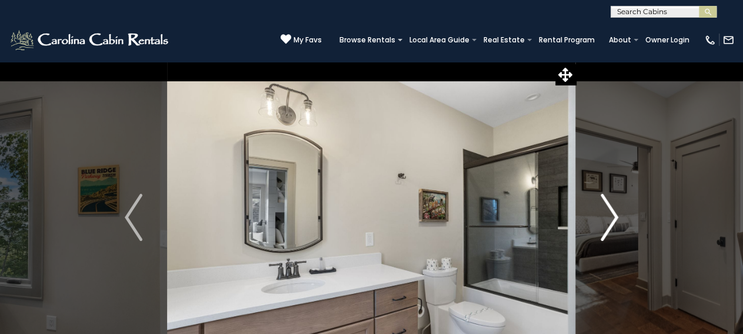
click at [608, 212] on img "Next" at bounding box center [610, 217] width 18 height 47
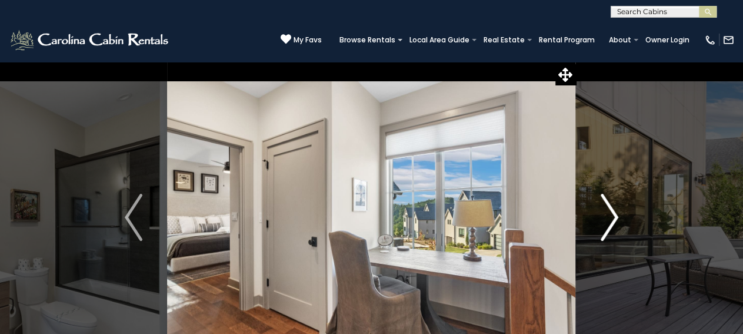
click at [608, 212] on img "Next" at bounding box center [610, 217] width 18 height 47
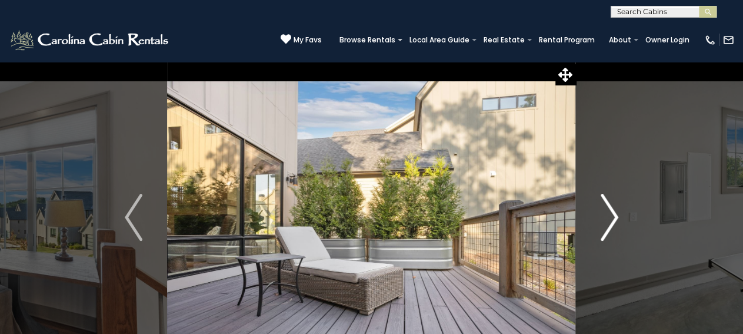
click at [608, 212] on img "Next" at bounding box center [610, 217] width 18 height 47
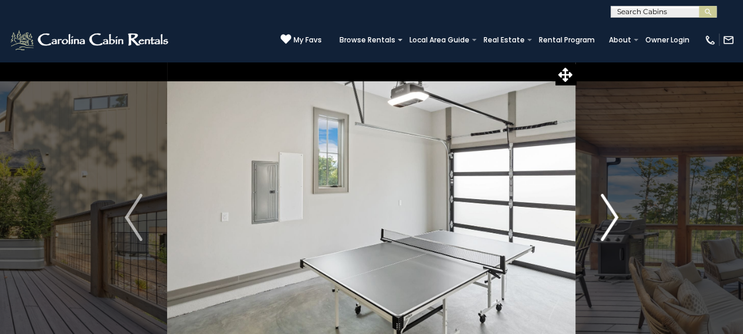
click at [608, 212] on img "Next" at bounding box center [610, 217] width 18 height 47
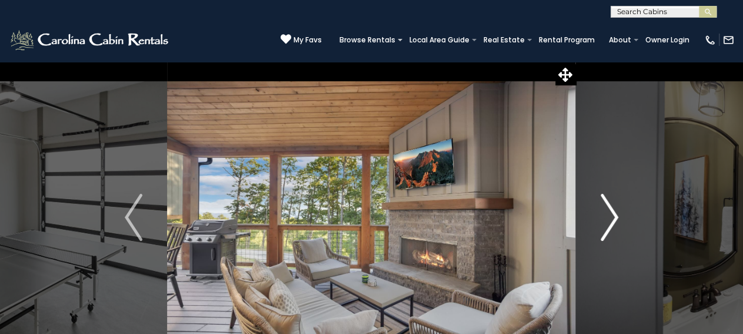
click at [608, 212] on img "Next" at bounding box center [610, 217] width 18 height 47
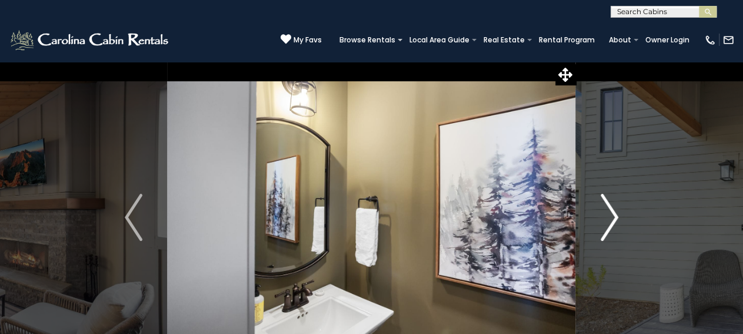
click at [608, 212] on img "Next" at bounding box center [610, 217] width 18 height 47
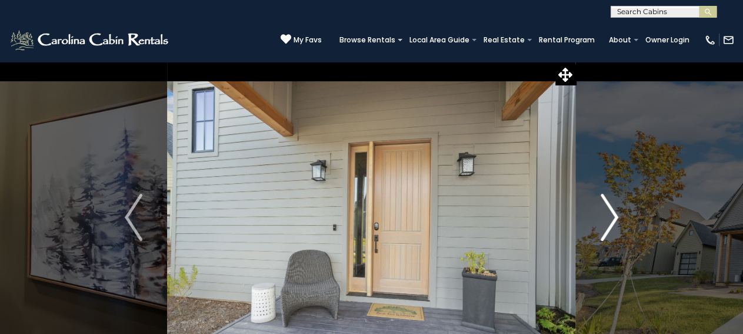
click at [608, 212] on img "Next" at bounding box center [610, 217] width 18 height 47
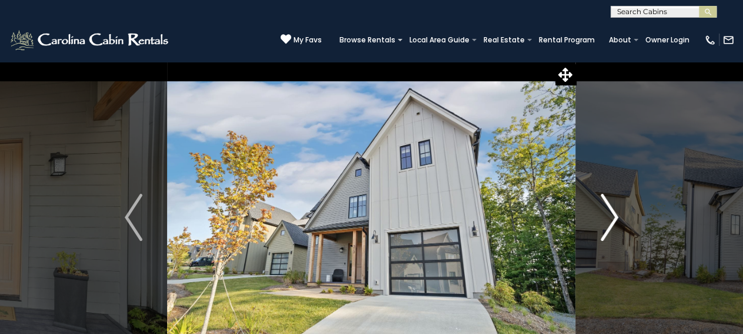
click at [608, 212] on img "Next" at bounding box center [610, 217] width 18 height 47
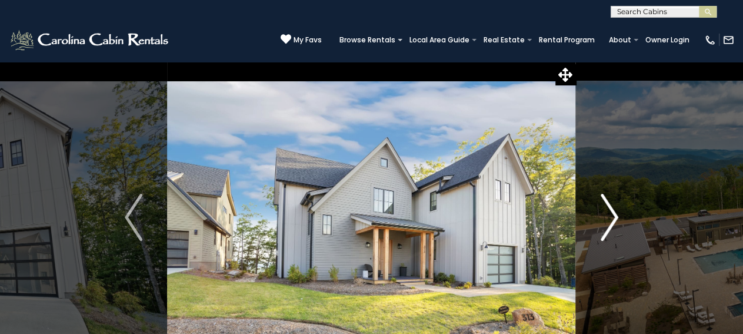
click at [608, 212] on img "Next" at bounding box center [610, 217] width 18 height 47
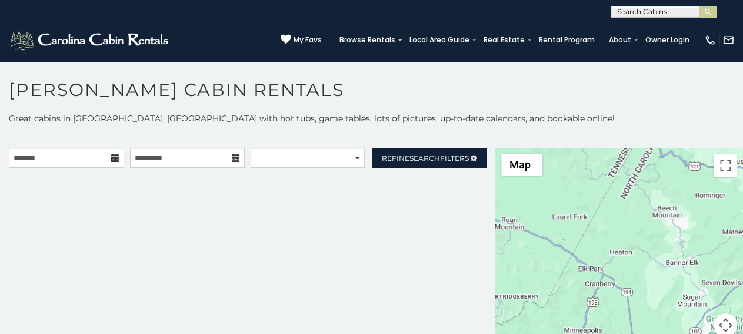
scroll to position [11, 0]
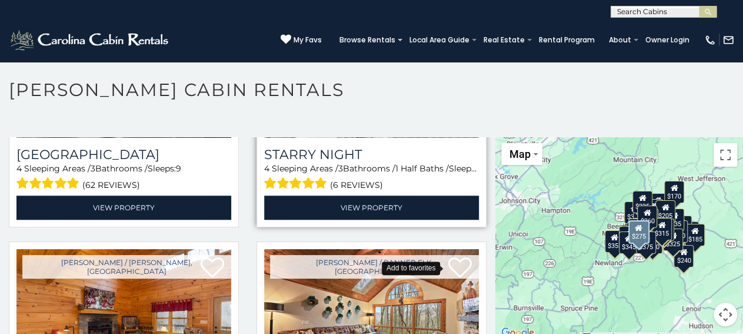
scroll to position [5077, 0]
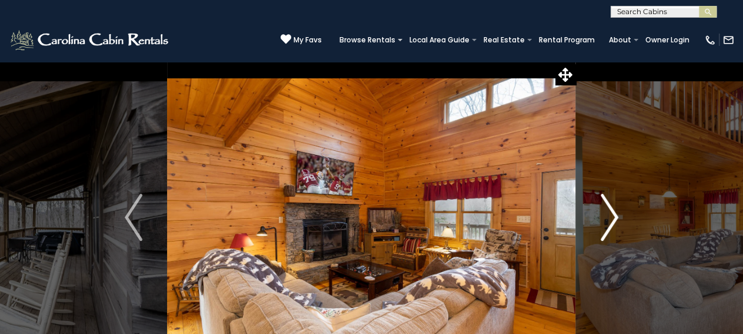
click at [613, 217] on img "Next" at bounding box center [610, 217] width 18 height 47
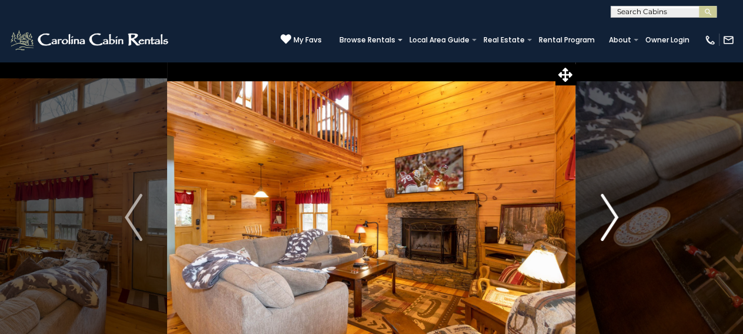
click at [614, 217] on img "Next" at bounding box center [610, 217] width 18 height 47
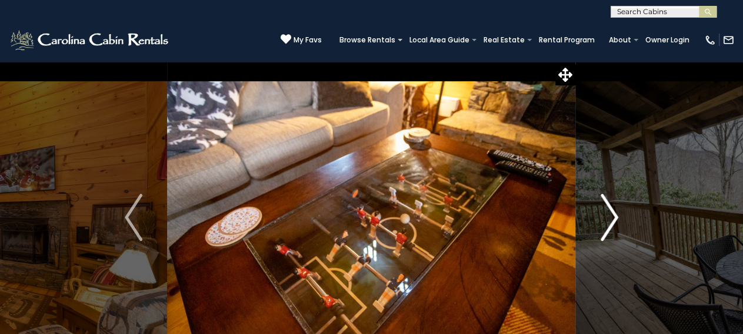
click at [614, 217] on img "Next" at bounding box center [610, 217] width 18 height 47
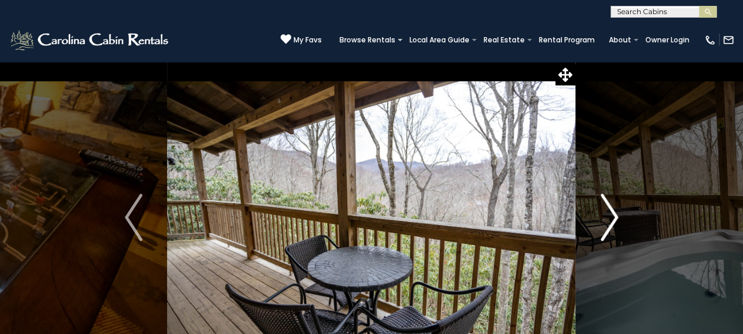
click at [614, 217] on img "Next" at bounding box center [610, 217] width 18 height 47
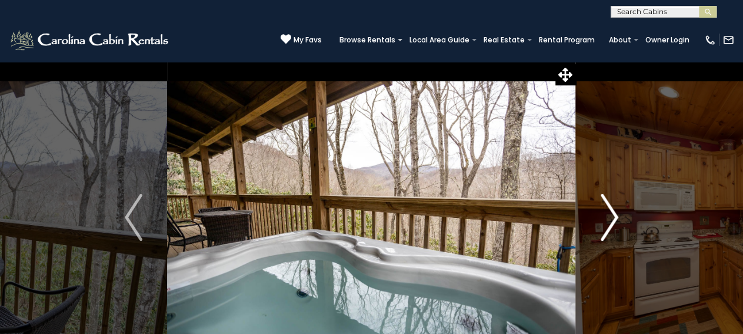
click at [612, 217] on img "Next" at bounding box center [610, 217] width 18 height 47
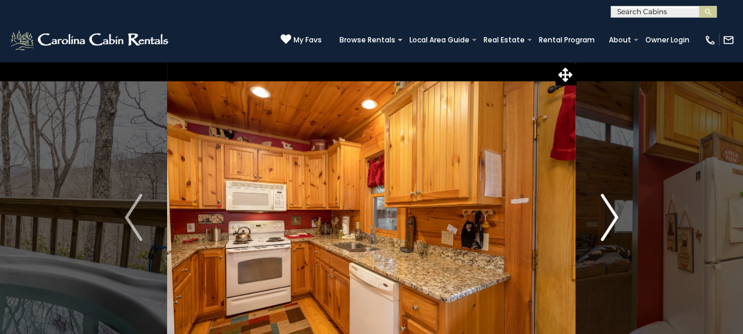
click at [610, 217] on img "Next" at bounding box center [610, 217] width 18 height 47
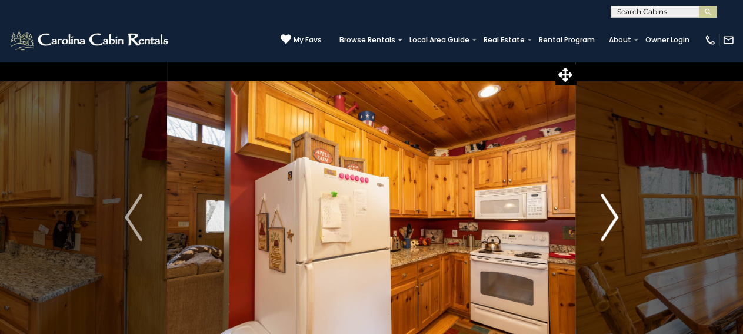
click at [607, 217] on img "Next" at bounding box center [610, 217] width 18 height 47
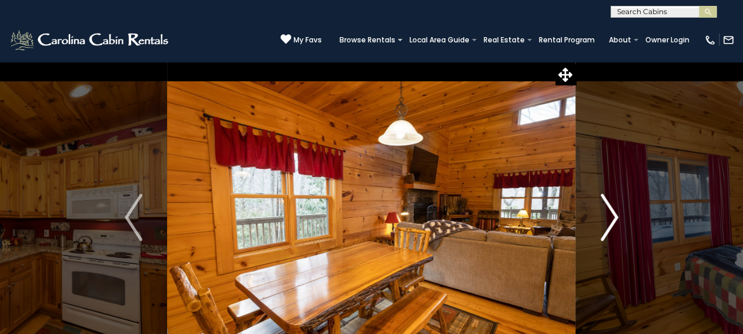
click at [606, 217] on img "Next" at bounding box center [610, 217] width 18 height 47
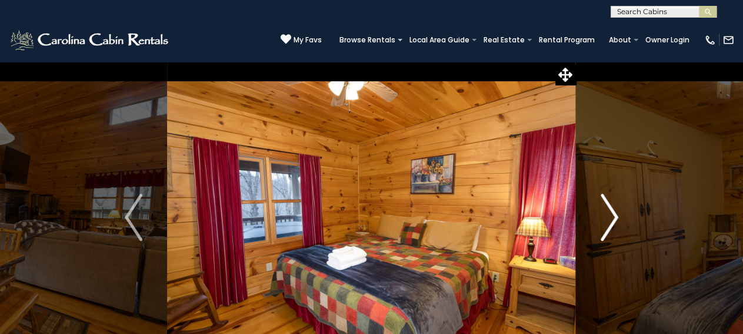
click at [606, 217] on img "Next" at bounding box center [610, 217] width 18 height 47
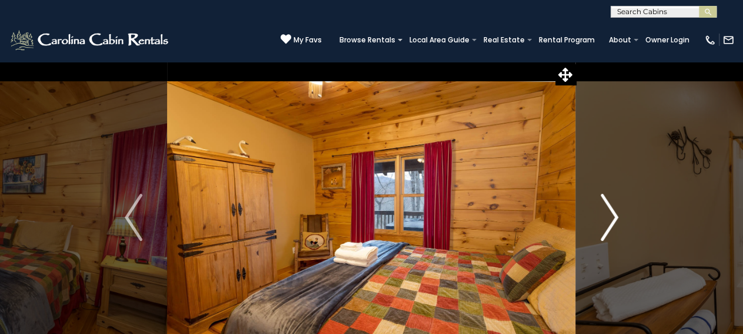
click at [605, 217] on img "Next" at bounding box center [610, 217] width 18 height 47
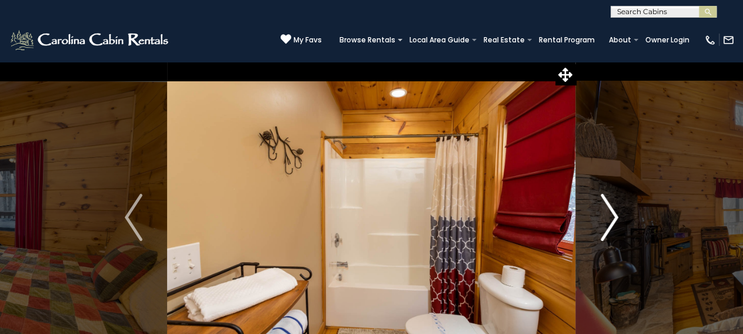
click at [605, 217] on img "Next" at bounding box center [610, 217] width 18 height 47
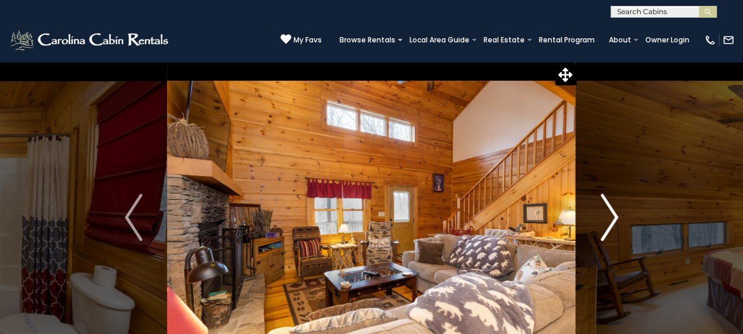
click at [605, 217] on img "Next" at bounding box center [610, 217] width 18 height 47
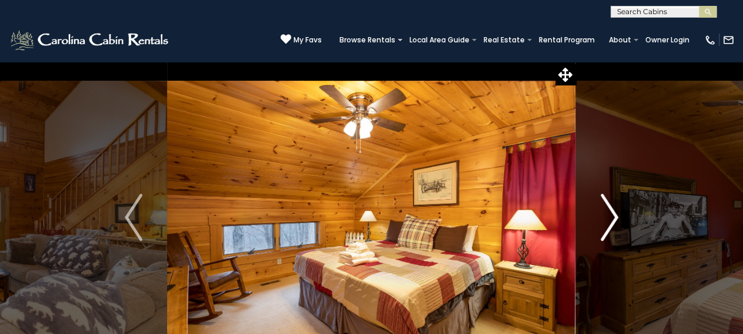
click at [605, 217] on img "Next" at bounding box center [610, 217] width 18 height 47
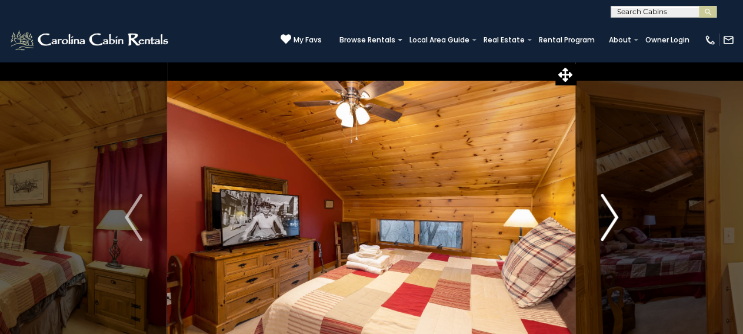
click at [605, 217] on img "Next" at bounding box center [610, 217] width 18 height 47
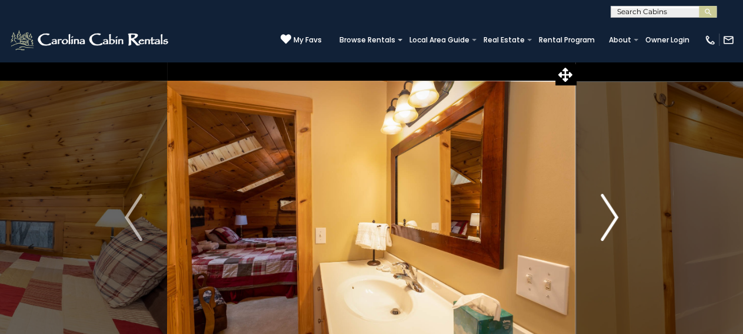
click at [605, 217] on img "Next" at bounding box center [610, 217] width 18 height 47
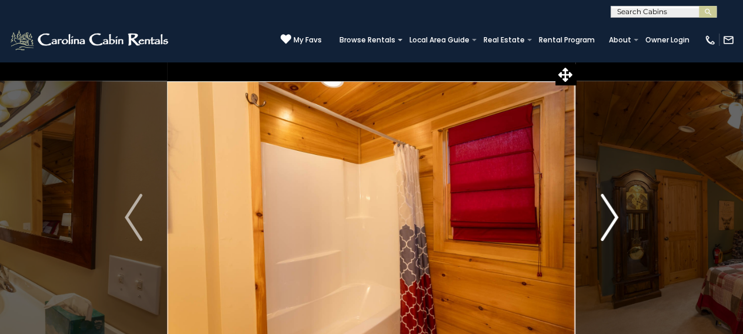
click at [605, 217] on img "Next" at bounding box center [610, 217] width 18 height 47
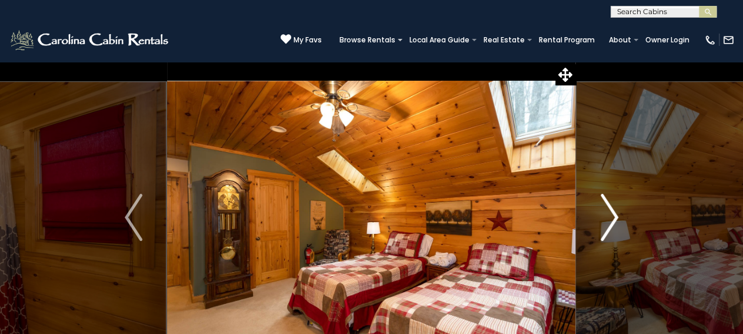
click at [605, 217] on img "Next" at bounding box center [610, 217] width 18 height 47
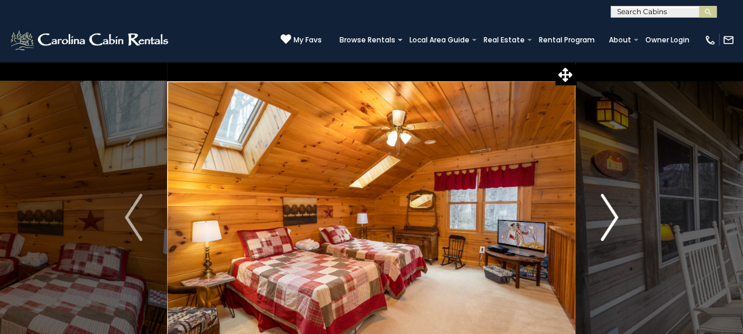
click at [605, 217] on img "Next" at bounding box center [610, 217] width 18 height 47
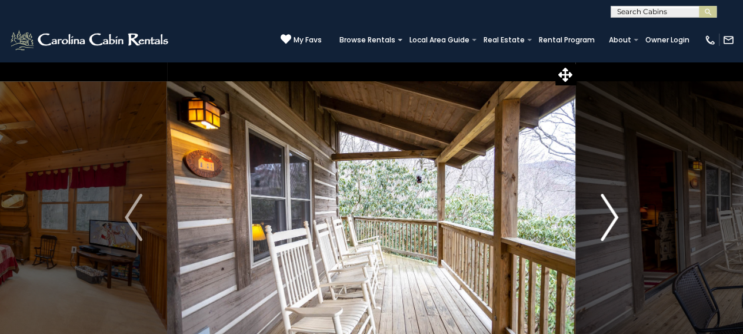
click at [605, 217] on img "Next" at bounding box center [610, 217] width 18 height 47
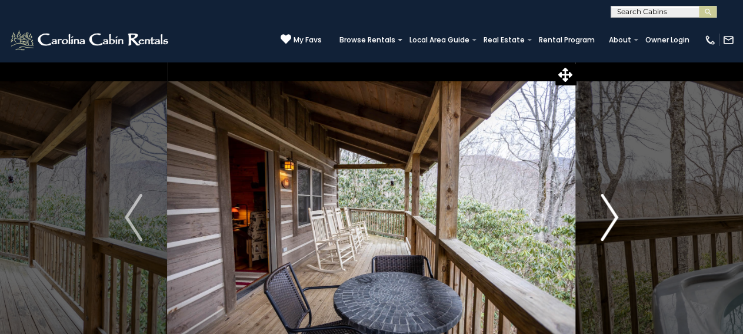
click at [605, 217] on img "Next" at bounding box center [610, 217] width 18 height 47
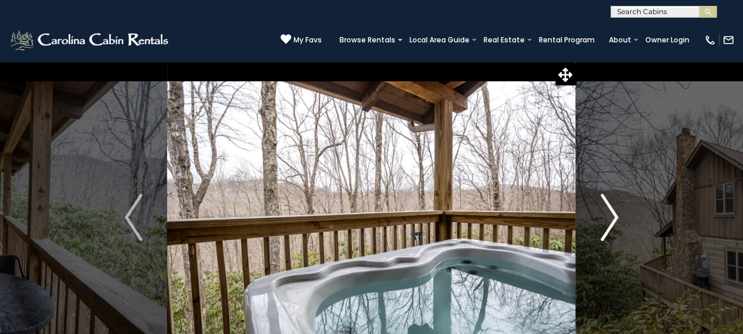
click at [605, 217] on img "Next" at bounding box center [610, 217] width 18 height 47
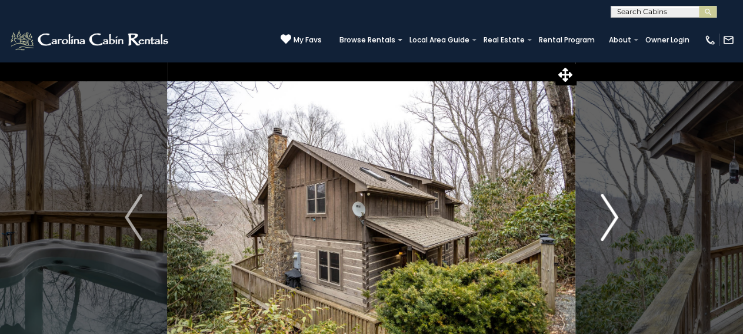
click at [605, 217] on img "Next" at bounding box center [610, 217] width 18 height 47
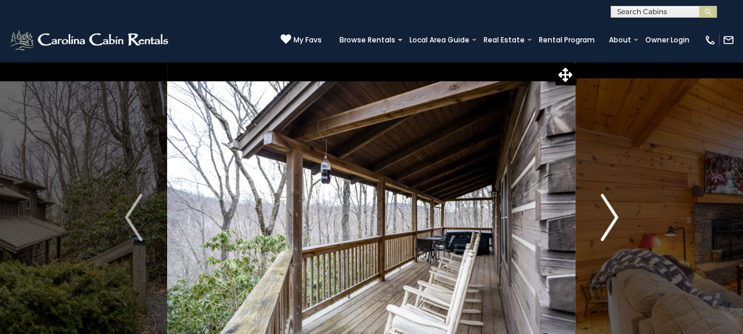
click at [605, 217] on img "Next" at bounding box center [610, 217] width 18 height 47
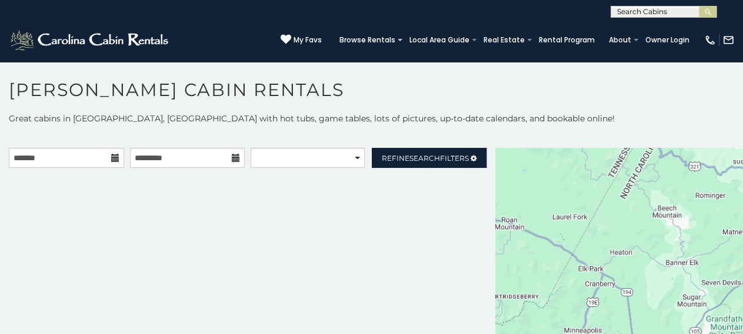
scroll to position [11, 0]
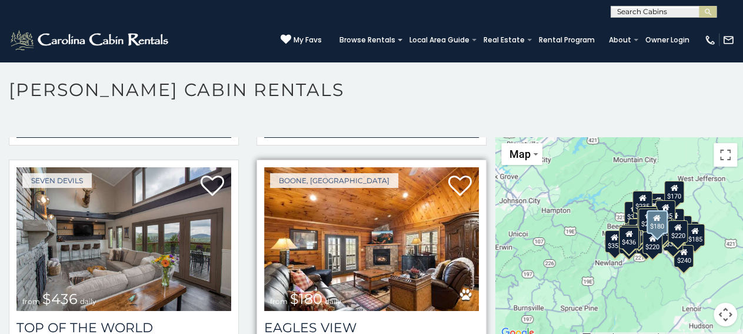
scroll to position [6665, 0]
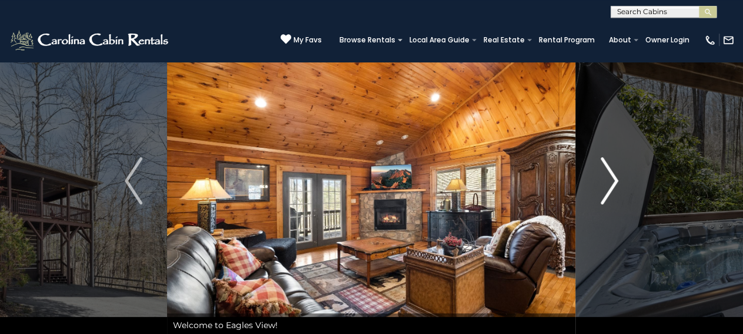
scroll to position [61, 0]
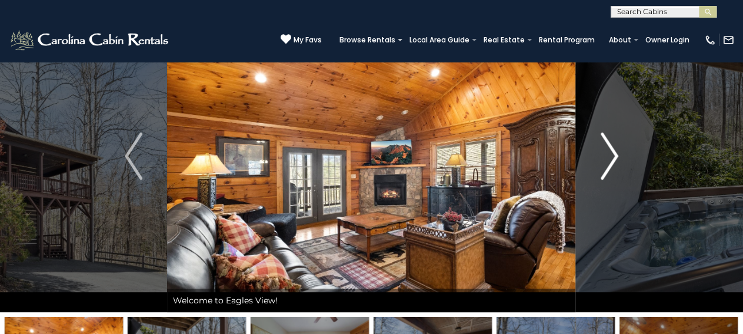
click at [612, 167] on img "Next" at bounding box center [610, 155] width 18 height 47
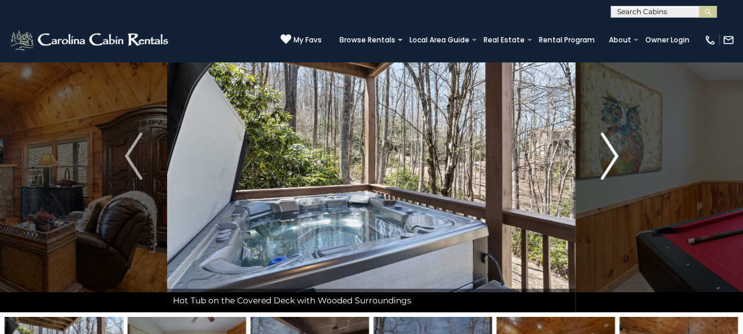
click at [613, 168] on img "Next" at bounding box center [610, 155] width 18 height 47
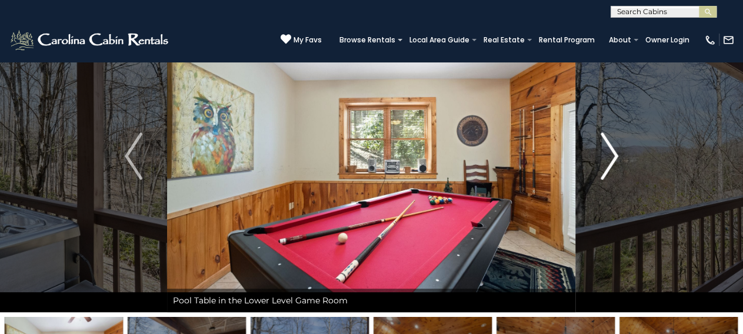
click at [613, 168] on img "Next" at bounding box center [610, 155] width 18 height 47
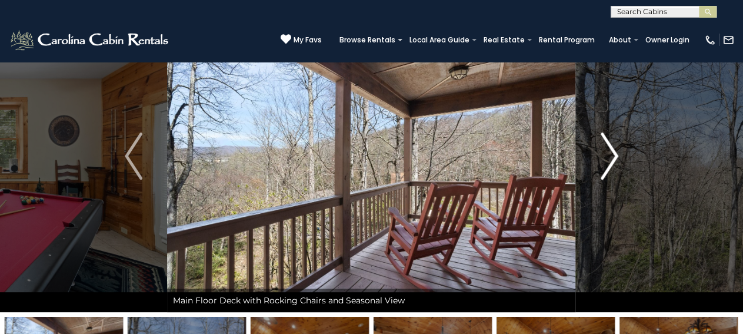
click at [613, 168] on img "Next" at bounding box center [610, 155] width 18 height 47
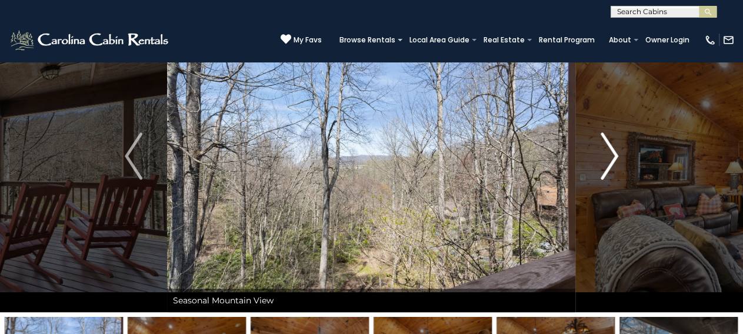
click at [609, 169] on img "Next" at bounding box center [610, 155] width 18 height 47
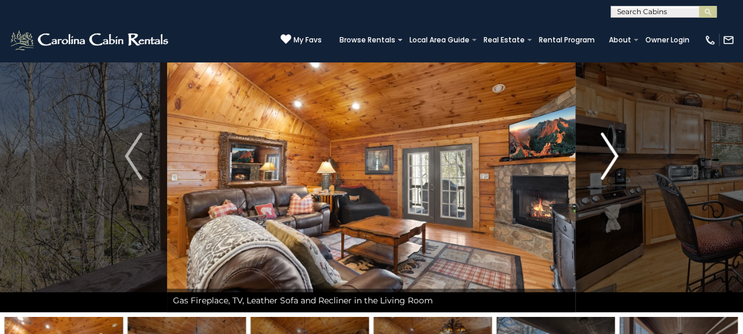
click at [609, 169] on img "Next" at bounding box center [610, 155] width 18 height 47
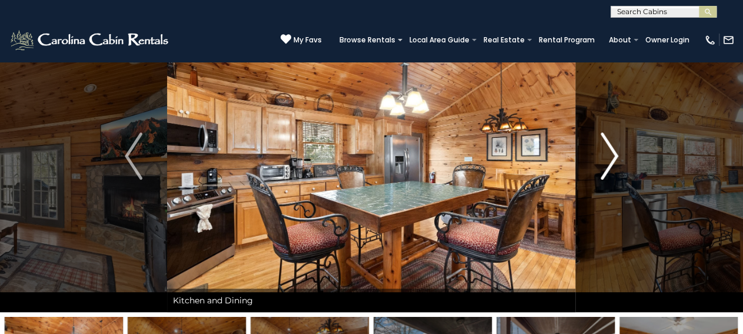
click at [609, 169] on img "Next" at bounding box center [610, 155] width 18 height 47
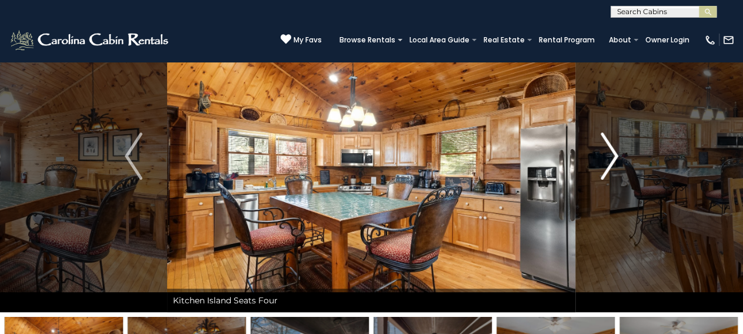
click at [609, 169] on img "Next" at bounding box center [610, 155] width 18 height 47
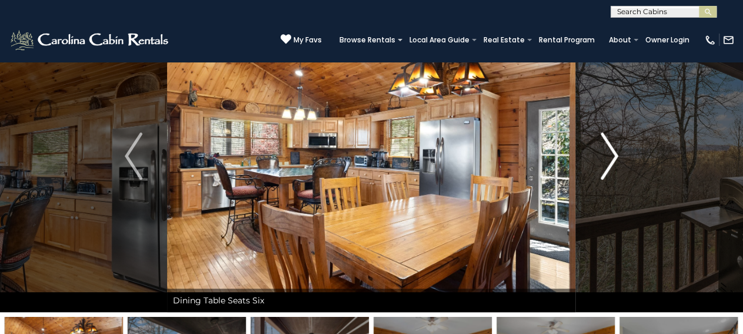
click at [608, 169] on img "Next" at bounding box center [610, 155] width 18 height 47
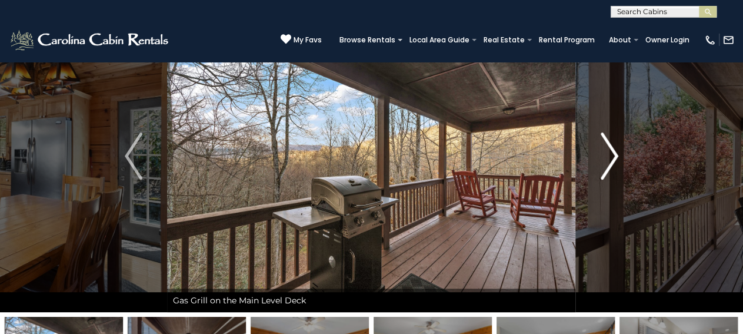
click at [608, 169] on img "Next" at bounding box center [610, 155] width 18 height 47
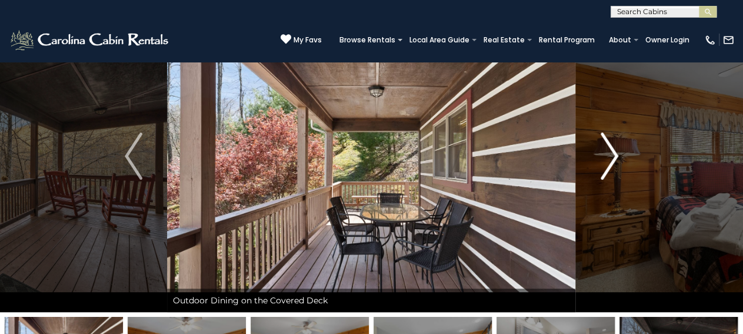
click at [608, 169] on img "Next" at bounding box center [610, 155] width 18 height 47
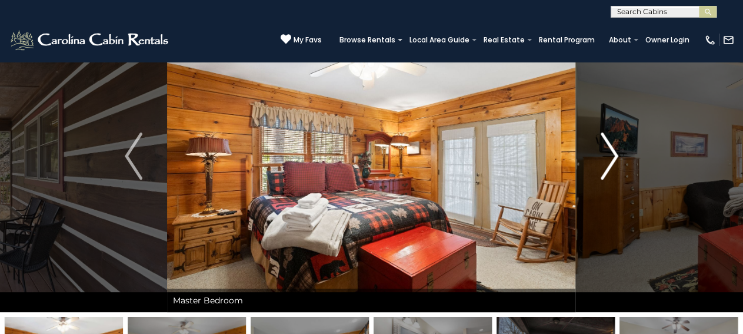
click at [608, 169] on img "Next" at bounding box center [610, 155] width 18 height 47
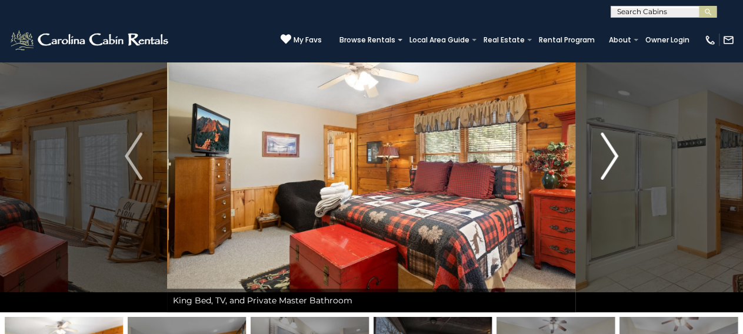
click at [609, 170] on img "Next" at bounding box center [610, 155] width 18 height 47
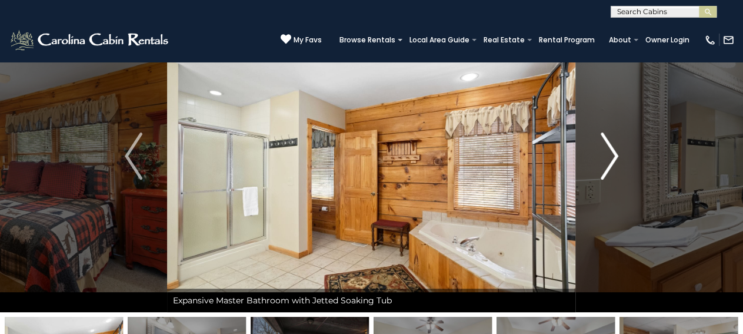
click at [611, 170] on img "Next" at bounding box center [610, 155] width 18 height 47
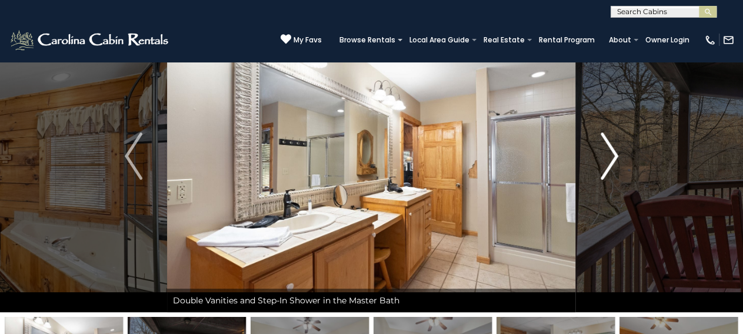
click at [615, 172] on img "Next" at bounding box center [610, 155] width 18 height 47
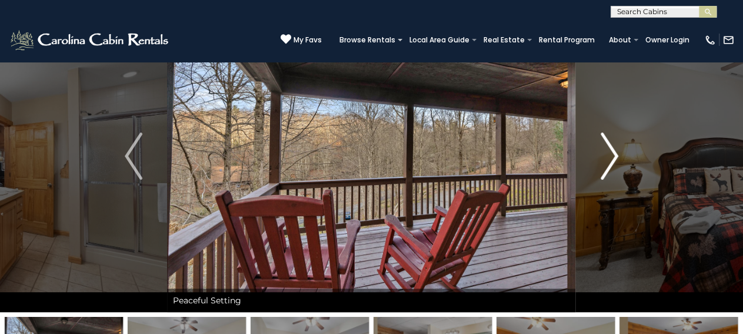
click at [615, 172] on img "Next" at bounding box center [610, 155] width 18 height 47
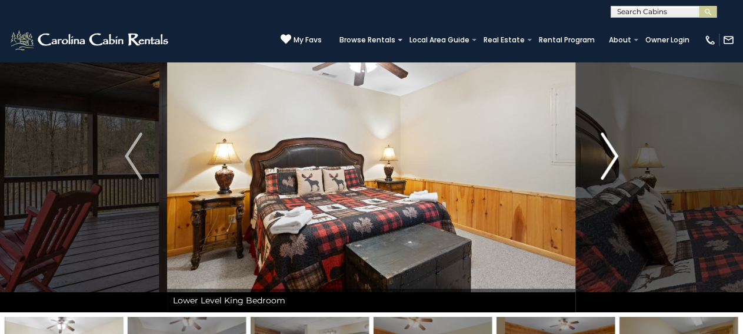
click at [615, 172] on img "Next" at bounding box center [610, 155] width 18 height 47
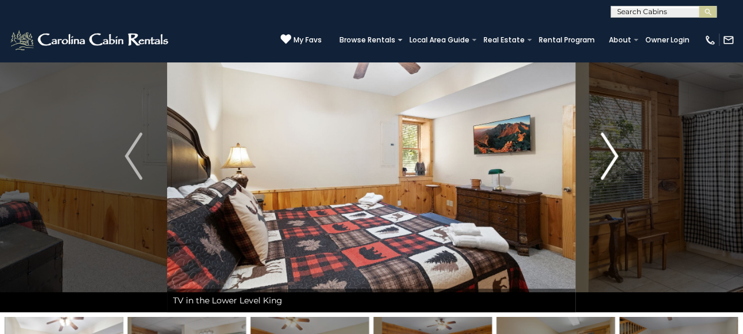
click at [615, 172] on img "Next" at bounding box center [610, 155] width 18 height 47
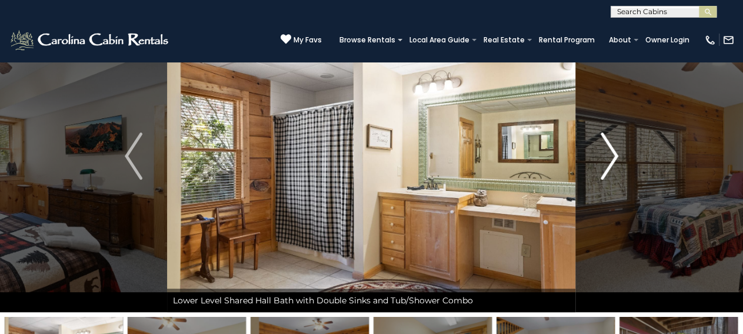
click at [615, 172] on img "Next" at bounding box center [610, 155] width 18 height 47
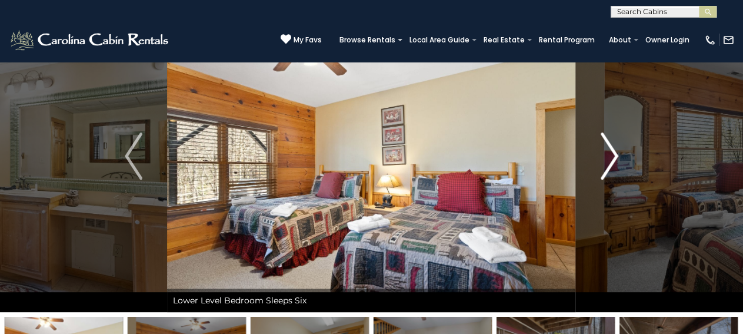
click at [615, 172] on img "Next" at bounding box center [610, 155] width 18 height 47
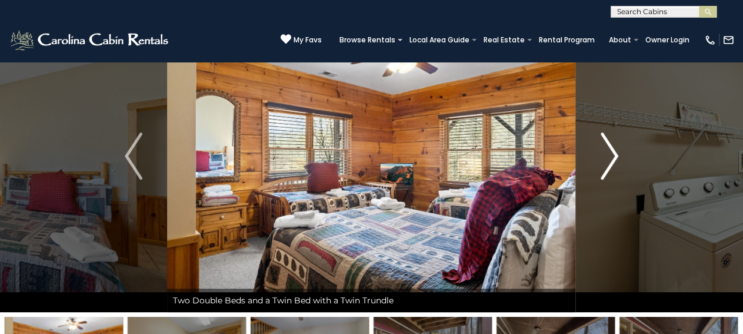
click at [618, 174] on img "Next" at bounding box center [610, 155] width 18 height 47
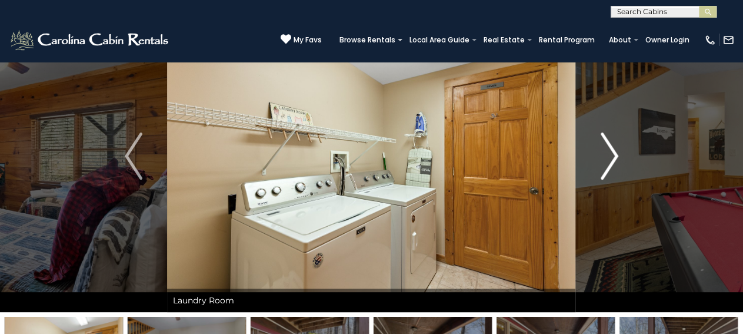
click at [618, 174] on img "Next" at bounding box center [610, 155] width 18 height 47
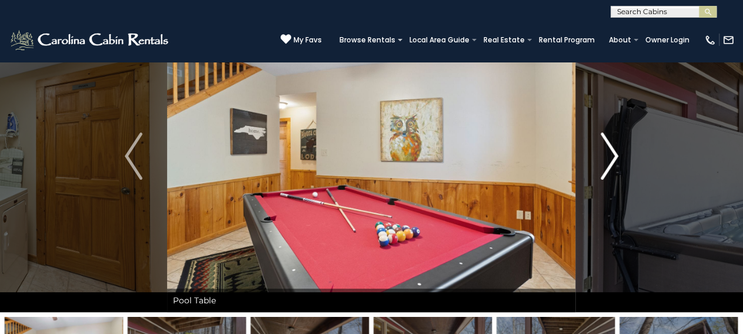
click at [618, 174] on img "Next" at bounding box center [610, 155] width 18 height 47
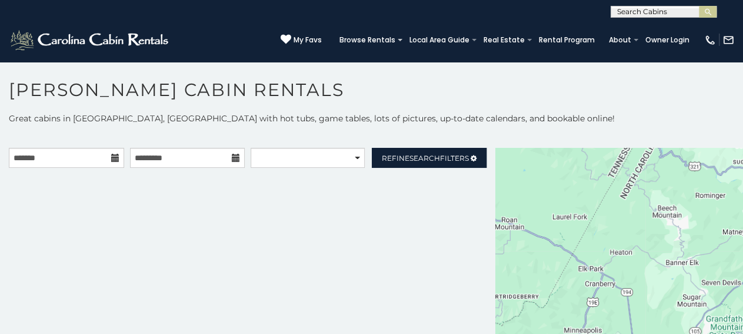
scroll to position [11, 0]
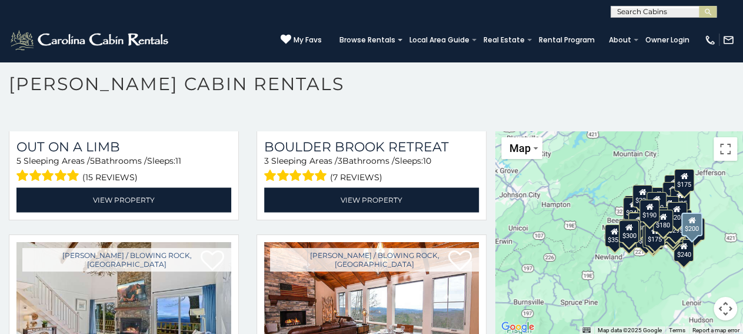
scroll to position [10155, 0]
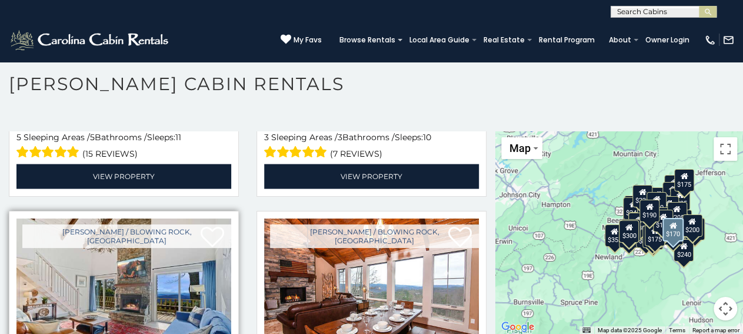
click at [101, 218] on img at bounding box center [123, 290] width 215 height 144
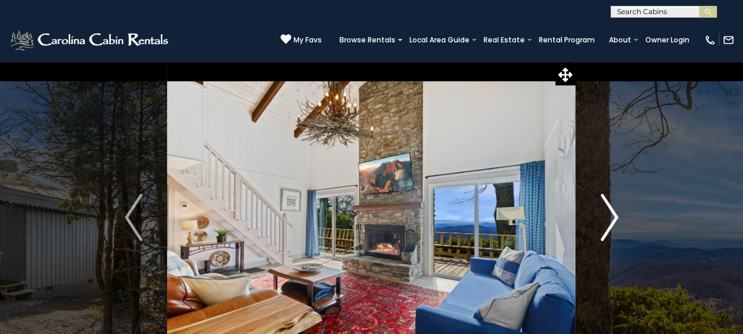
click at [613, 207] on img "Next" at bounding box center [610, 217] width 18 height 47
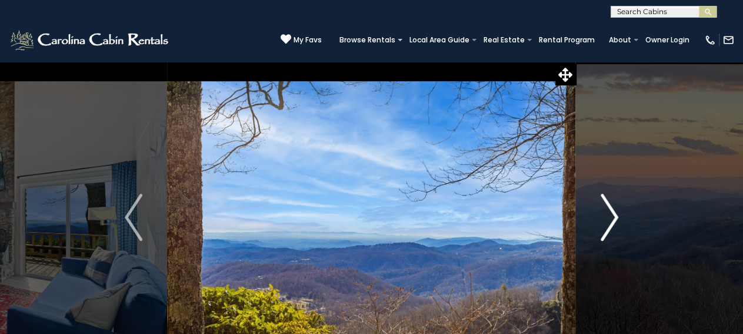
click at [613, 207] on img "Next" at bounding box center [610, 217] width 18 height 47
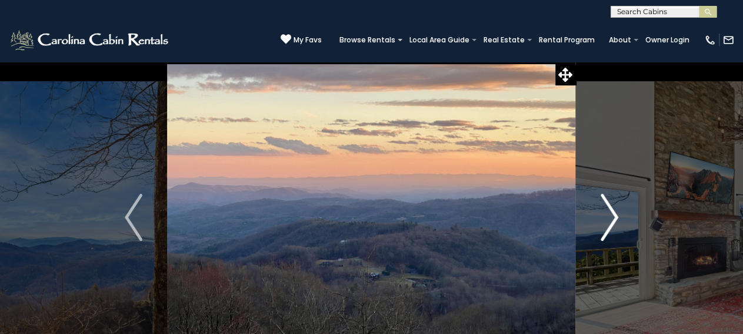
click at [611, 208] on img "Next" at bounding box center [610, 217] width 18 height 47
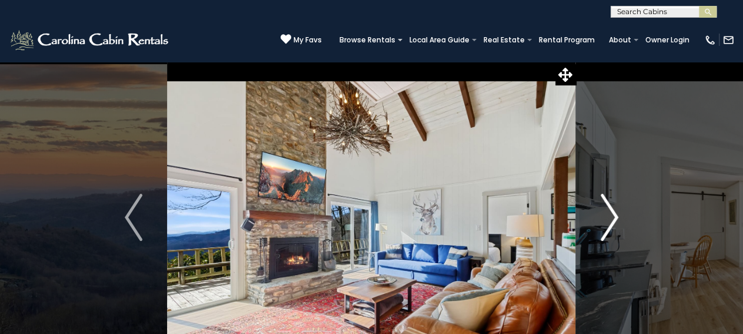
click at [611, 208] on img "Next" at bounding box center [610, 217] width 18 height 47
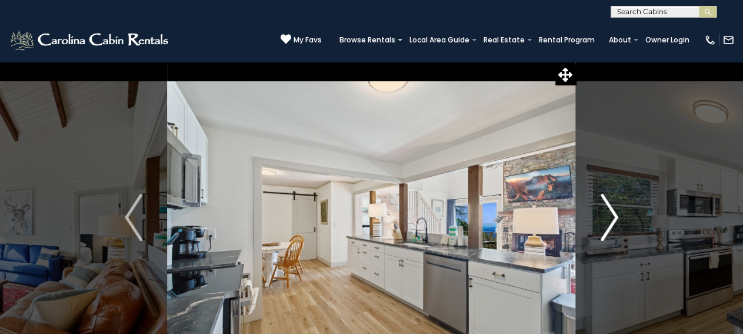
click at [611, 207] on img "Next" at bounding box center [610, 217] width 18 height 47
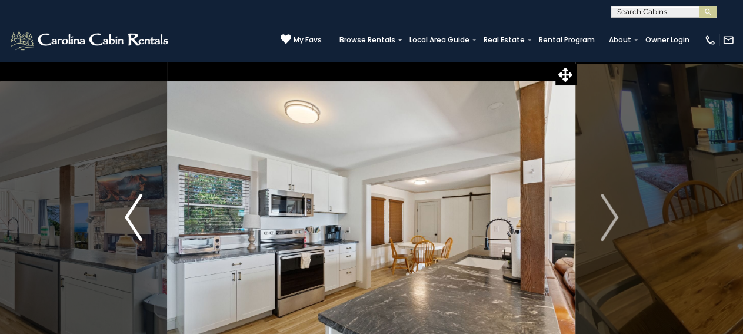
click at [129, 211] on img "Previous" at bounding box center [134, 217] width 18 height 47
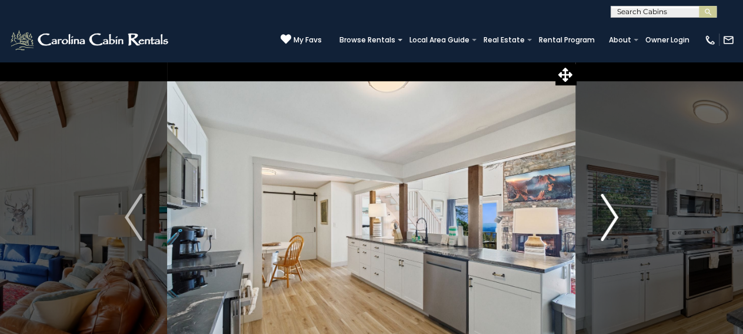
click at [617, 220] on img "Next" at bounding box center [610, 217] width 18 height 47
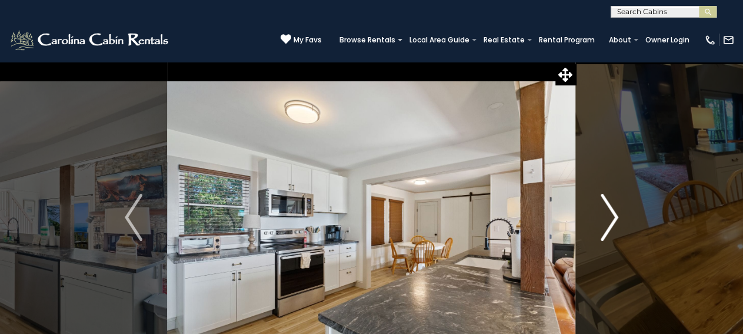
click at [617, 220] on img "Next" at bounding box center [610, 217] width 18 height 47
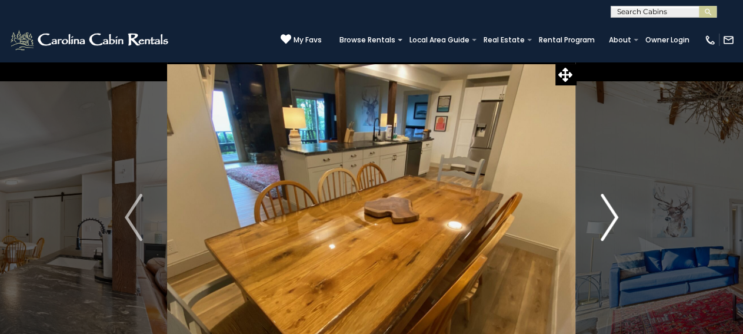
click at [616, 220] on img "Next" at bounding box center [610, 217] width 18 height 47
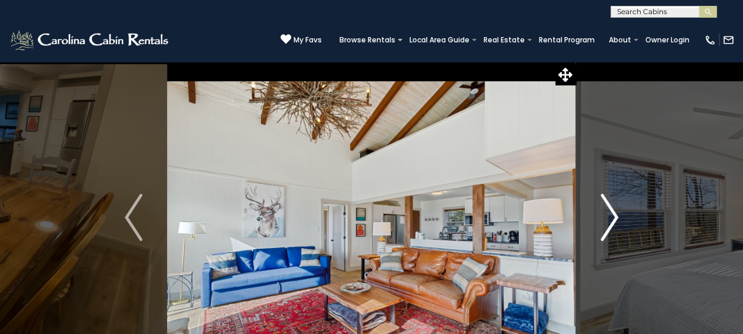
click at [615, 220] on img "Next" at bounding box center [610, 217] width 18 height 47
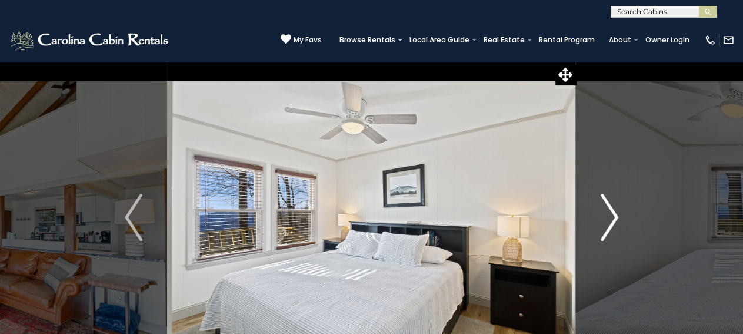
click at [615, 220] on img "Next" at bounding box center [610, 217] width 18 height 47
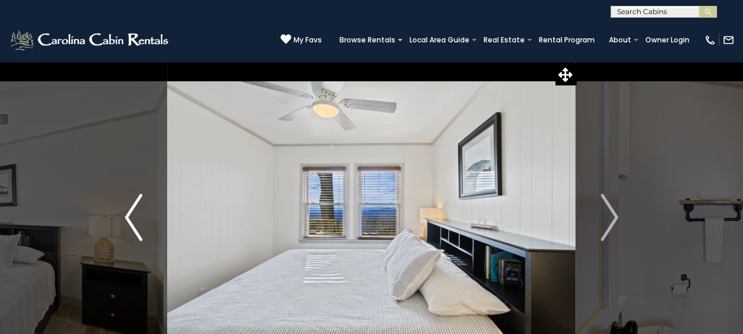
click at [140, 216] on img "Previous" at bounding box center [134, 217] width 18 height 47
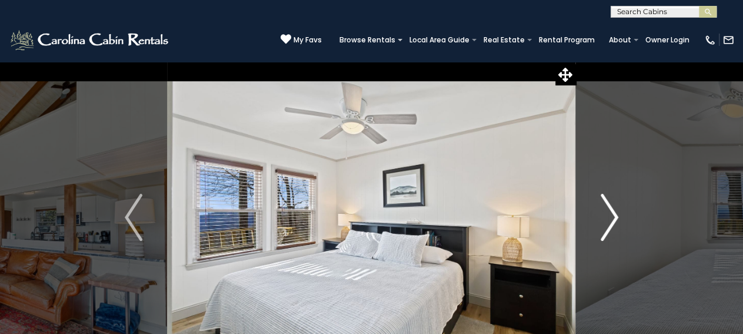
click at [618, 211] on button "Next" at bounding box center [609, 217] width 67 height 312
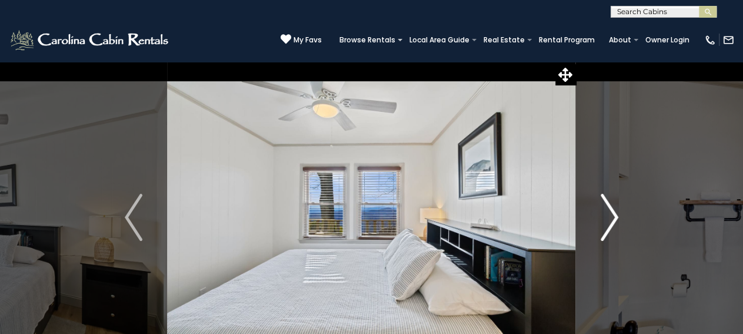
click at [618, 211] on button "Next" at bounding box center [609, 217] width 67 height 312
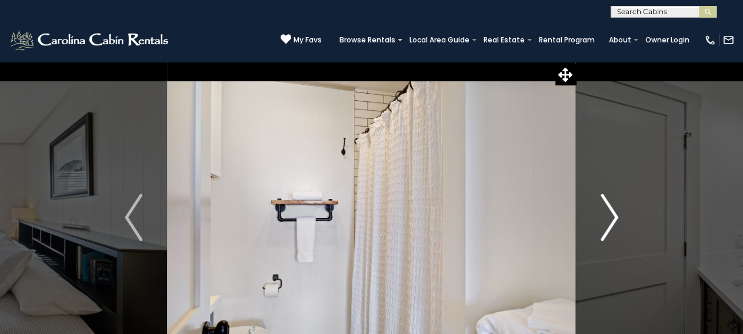
click at [618, 211] on button "Next" at bounding box center [609, 217] width 67 height 312
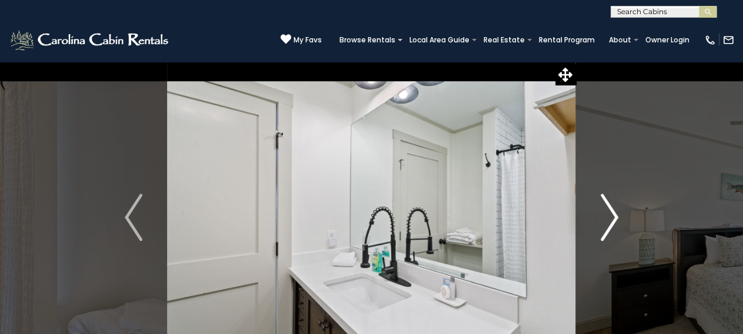
click at [618, 211] on button "Next" at bounding box center [609, 217] width 67 height 312
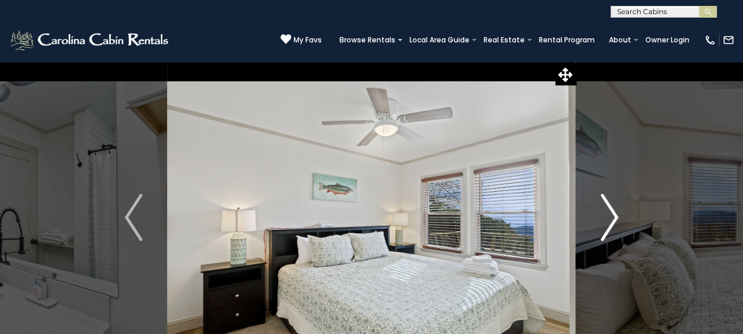
click at [618, 211] on button "Next" at bounding box center [609, 217] width 67 height 312
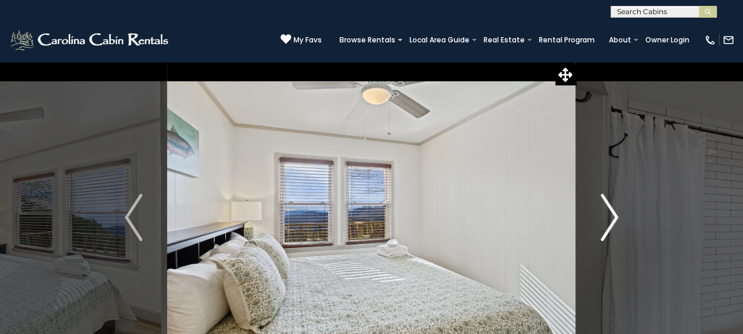
click at [618, 211] on button "Next" at bounding box center [609, 217] width 67 height 312
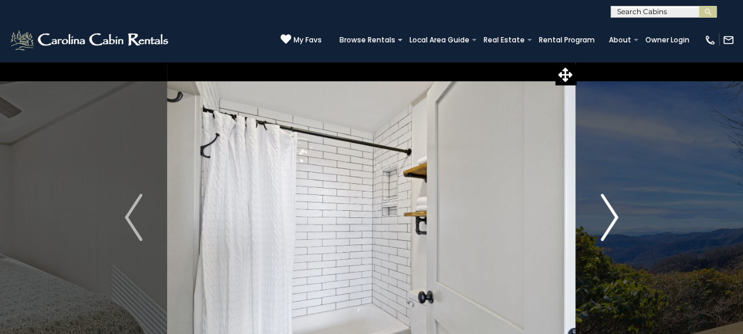
click at [618, 211] on button "Next" at bounding box center [609, 217] width 67 height 312
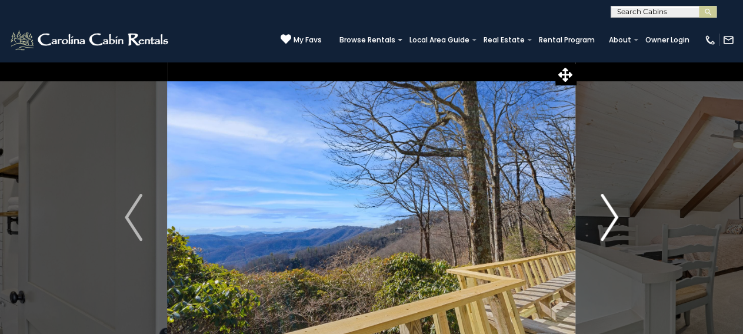
click at [618, 211] on button "Next" at bounding box center [609, 217] width 67 height 312
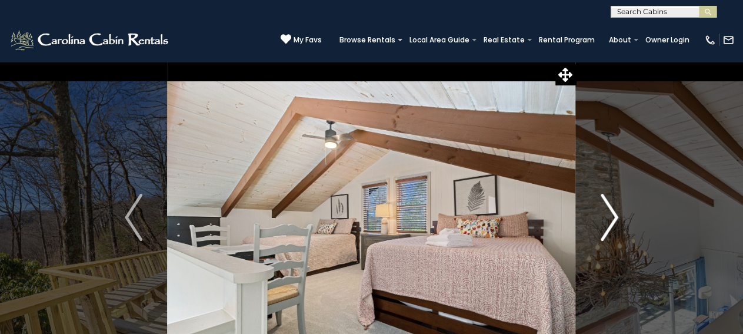
click at [617, 212] on img "Next" at bounding box center [610, 217] width 18 height 47
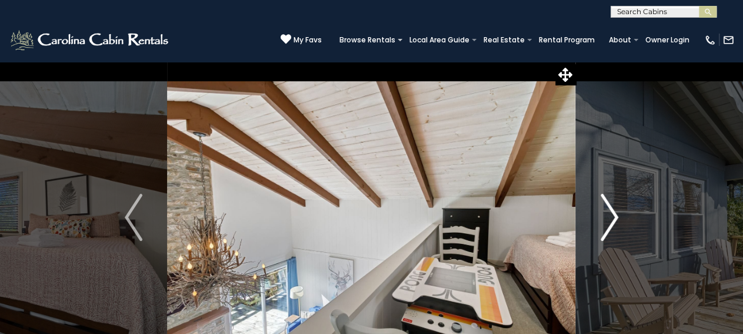
click at [617, 212] on img "Next" at bounding box center [610, 217] width 18 height 47
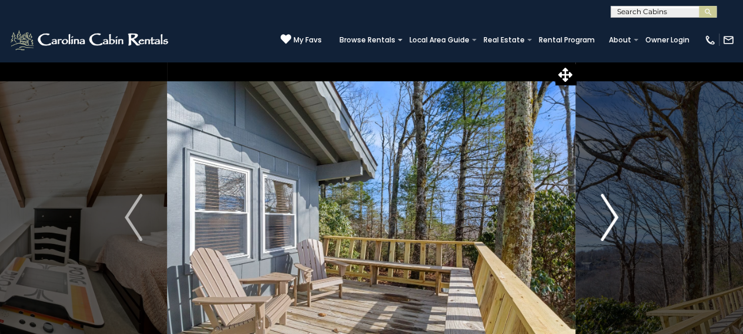
click at [617, 212] on img "Next" at bounding box center [610, 217] width 18 height 47
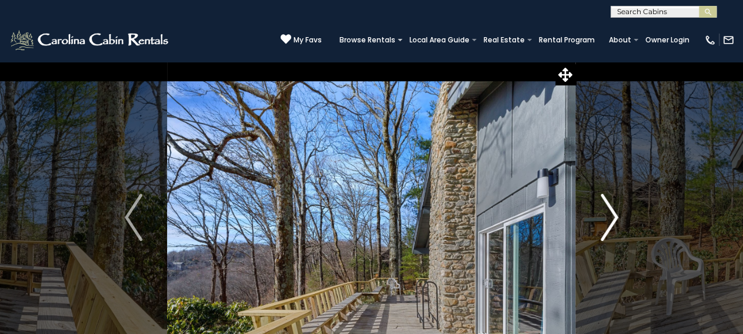
click at [616, 213] on img "Next" at bounding box center [610, 217] width 18 height 47
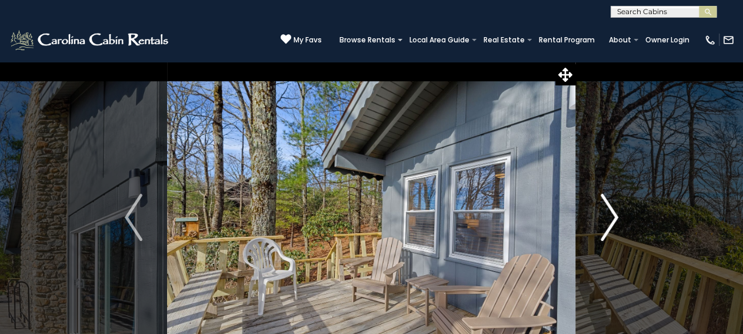
click at [616, 213] on img "Next" at bounding box center [610, 217] width 18 height 47
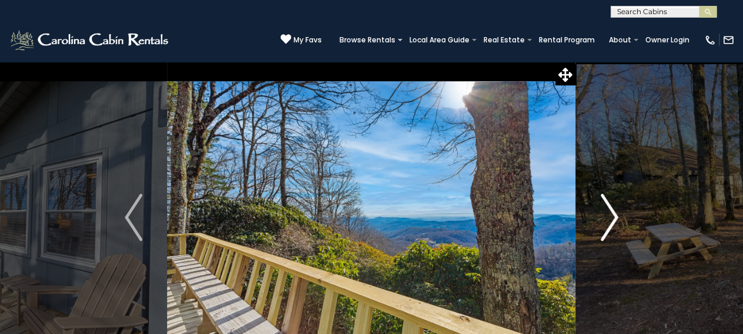
click at [616, 213] on img "Next" at bounding box center [610, 217] width 18 height 47
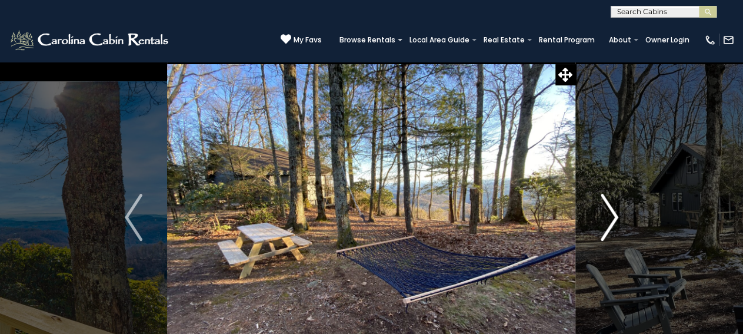
click at [616, 213] on img "Next" at bounding box center [610, 217] width 18 height 47
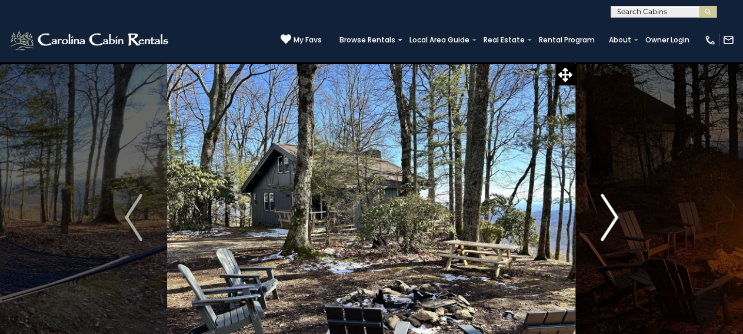
click at [616, 213] on img "Next" at bounding box center [610, 217] width 18 height 47
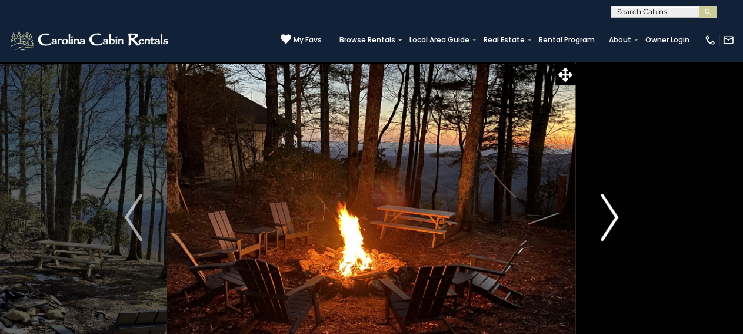
click at [616, 213] on img "Next" at bounding box center [610, 217] width 18 height 47
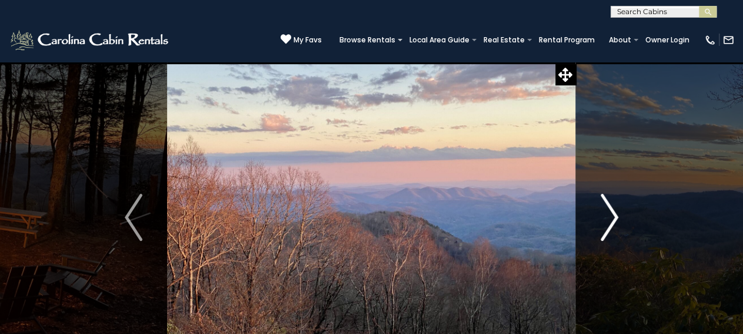
click at [616, 213] on img "Next" at bounding box center [610, 217] width 18 height 47
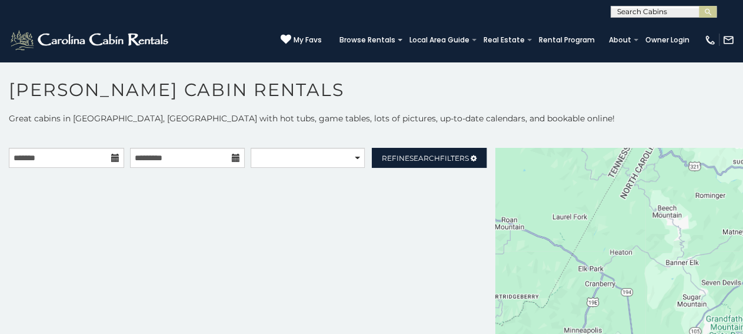
scroll to position [11, 0]
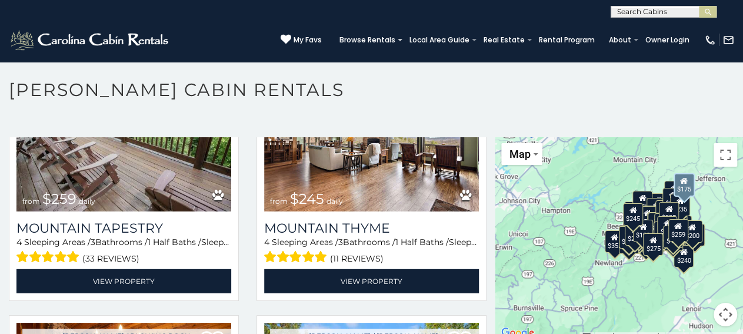
scroll to position [10625, 0]
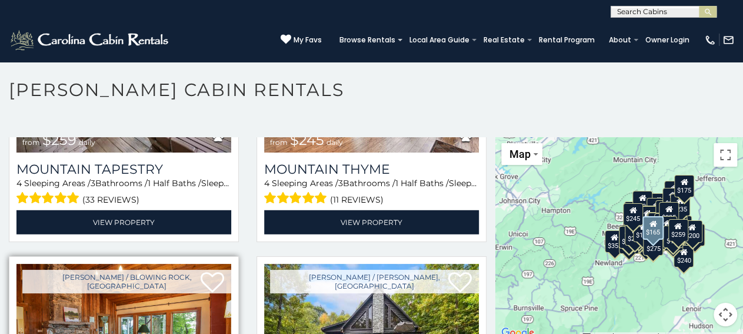
click at [110, 265] on img at bounding box center [123, 336] width 215 height 144
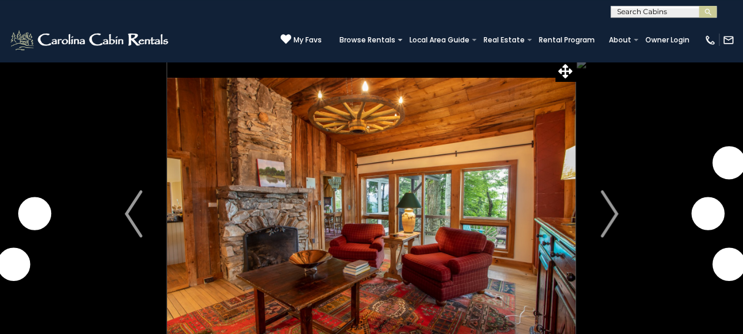
scroll to position [61, 0]
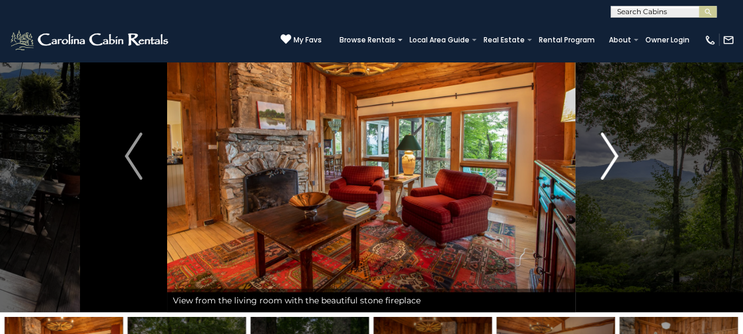
click at [614, 157] on img "Next" at bounding box center [610, 155] width 18 height 47
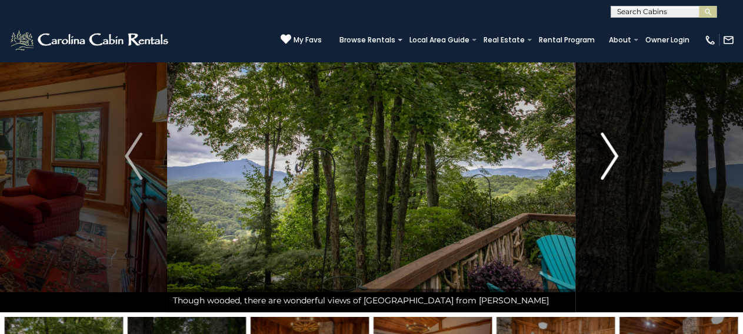
click at [614, 157] on img "Next" at bounding box center [610, 155] width 18 height 47
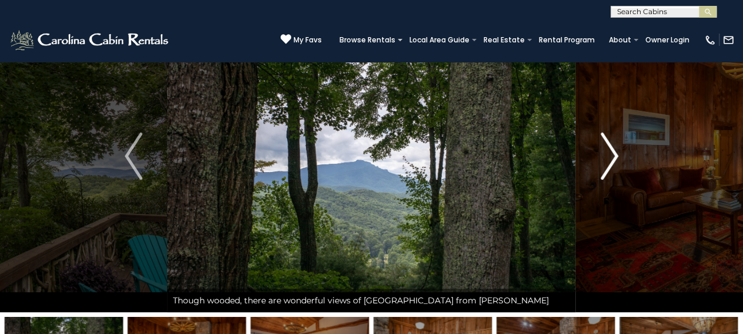
click at [614, 157] on img "Next" at bounding box center [610, 155] width 18 height 47
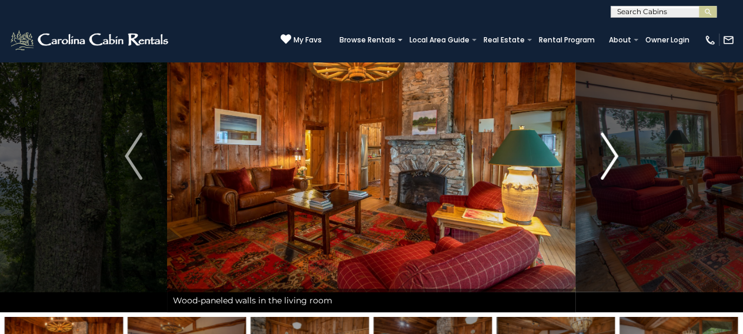
click at [614, 157] on img "Next" at bounding box center [610, 155] width 18 height 47
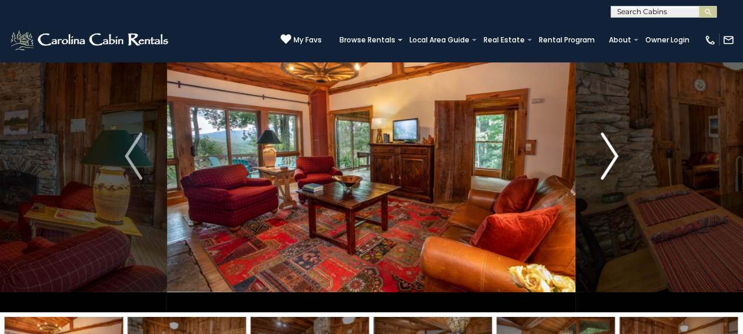
click at [614, 157] on img "Next" at bounding box center [610, 155] width 18 height 47
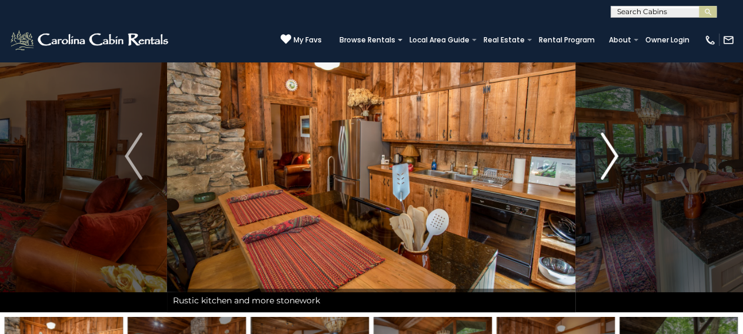
click at [614, 157] on img "Next" at bounding box center [610, 155] width 18 height 47
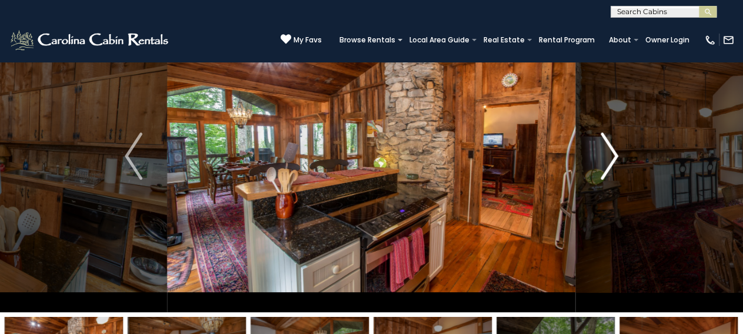
click at [614, 157] on img "Next" at bounding box center [610, 155] width 18 height 47
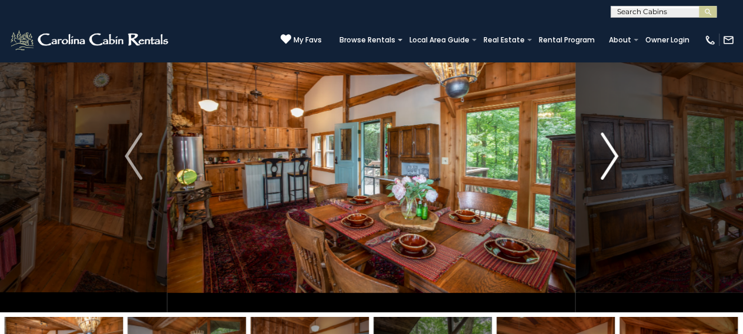
click at [614, 157] on img "Next" at bounding box center [610, 155] width 18 height 47
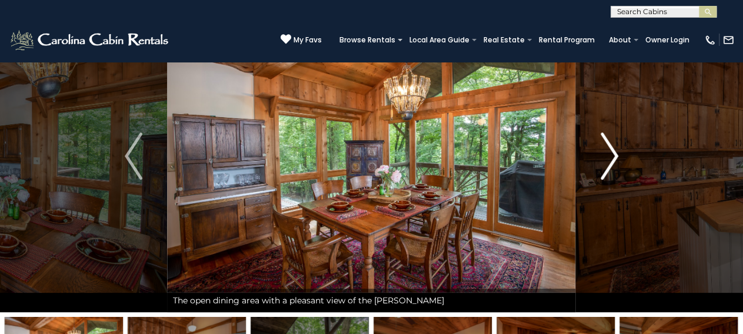
click at [614, 157] on img "Next" at bounding box center [610, 155] width 18 height 47
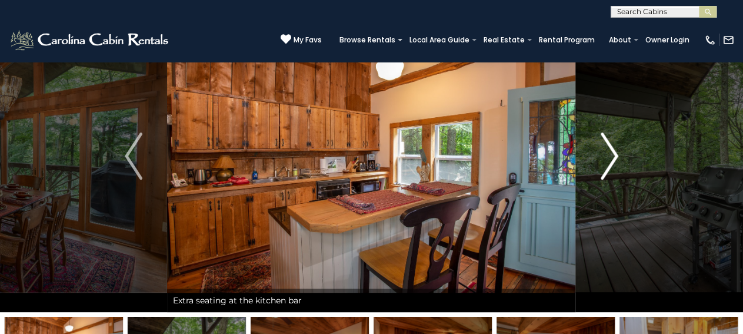
click at [614, 157] on img "Next" at bounding box center [610, 155] width 18 height 47
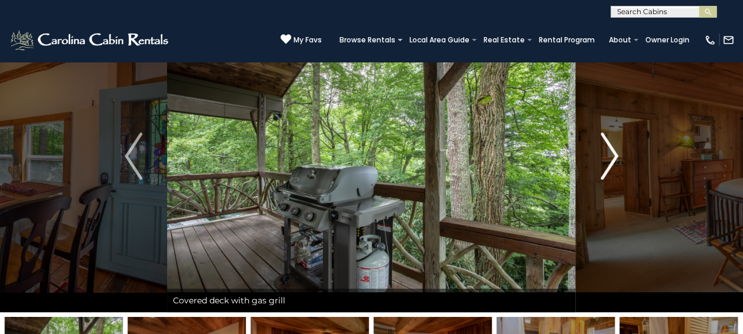
click at [614, 157] on img "Next" at bounding box center [610, 155] width 18 height 47
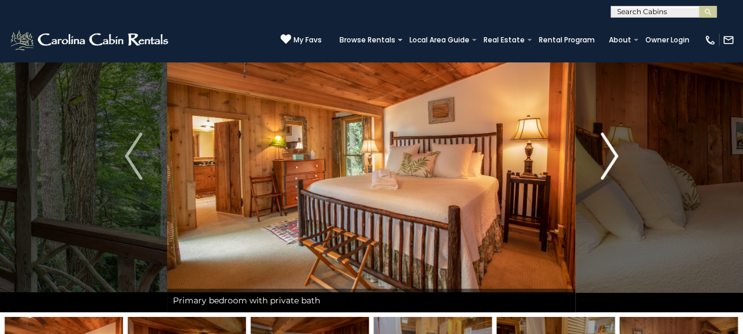
click at [614, 157] on img "Next" at bounding box center [610, 155] width 18 height 47
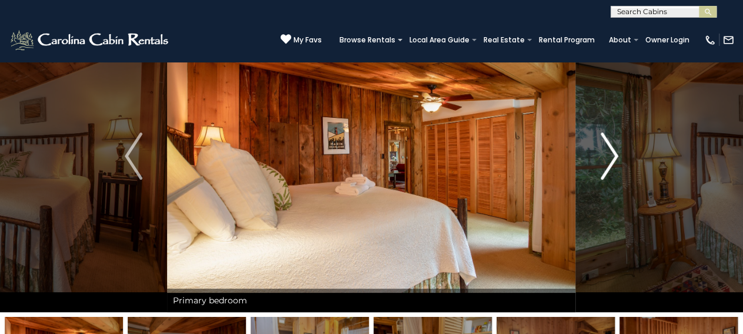
click at [614, 157] on img "Next" at bounding box center [610, 155] width 18 height 47
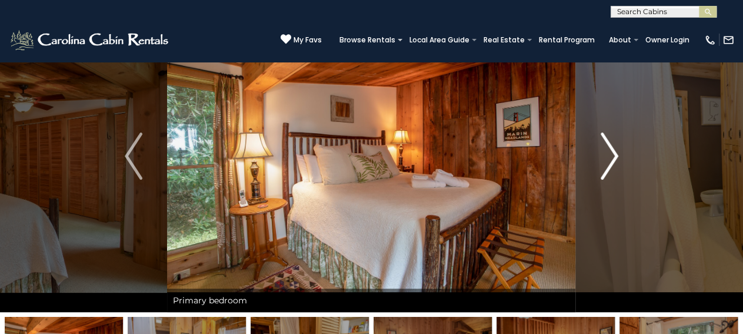
click at [614, 157] on img "Next" at bounding box center [610, 155] width 18 height 47
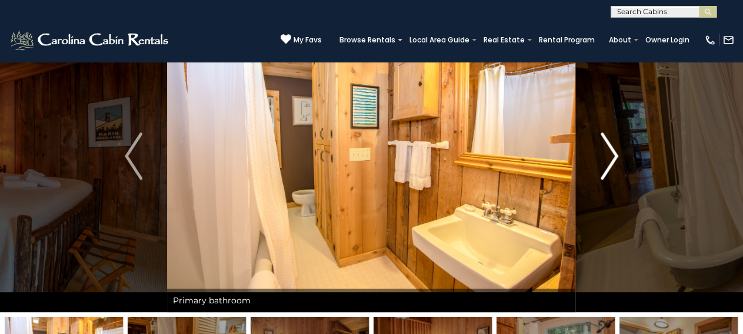
click at [614, 157] on img "Next" at bounding box center [610, 155] width 18 height 47
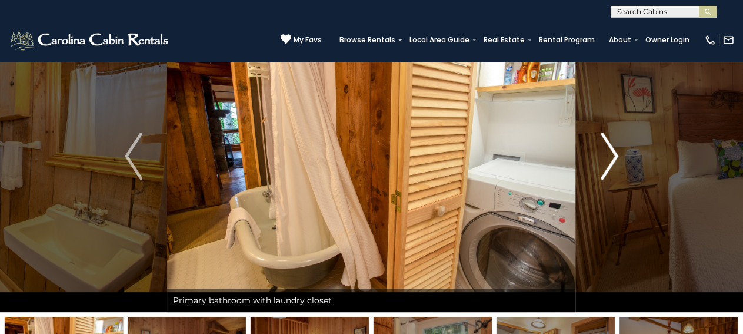
click at [614, 157] on img "Next" at bounding box center [610, 155] width 18 height 47
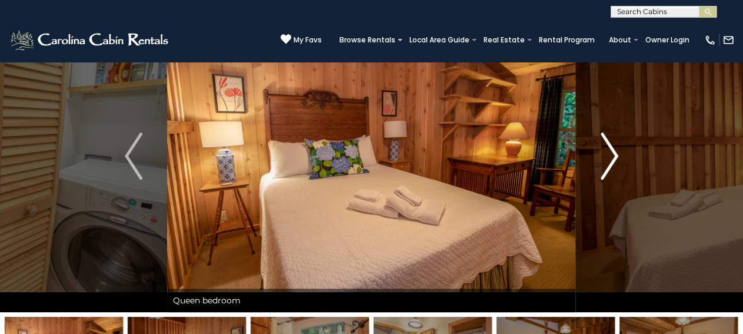
click at [614, 157] on img "Next" at bounding box center [610, 155] width 18 height 47
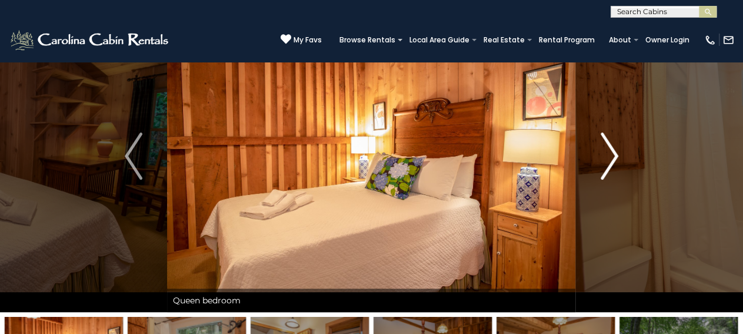
click at [614, 157] on img "Next" at bounding box center [610, 155] width 18 height 47
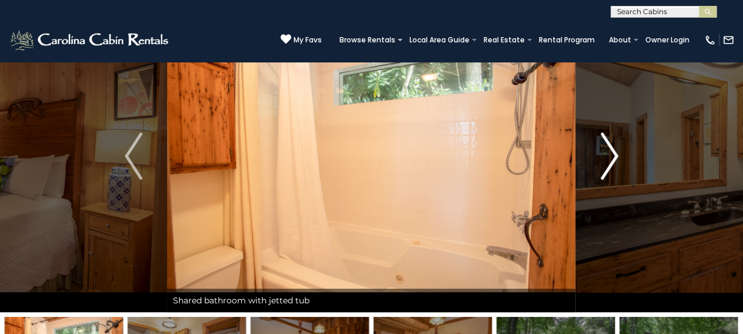
click at [614, 157] on img "Next" at bounding box center [610, 155] width 18 height 47
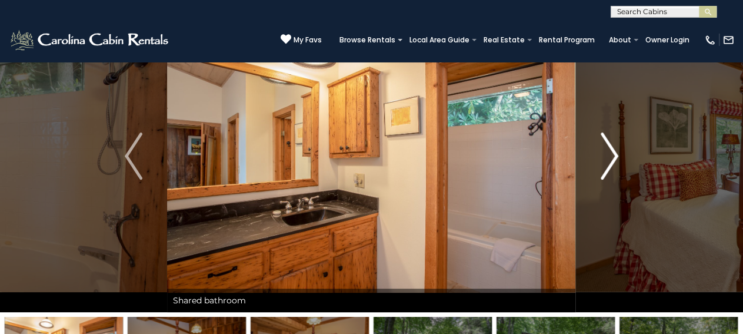
click at [614, 157] on img "Next" at bounding box center [610, 155] width 18 height 47
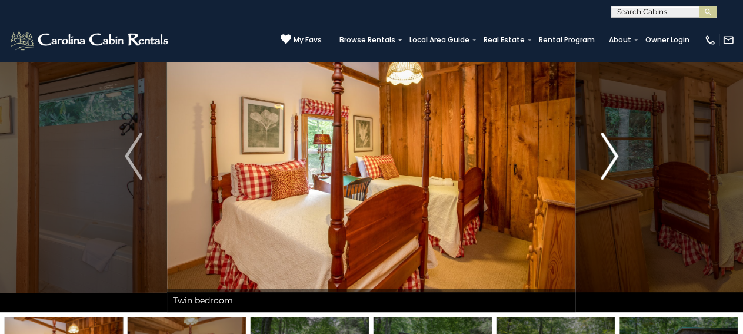
click at [614, 157] on img "Next" at bounding box center [610, 155] width 18 height 47
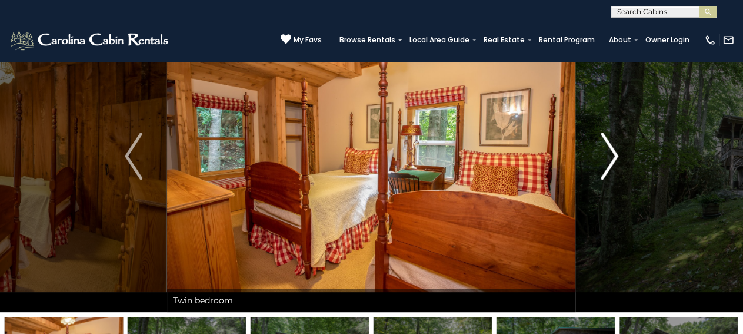
click at [614, 157] on img "Next" at bounding box center [610, 155] width 18 height 47
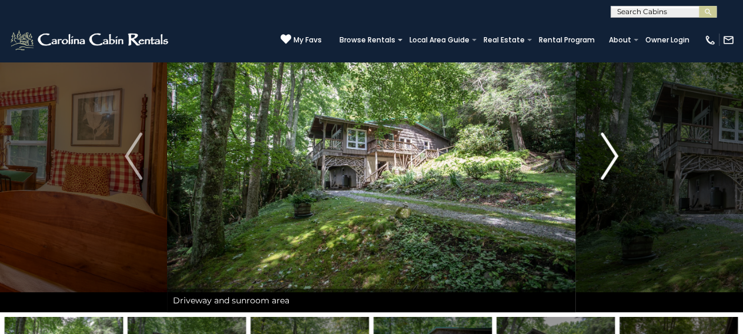
click at [614, 157] on img "Next" at bounding box center [610, 155] width 18 height 47
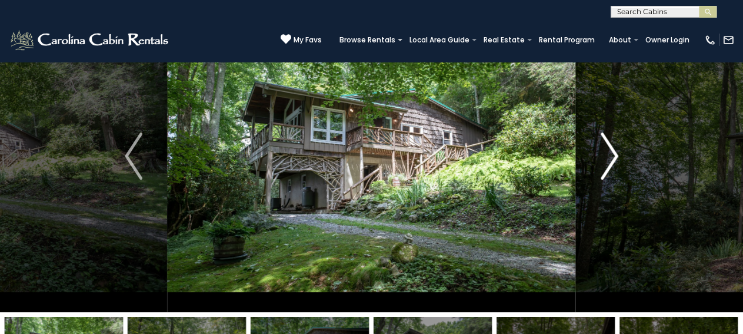
click at [614, 157] on img "Next" at bounding box center [610, 155] width 18 height 47
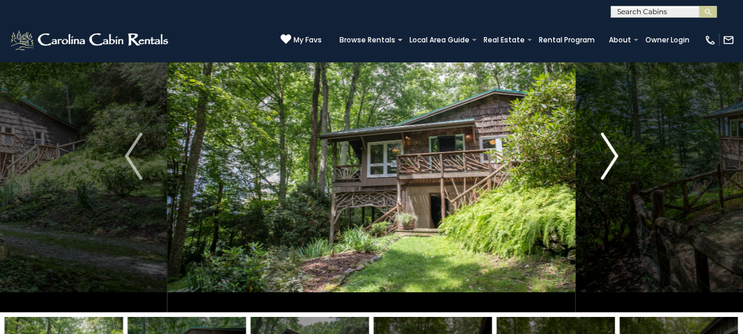
click at [614, 157] on img "Next" at bounding box center [610, 155] width 18 height 47
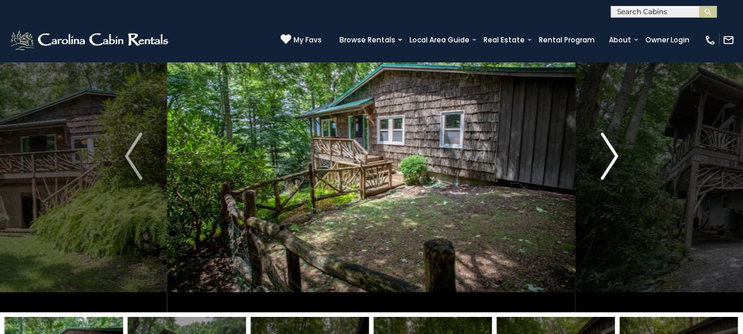
click at [614, 157] on img "Next" at bounding box center [610, 155] width 18 height 47
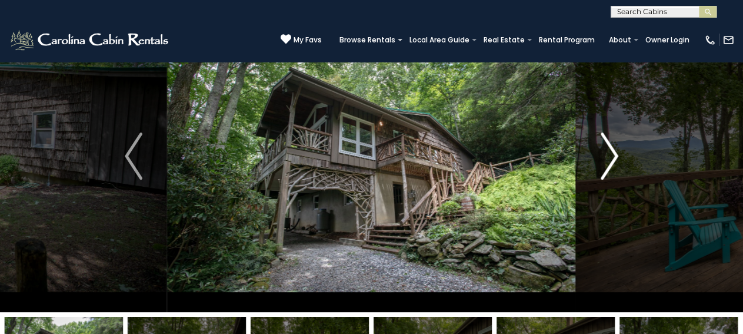
click at [614, 157] on img "Next" at bounding box center [610, 155] width 18 height 47
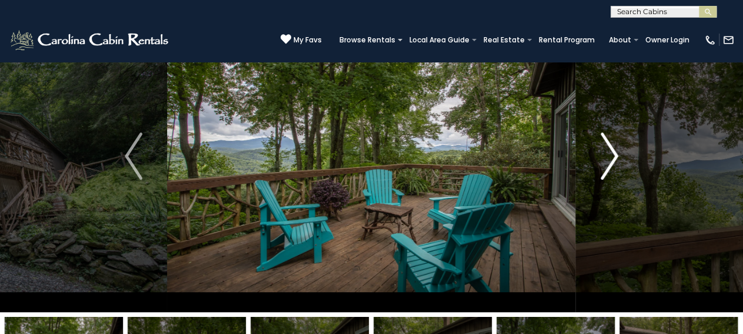
click at [614, 157] on img "Next" at bounding box center [610, 155] width 18 height 47
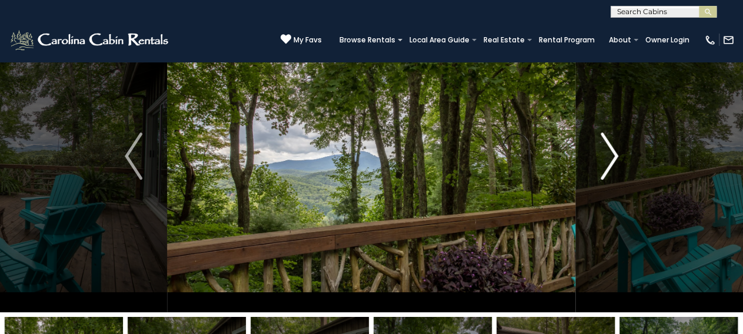
click at [614, 157] on img "Next" at bounding box center [610, 155] width 18 height 47
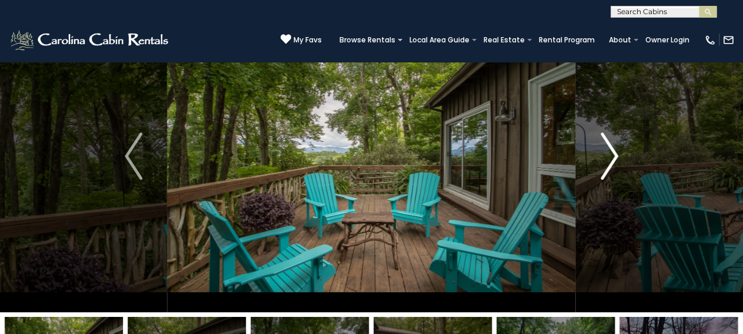
click at [614, 157] on img "Next" at bounding box center [610, 155] width 18 height 47
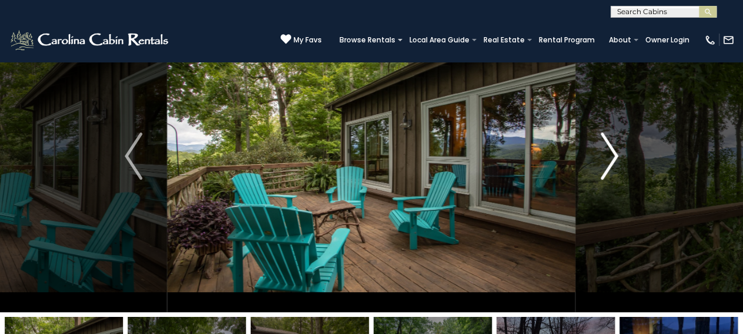
click at [614, 157] on img "Next" at bounding box center [610, 155] width 18 height 47
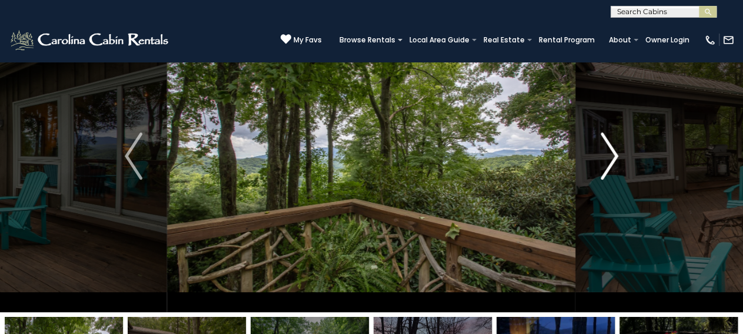
click at [614, 157] on img "Next" at bounding box center [610, 155] width 18 height 47
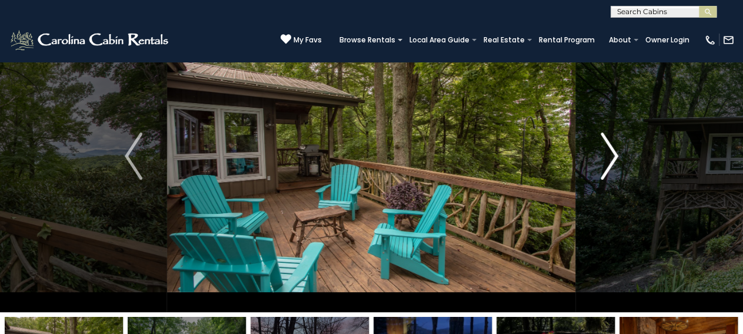
click at [614, 157] on img "Next" at bounding box center [610, 155] width 18 height 47
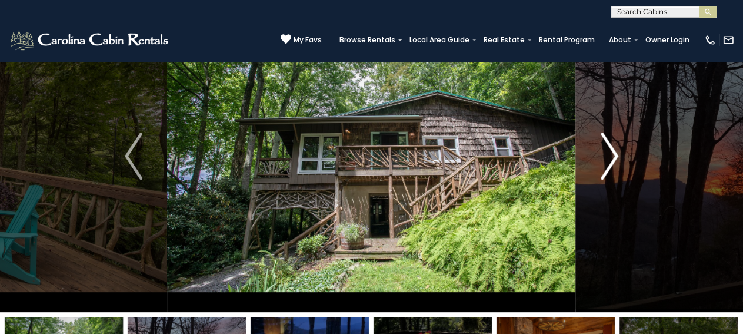
click at [614, 157] on img "Next" at bounding box center [610, 155] width 18 height 47
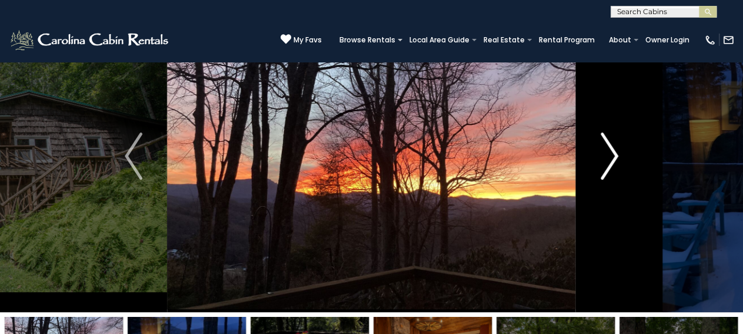
click at [614, 157] on img "Next" at bounding box center [610, 155] width 18 height 47
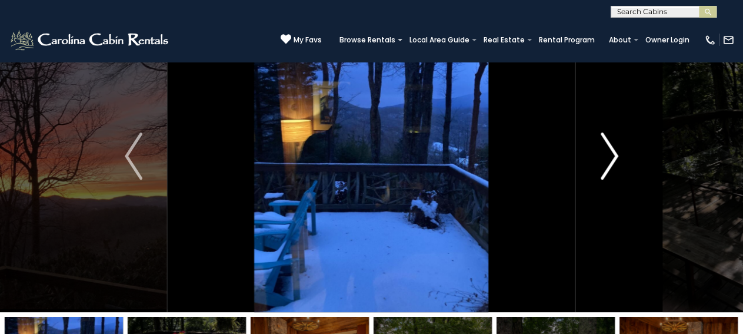
click at [614, 158] on img "Next" at bounding box center [610, 155] width 18 height 47
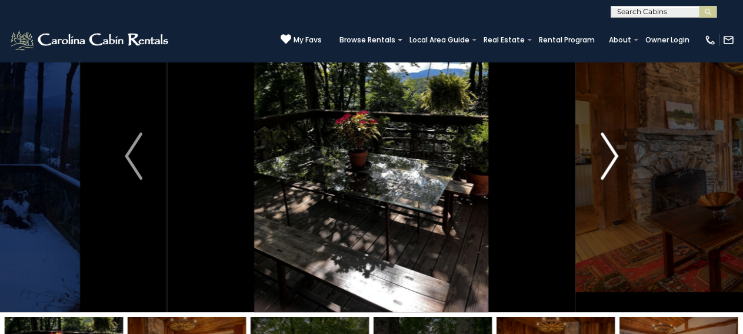
click at [614, 158] on img "Next" at bounding box center [610, 155] width 18 height 47
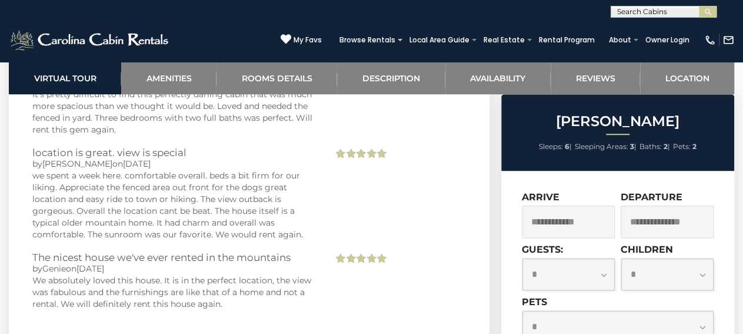
scroll to position [2631, 0]
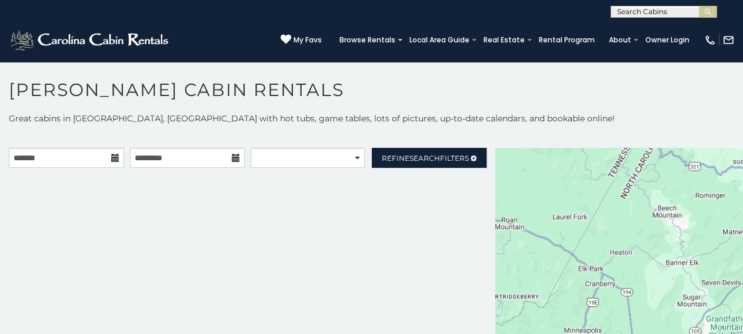
scroll to position [11, 0]
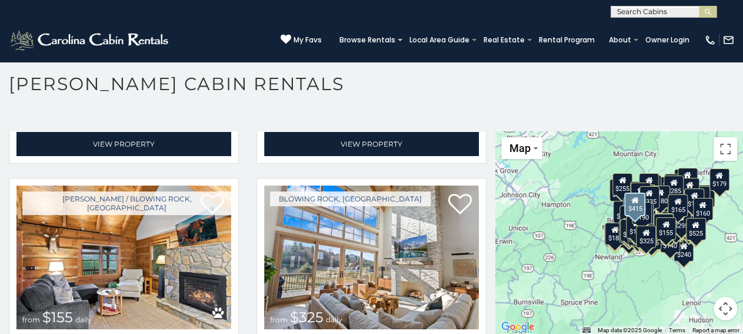
scroll to position [29581, 0]
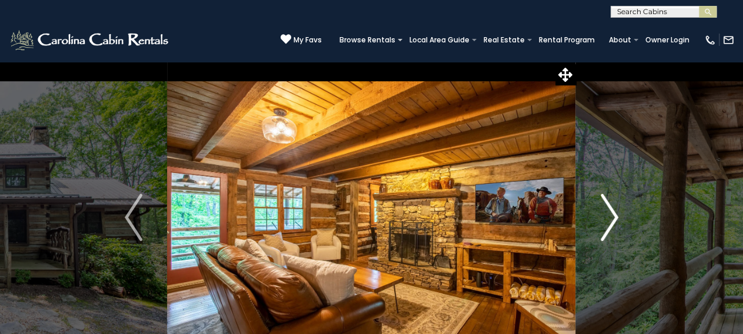
click at [610, 219] on img "Next" at bounding box center [610, 217] width 18 height 47
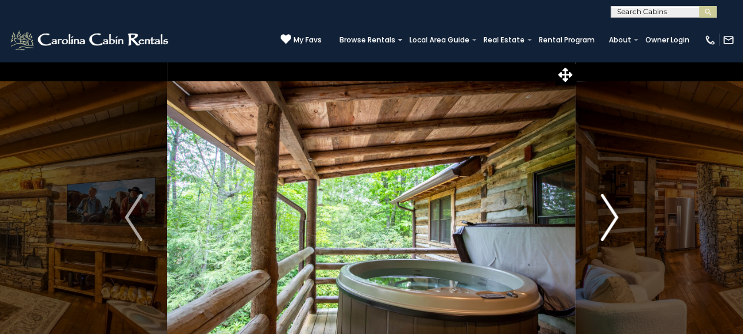
click at [610, 219] on img "Next" at bounding box center [610, 217] width 18 height 47
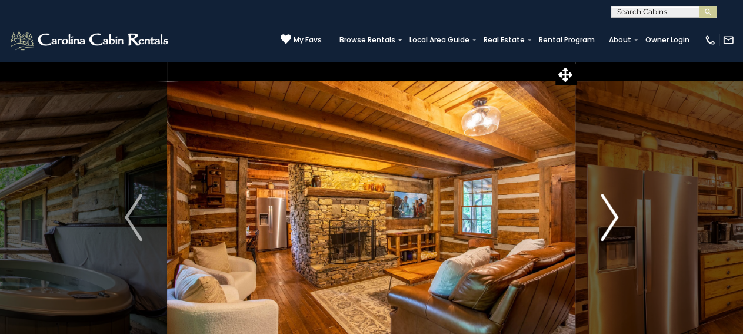
click at [610, 219] on img "Next" at bounding box center [610, 217] width 18 height 47
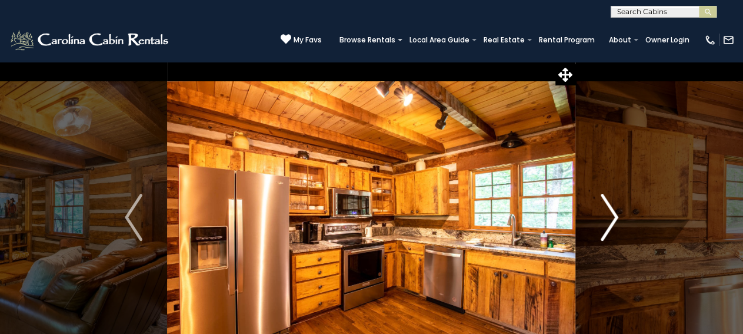
click at [610, 219] on img "Next" at bounding box center [610, 217] width 18 height 47
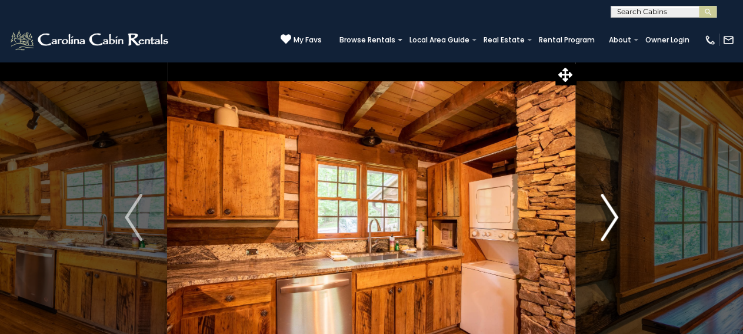
click at [610, 219] on img "Next" at bounding box center [610, 217] width 18 height 47
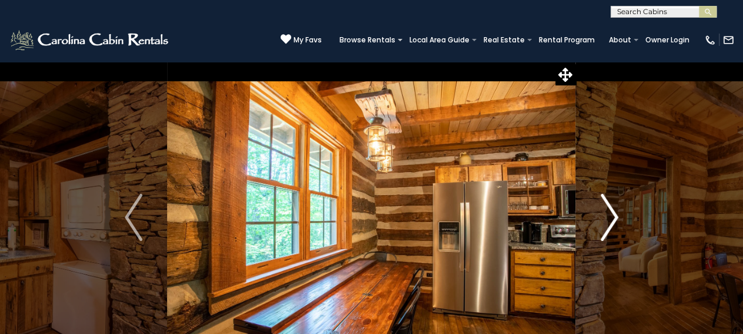
click at [610, 219] on img "Next" at bounding box center [610, 217] width 18 height 47
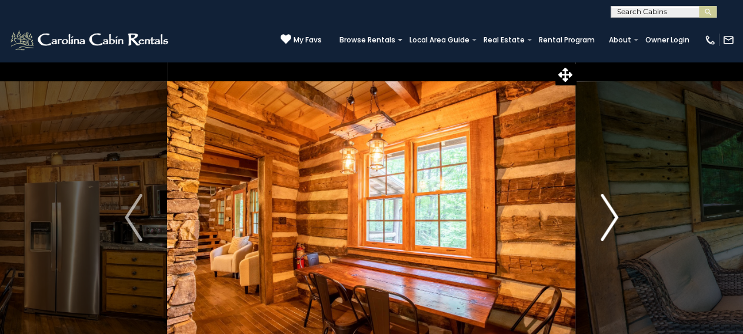
click at [610, 219] on img "Next" at bounding box center [610, 217] width 18 height 47
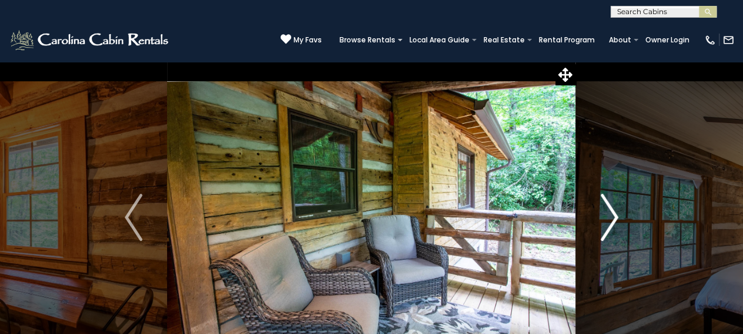
click at [610, 219] on img "Next" at bounding box center [610, 217] width 18 height 47
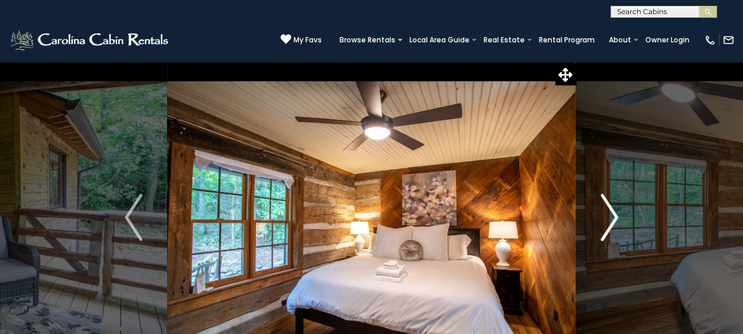
click at [610, 219] on img "Next" at bounding box center [610, 217] width 18 height 47
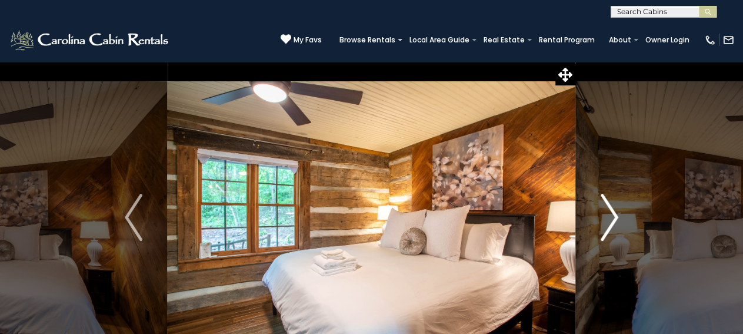
click at [610, 219] on img "Next" at bounding box center [610, 217] width 18 height 47
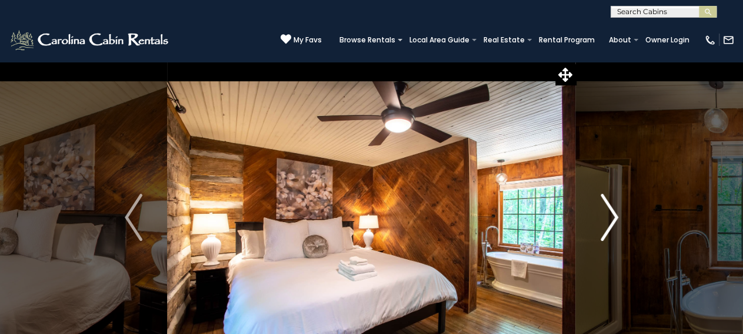
click at [610, 219] on img "Next" at bounding box center [610, 217] width 18 height 47
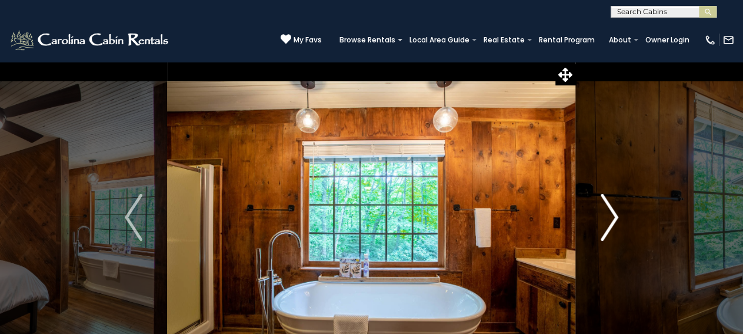
click at [610, 219] on img "Next" at bounding box center [610, 217] width 18 height 47
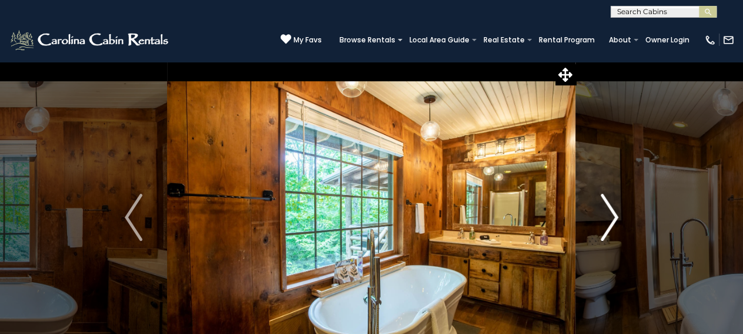
click at [610, 219] on img "Next" at bounding box center [610, 217] width 18 height 47
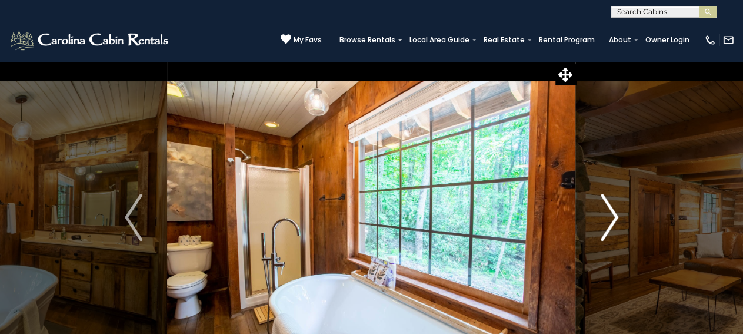
click at [610, 219] on img "Next" at bounding box center [610, 217] width 18 height 47
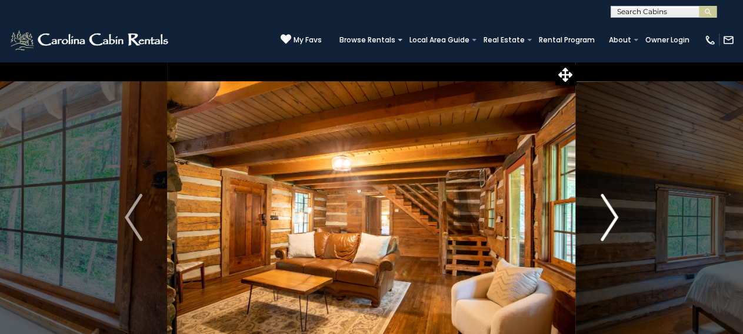
click at [610, 219] on img "Next" at bounding box center [610, 217] width 18 height 47
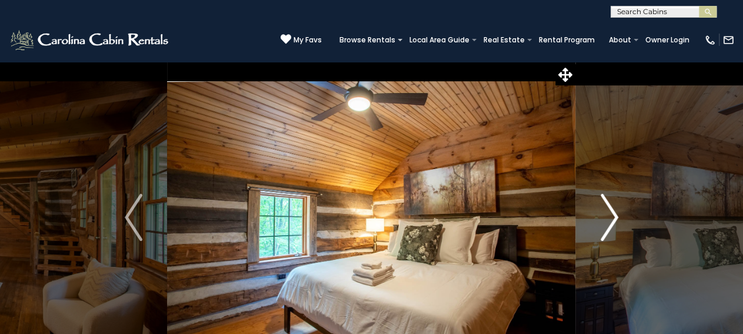
click at [610, 219] on img "Next" at bounding box center [610, 217] width 18 height 47
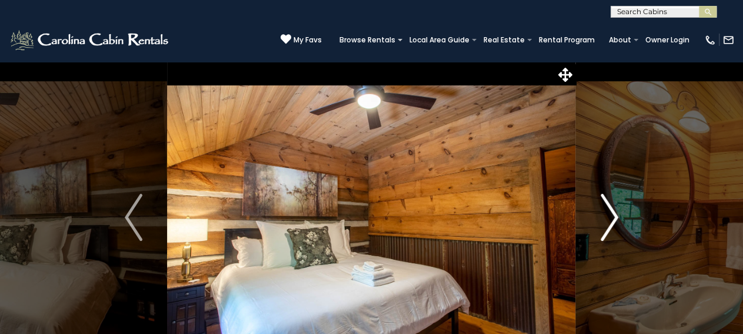
click at [610, 219] on img "Next" at bounding box center [610, 217] width 18 height 47
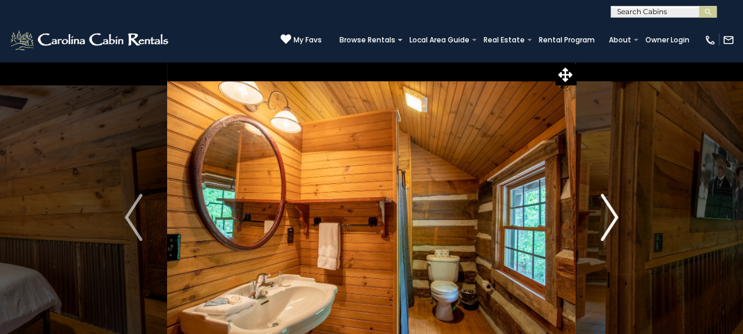
click at [610, 219] on img "Next" at bounding box center [610, 217] width 18 height 47
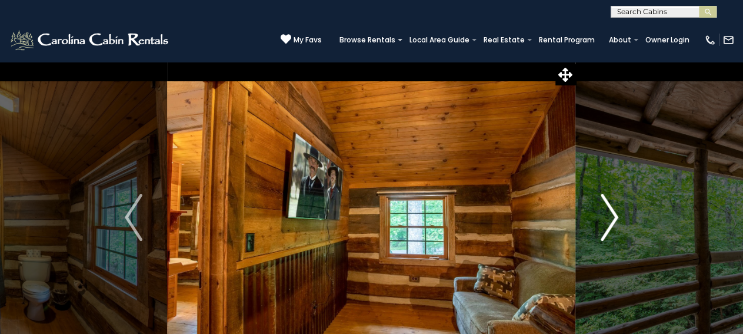
click at [610, 219] on img "Next" at bounding box center [610, 217] width 18 height 47
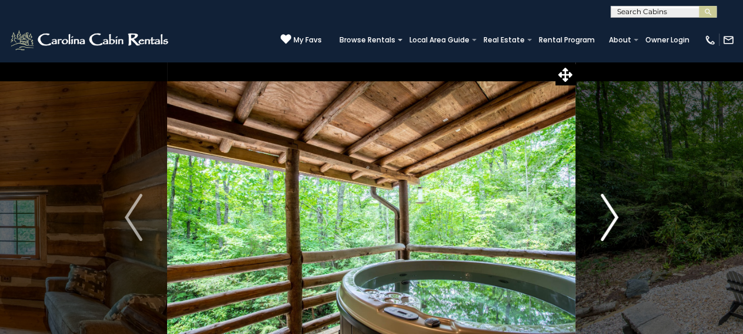
click at [610, 219] on img "Next" at bounding box center [610, 217] width 18 height 47
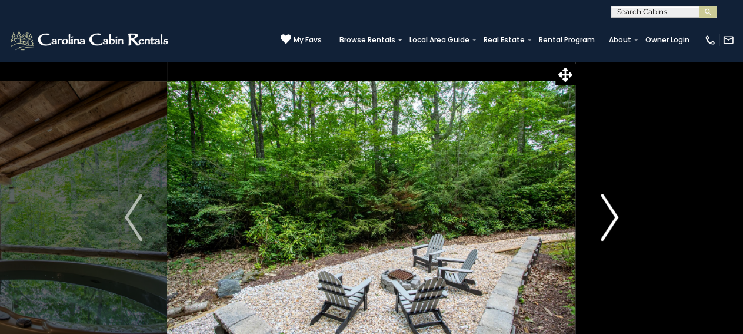
click at [610, 219] on img "Next" at bounding box center [610, 217] width 18 height 47
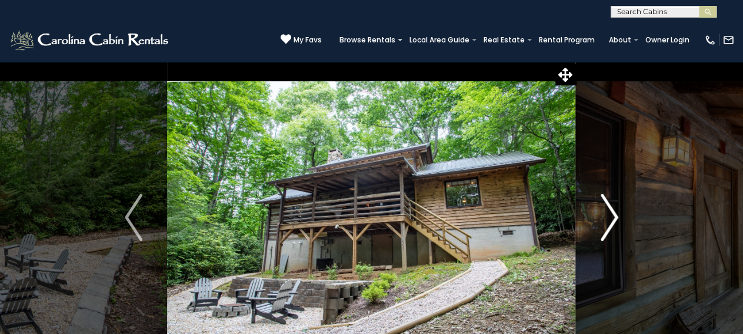
click at [610, 219] on img "Next" at bounding box center [610, 217] width 18 height 47
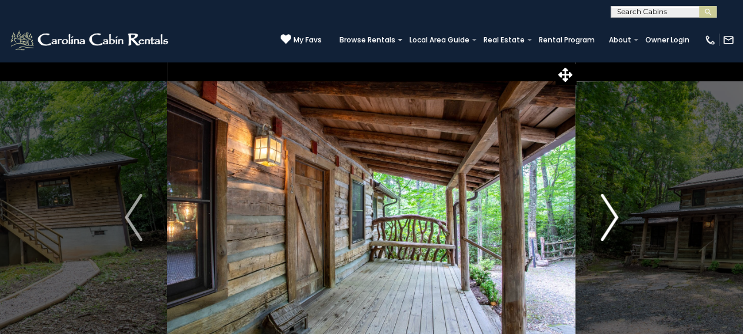
click at [610, 219] on img "Next" at bounding box center [610, 217] width 18 height 47
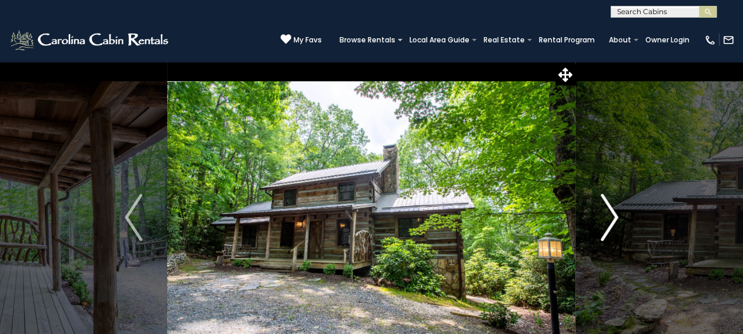
click at [610, 219] on img "Next" at bounding box center [610, 217] width 18 height 47
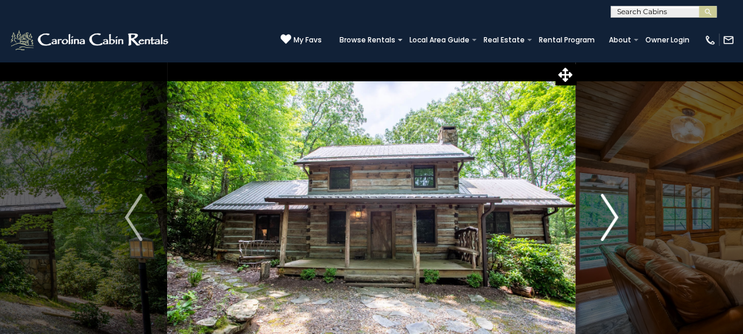
click at [610, 219] on img "Next" at bounding box center [610, 217] width 18 height 47
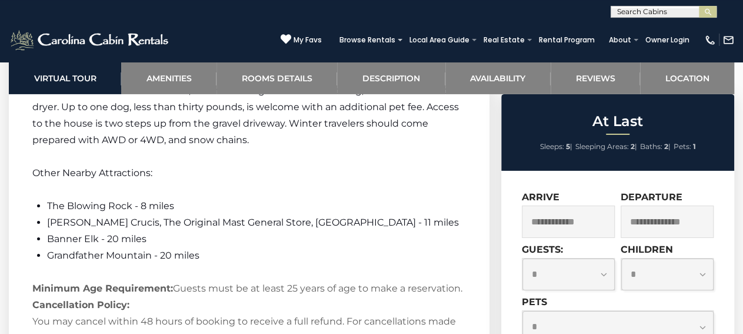
scroll to position [2019, 0]
